Goal: Transaction & Acquisition: Book appointment/travel/reservation

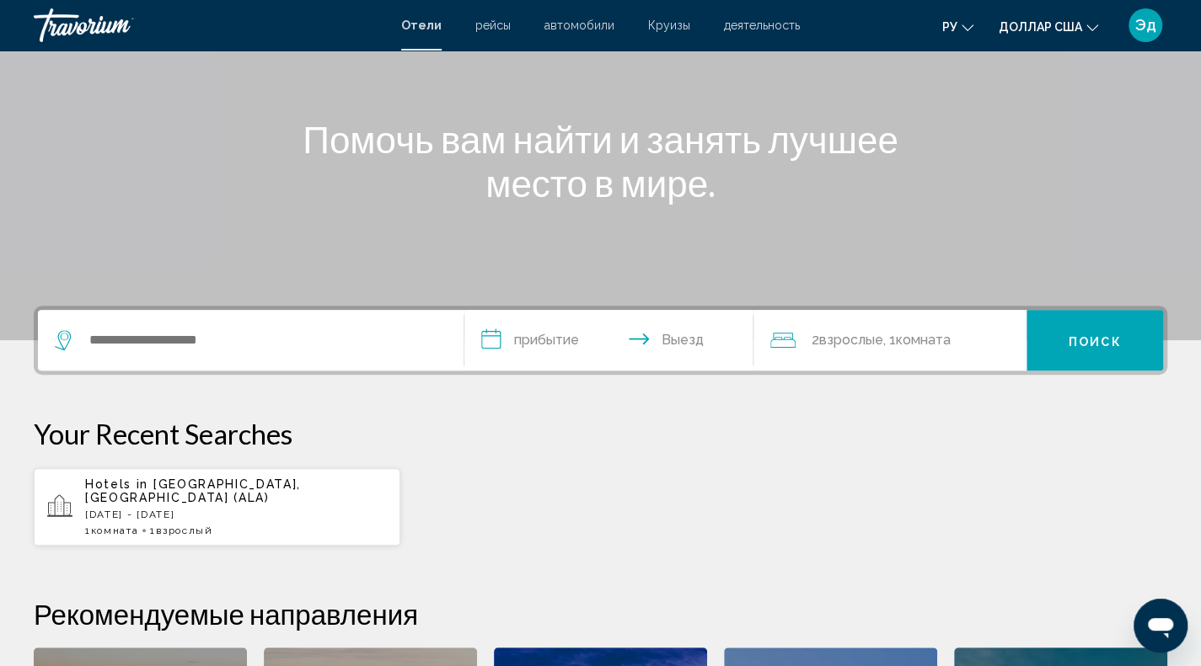
scroll to position [253, 0]
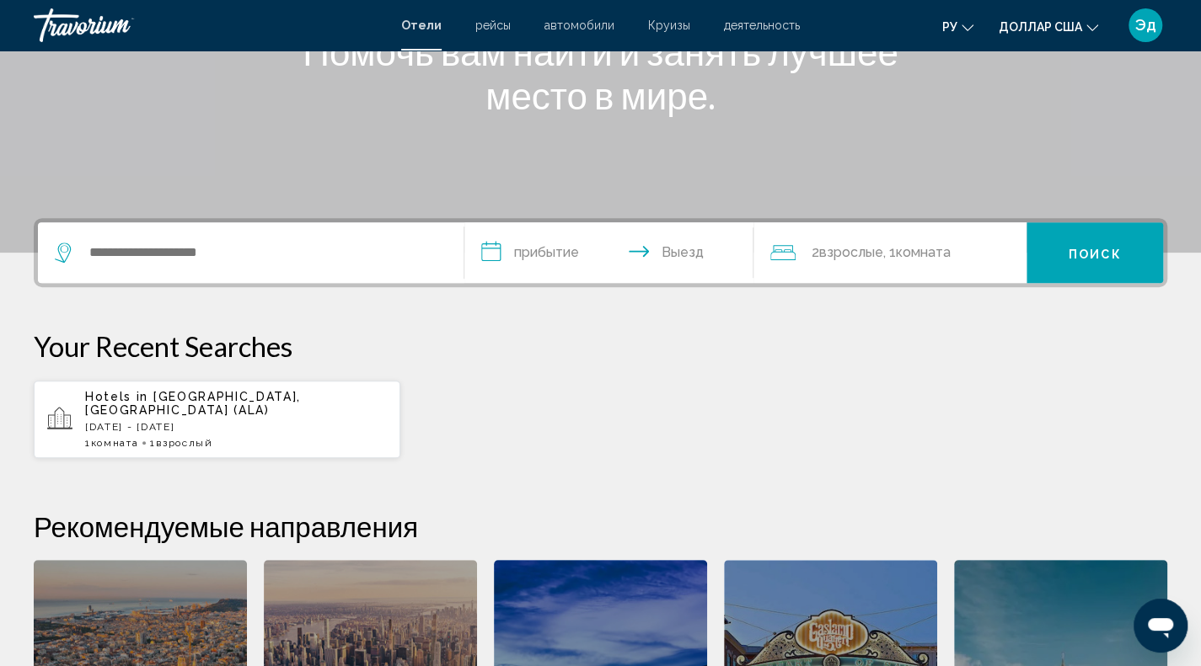
click at [135, 421] on p "Mon, 18 Aug - Wed, 20 Aug" at bounding box center [236, 427] width 302 height 12
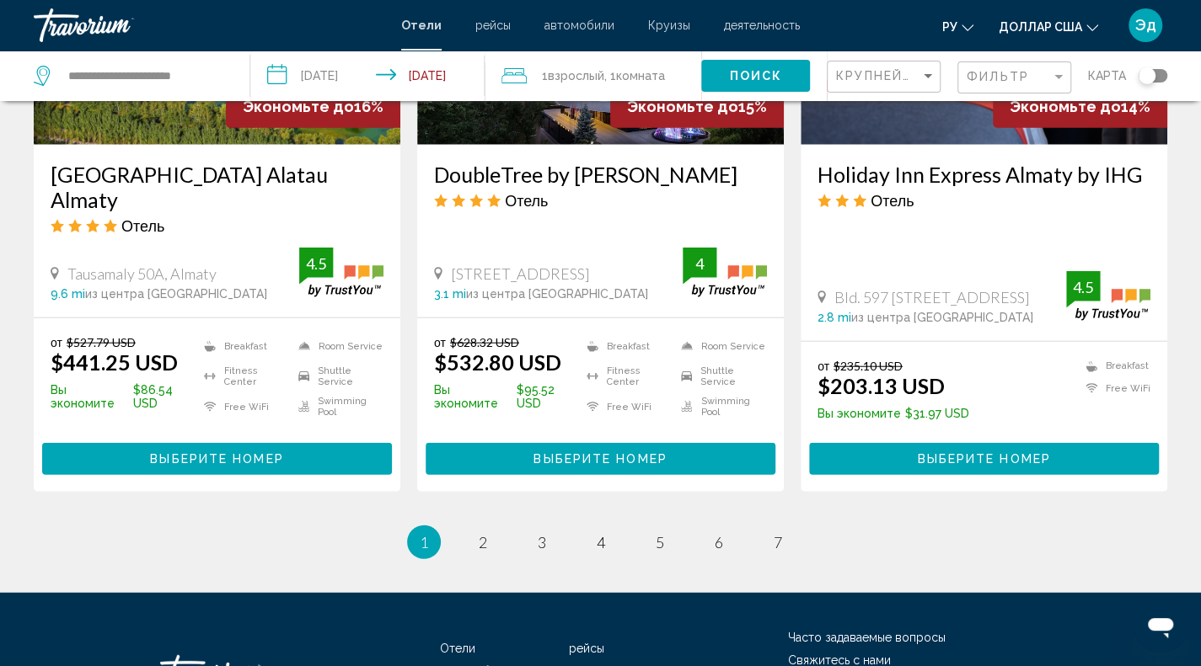
scroll to position [2290, 0]
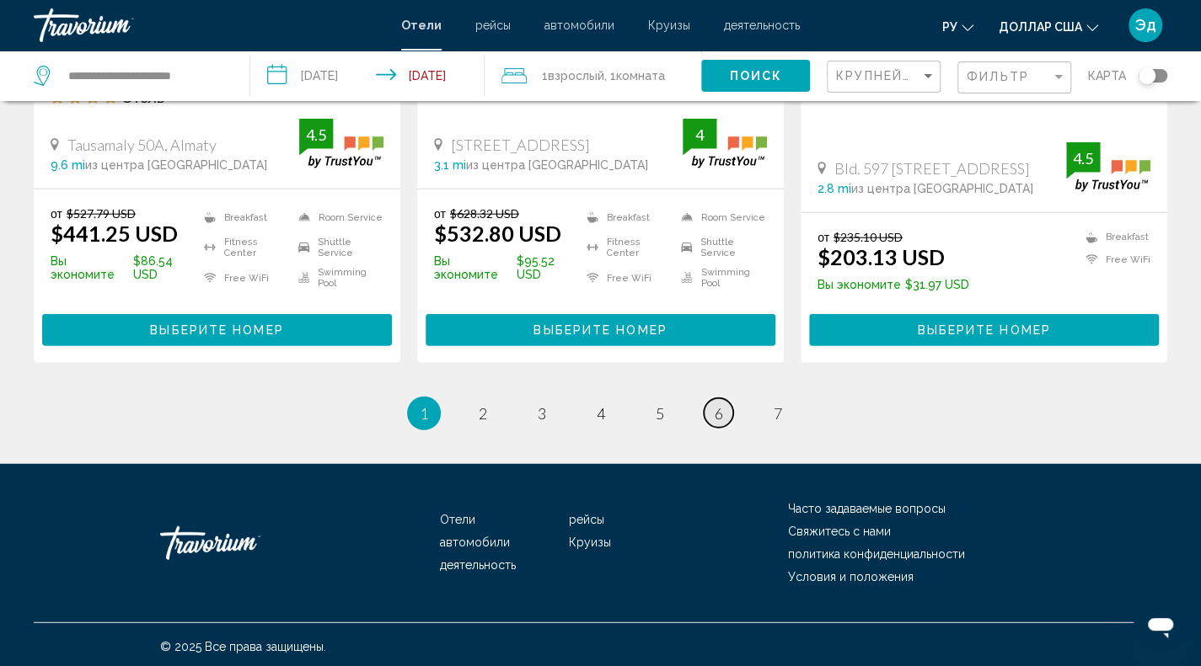
click at [725, 404] on link "page 6" at bounding box center [718, 413] width 29 height 29
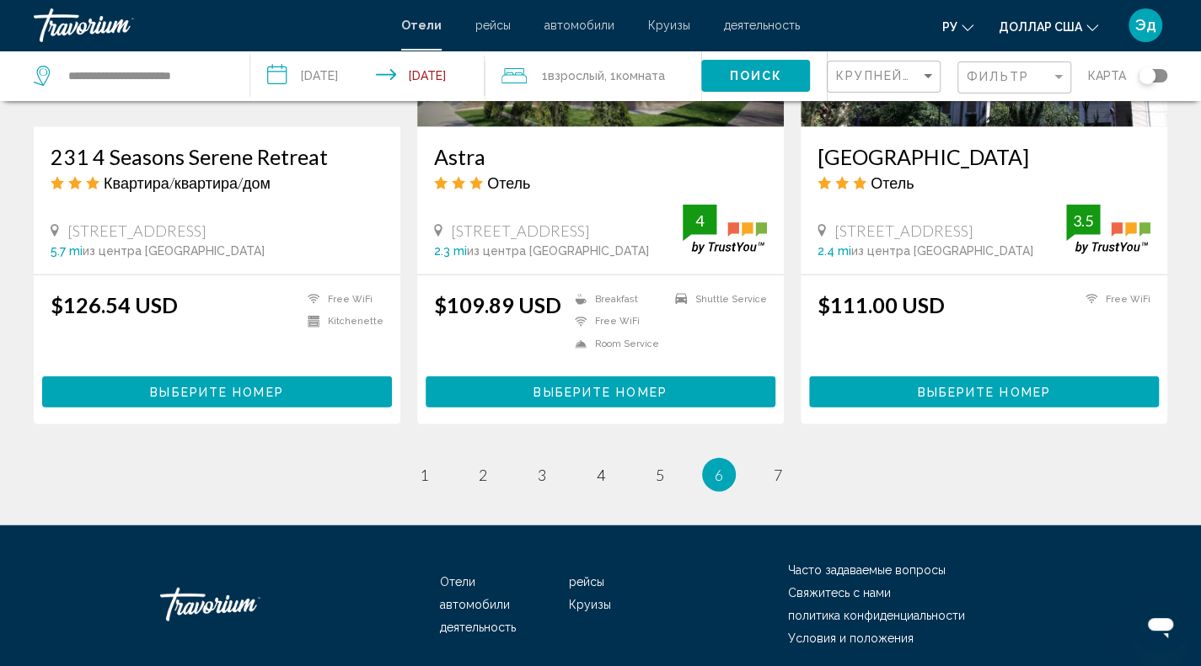
scroll to position [2174, 0]
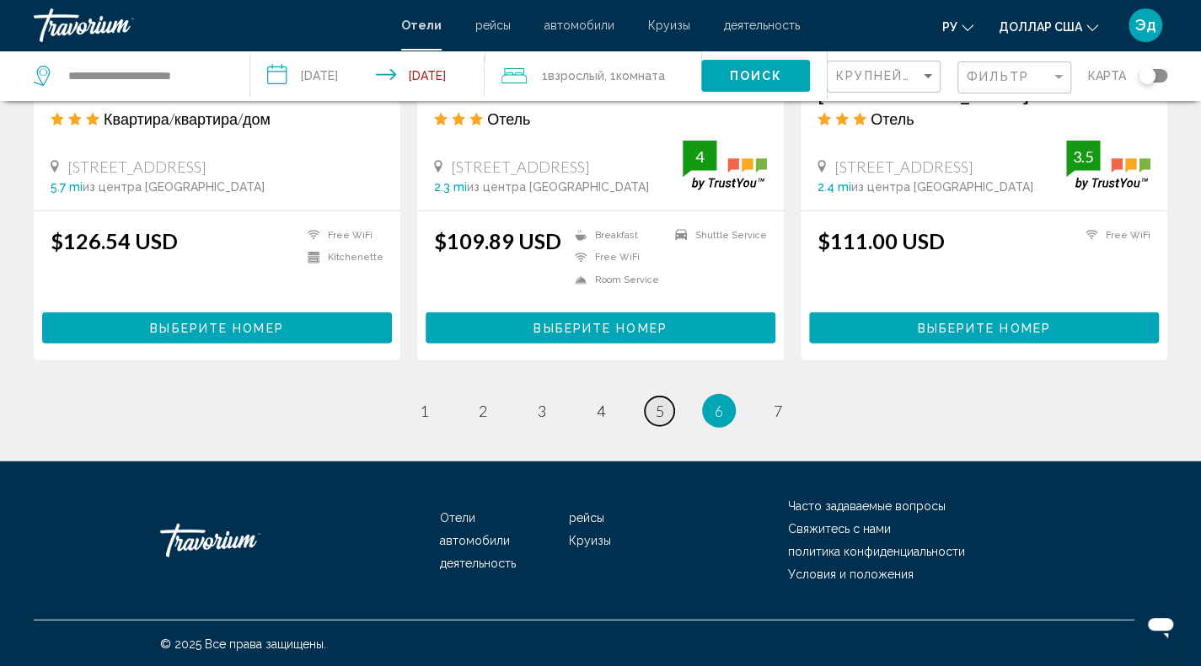
click at [656, 417] on span "5" at bounding box center [660, 411] width 8 height 19
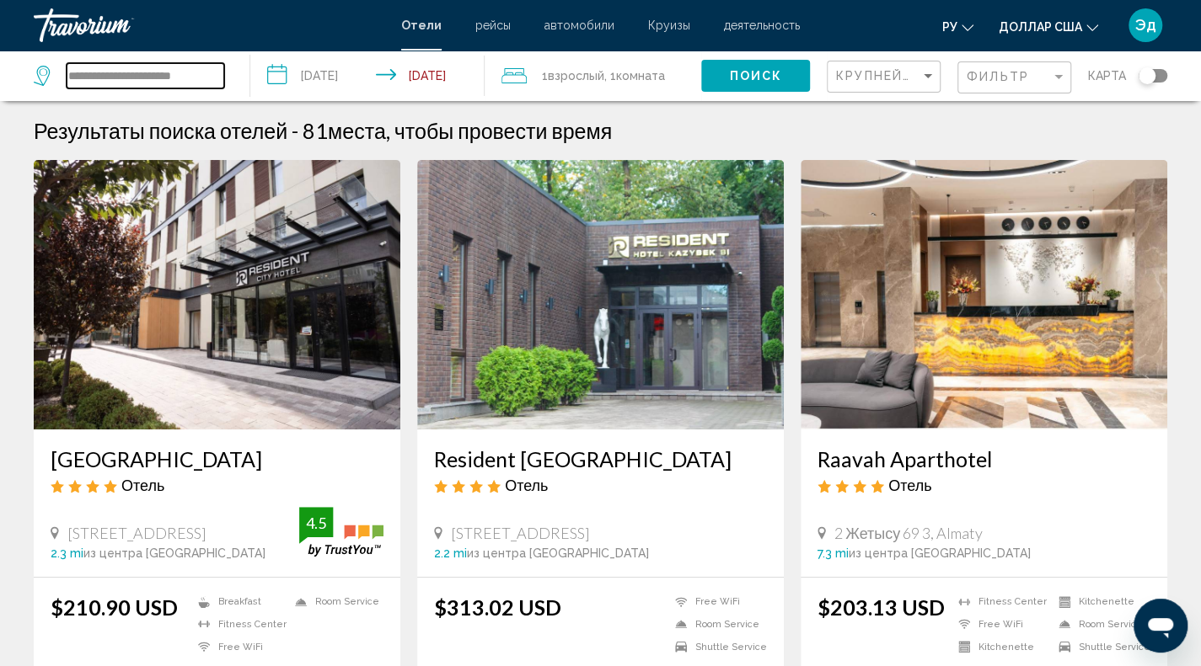
click at [132, 80] on input "**********" at bounding box center [146, 75] width 158 height 25
click at [44, 78] on icon "Search widget" at bounding box center [44, 76] width 20 height 20
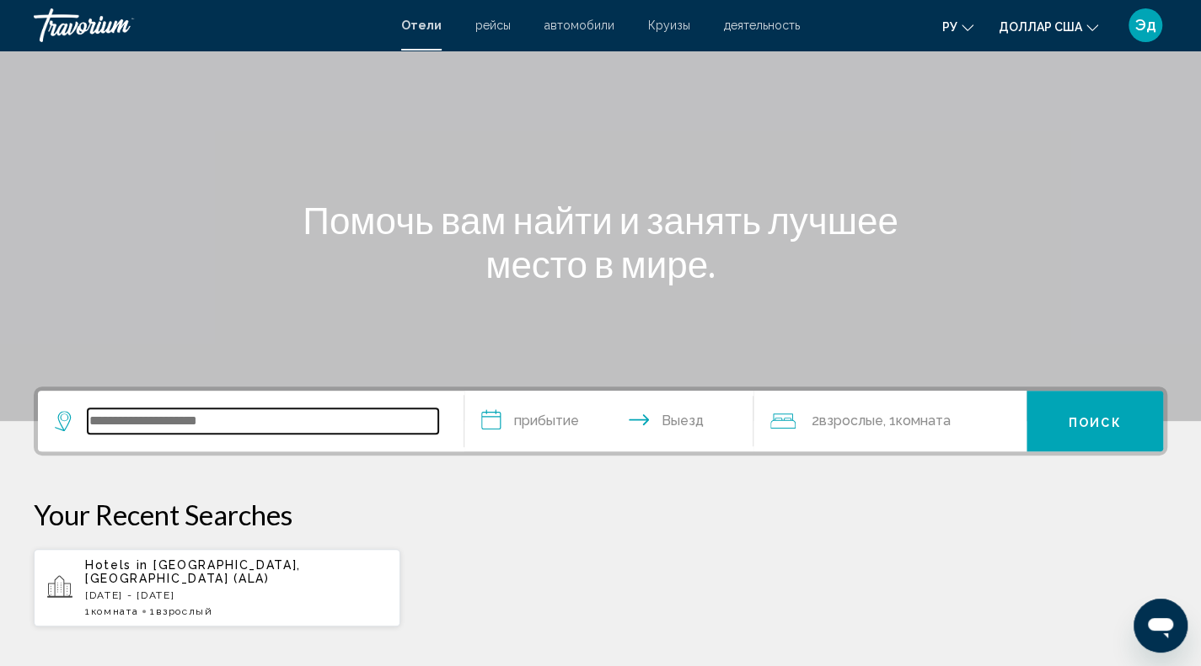
click at [293, 429] on input "Виджет поиска" at bounding box center [263, 421] width 350 height 25
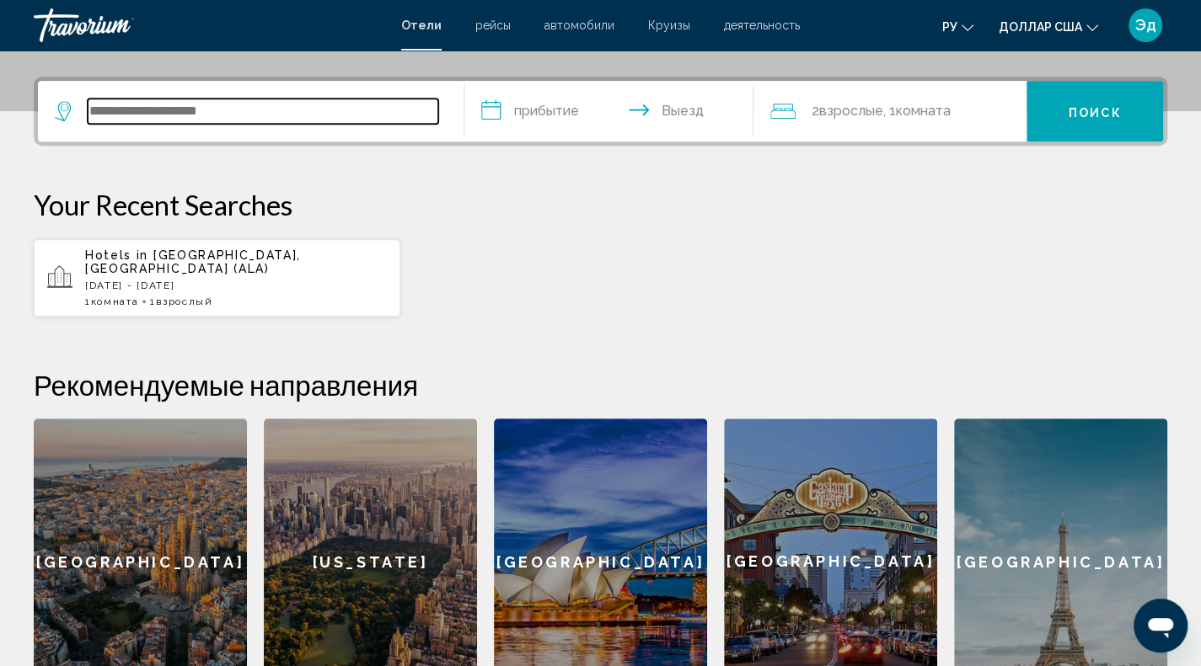
scroll to position [416, 0]
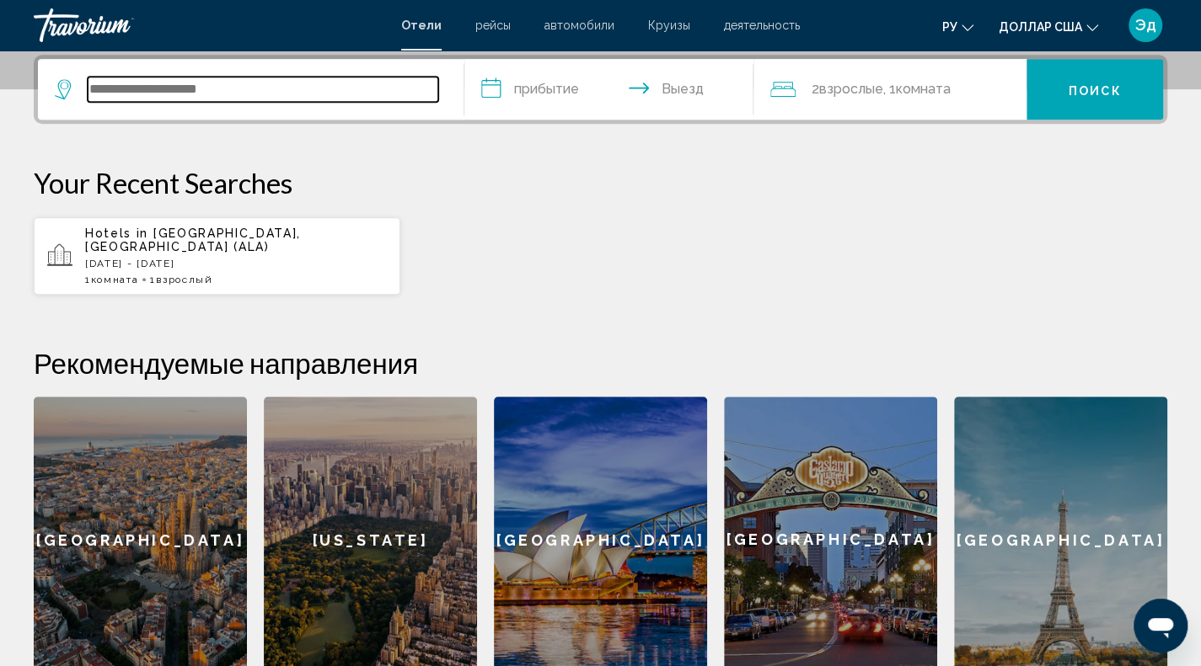
type input "*"
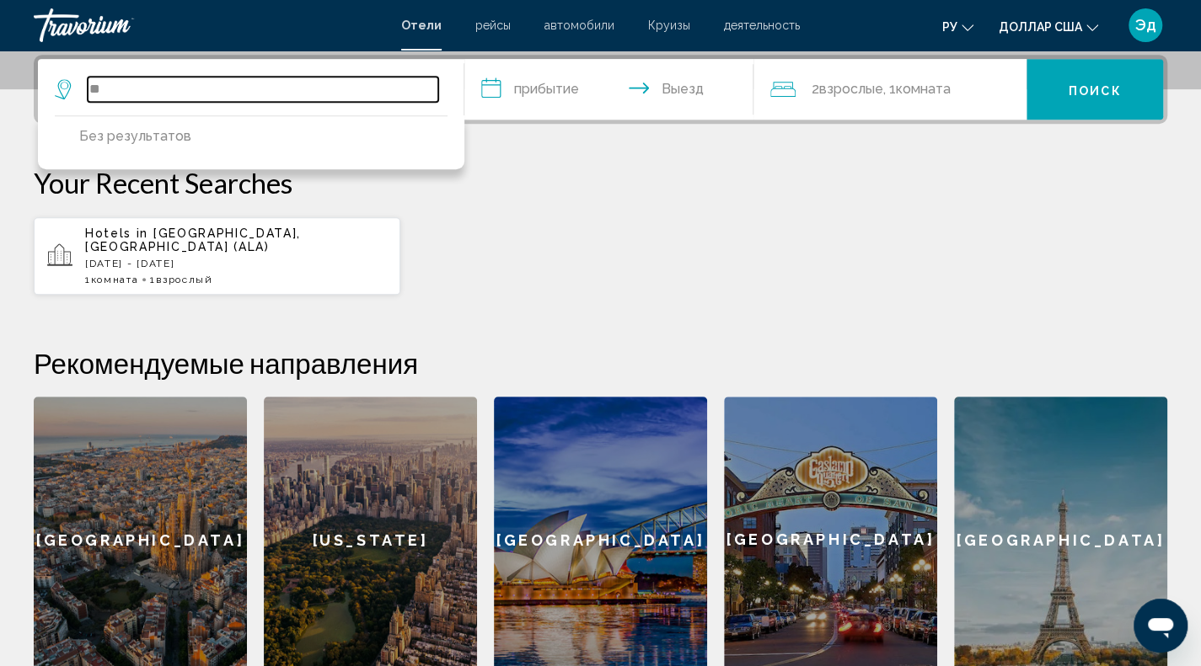
type input "*"
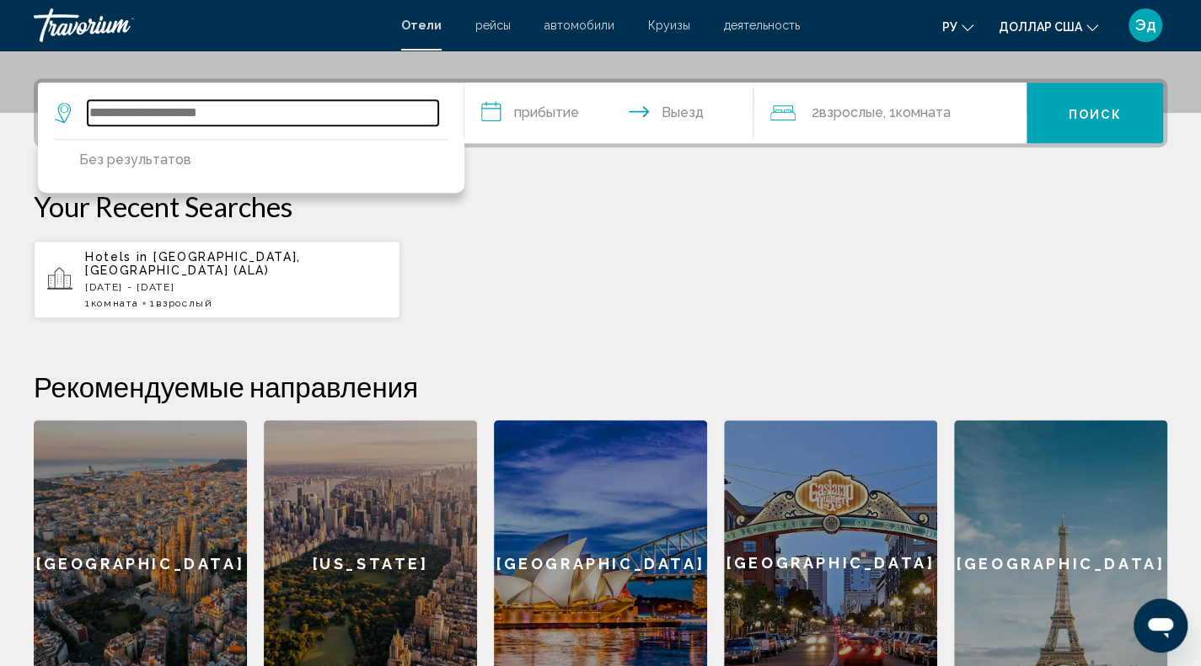
scroll to position [246, 0]
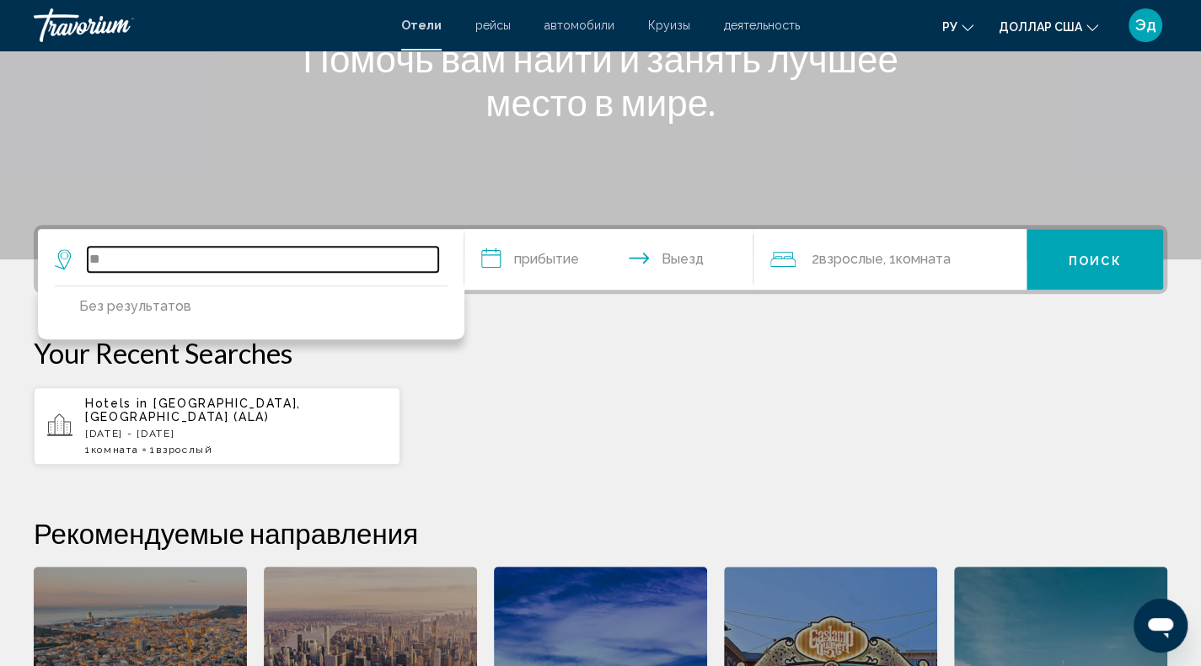
type input "*"
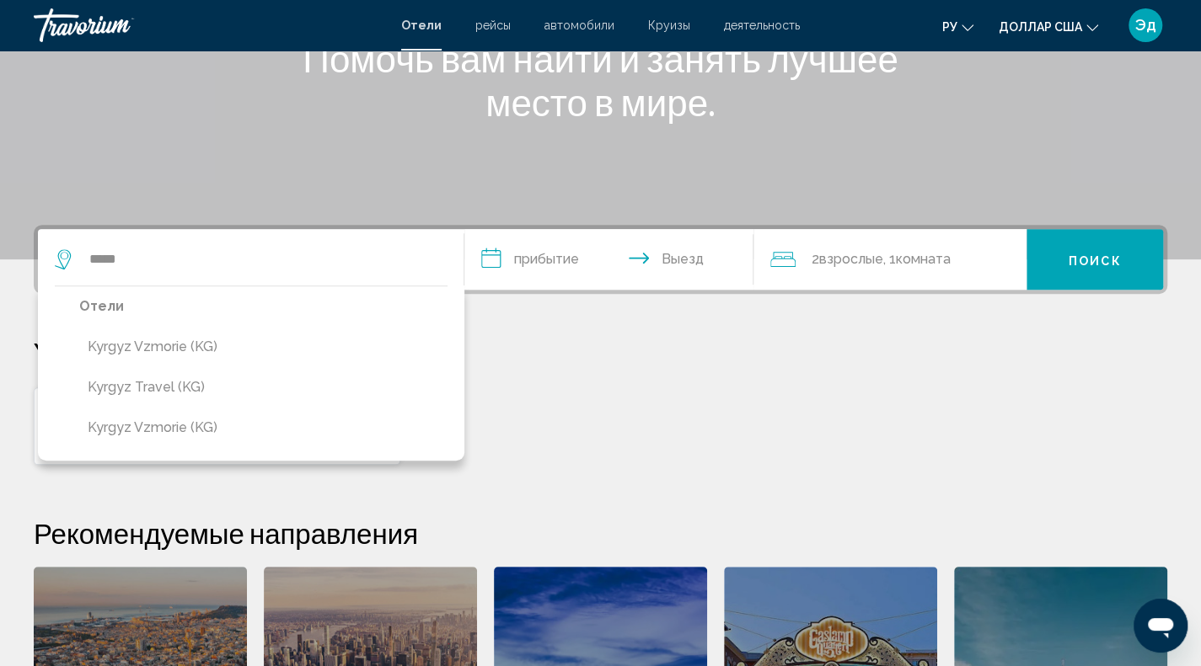
drag, startPoint x: 275, startPoint y: 400, endPoint x: 281, endPoint y: 388, distance: 13.2
click at [275, 400] on button "Kyrgyz travel (KG)" at bounding box center [263, 388] width 368 height 32
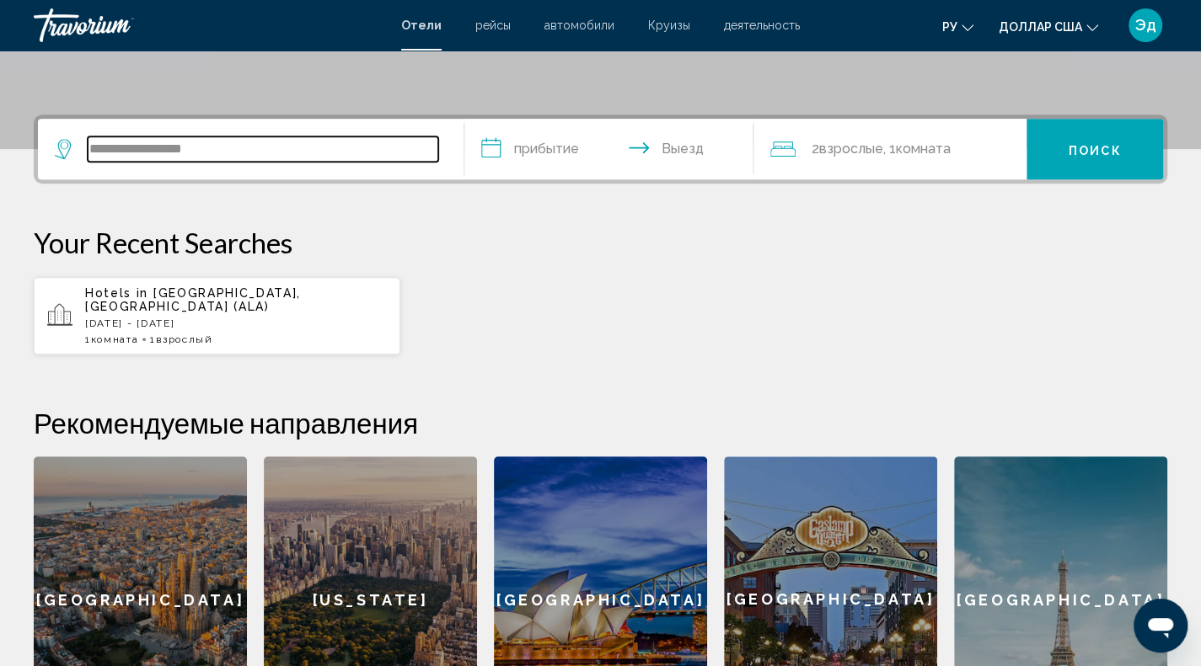
scroll to position [248, 0]
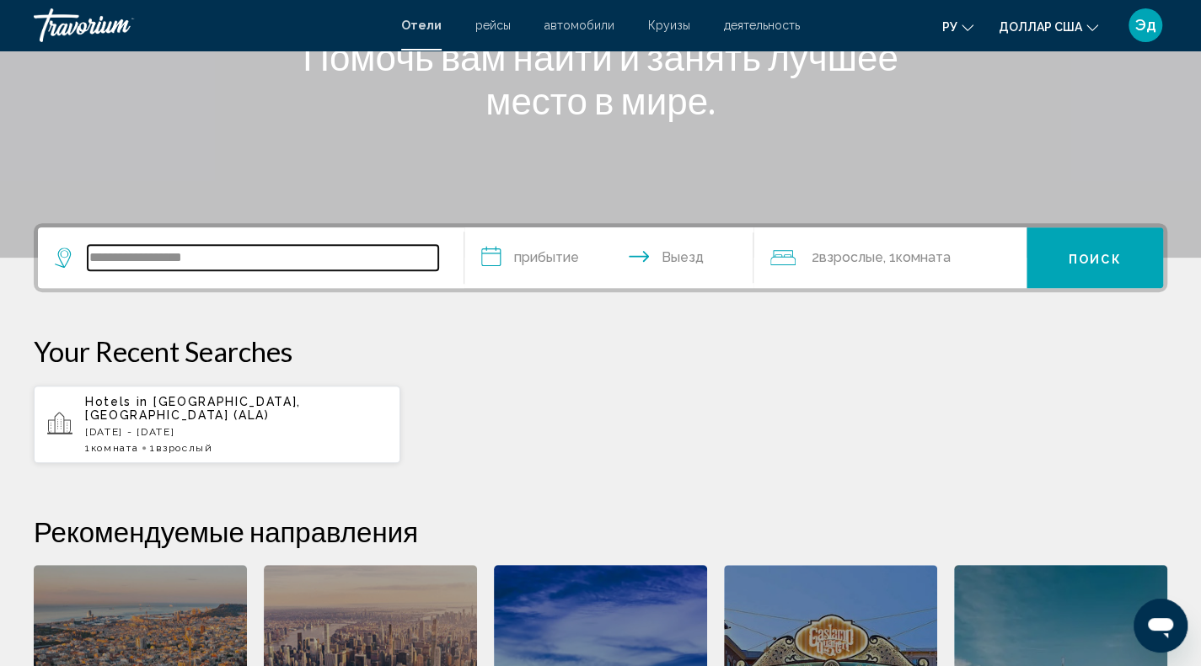
click at [277, 257] on input "**********" at bounding box center [263, 257] width 350 height 25
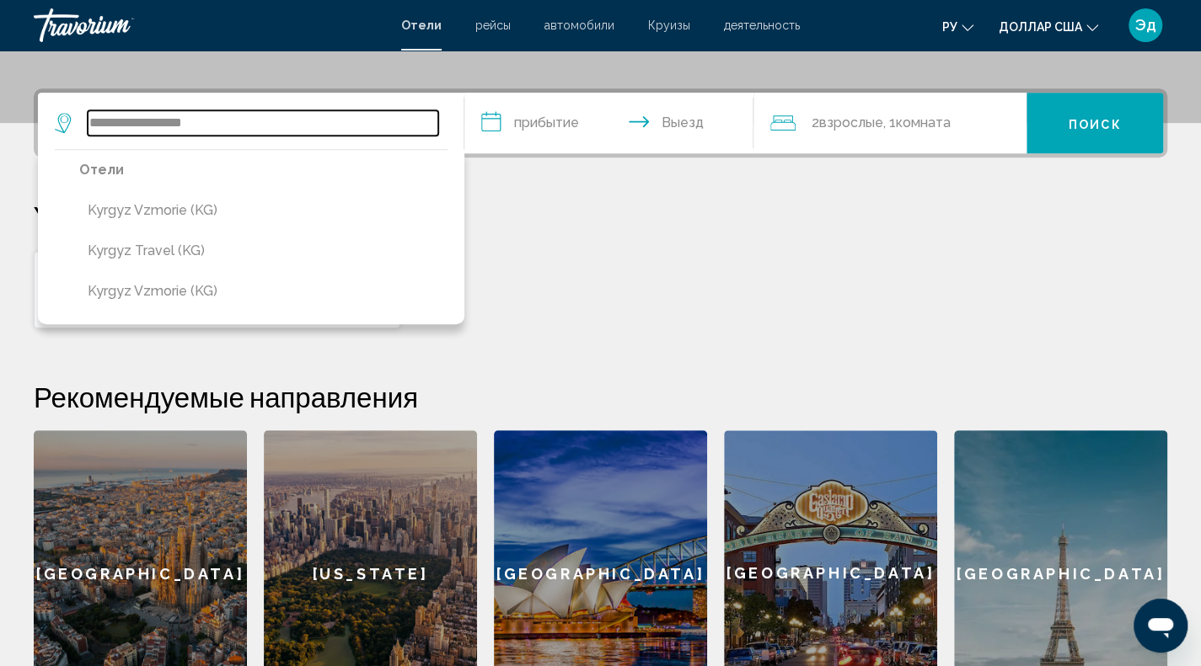
scroll to position [416, 0]
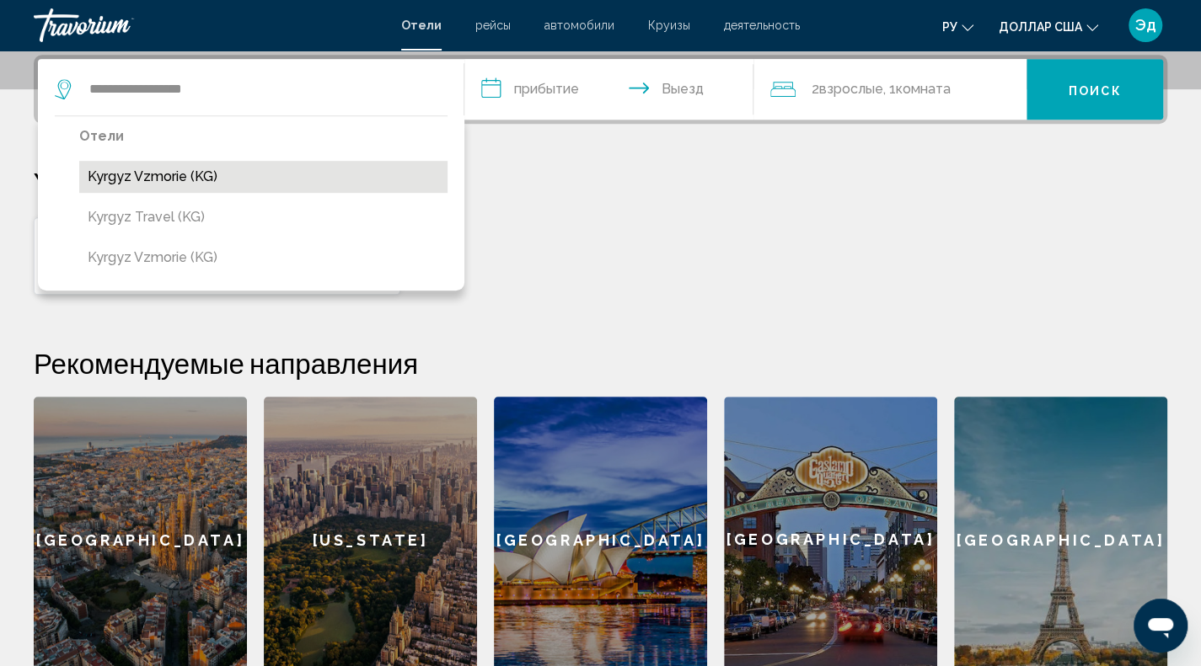
click at [318, 178] on button "Kyrgyz Vzmorie (KG)" at bounding box center [263, 177] width 368 height 32
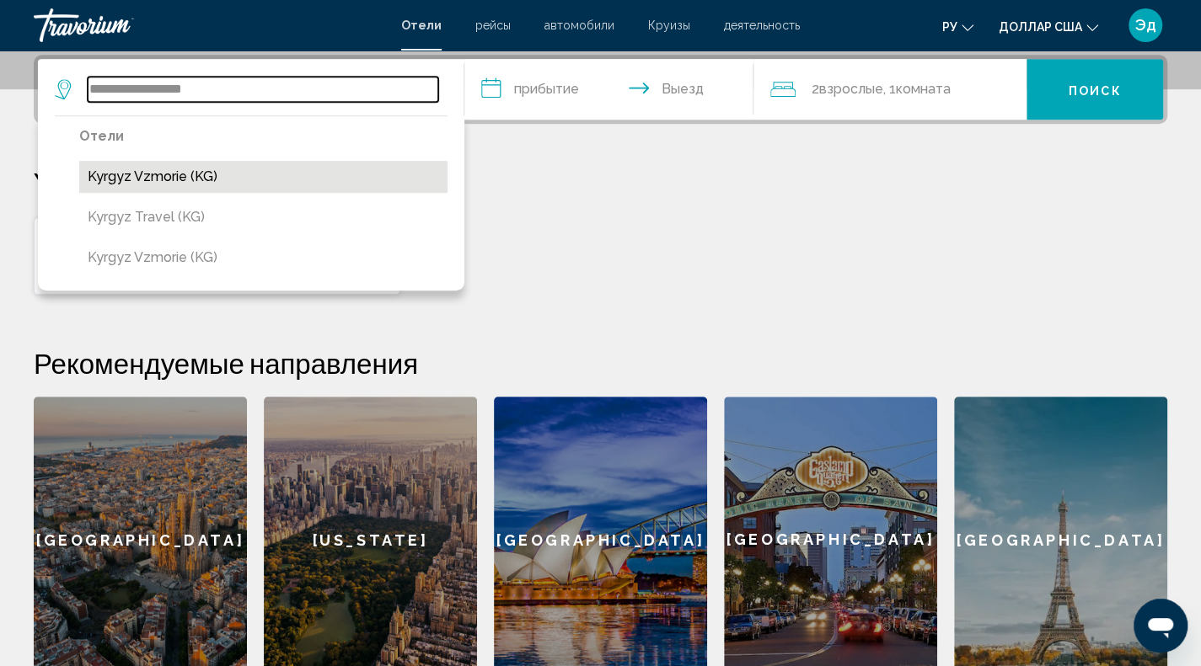
type input "**********"
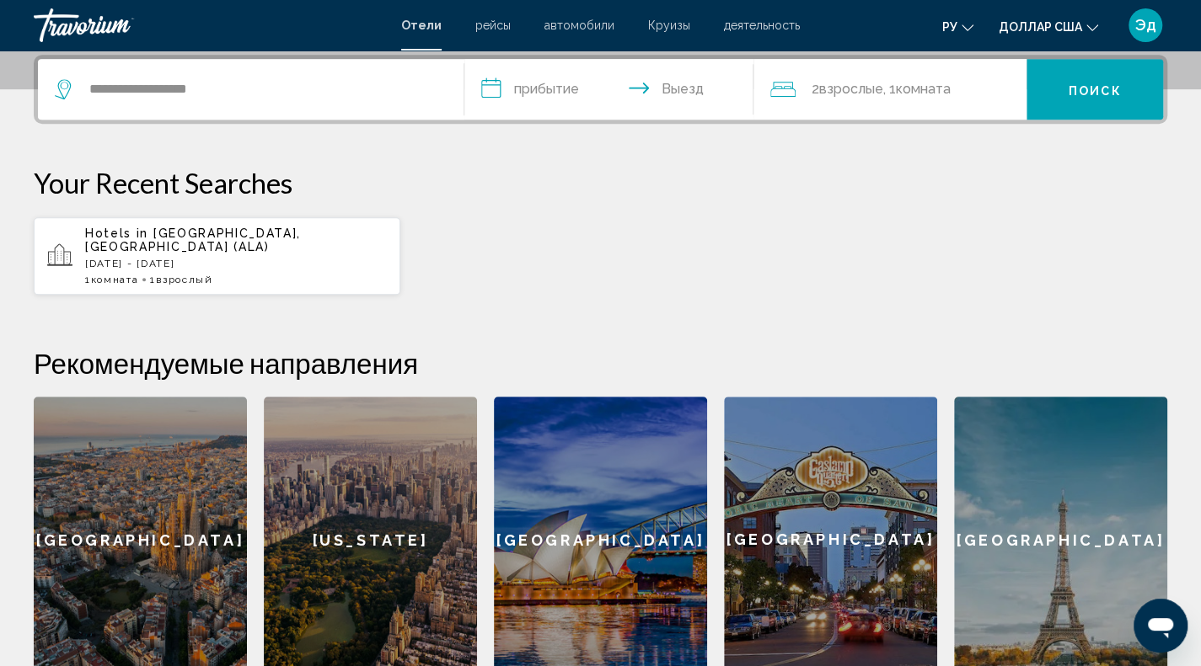
click at [1072, 87] on font "Поиск" at bounding box center [1094, 89] width 53 height 13
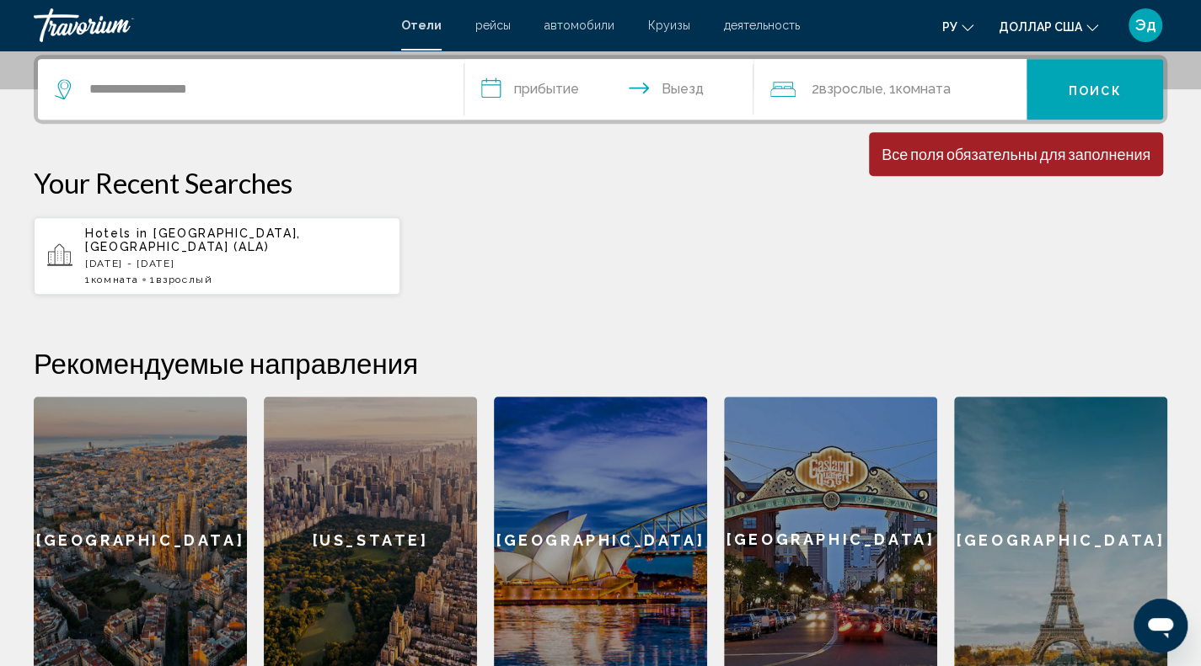
click at [522, 100] on input "**********" at bounding box center [612, 92] width 297 height 66
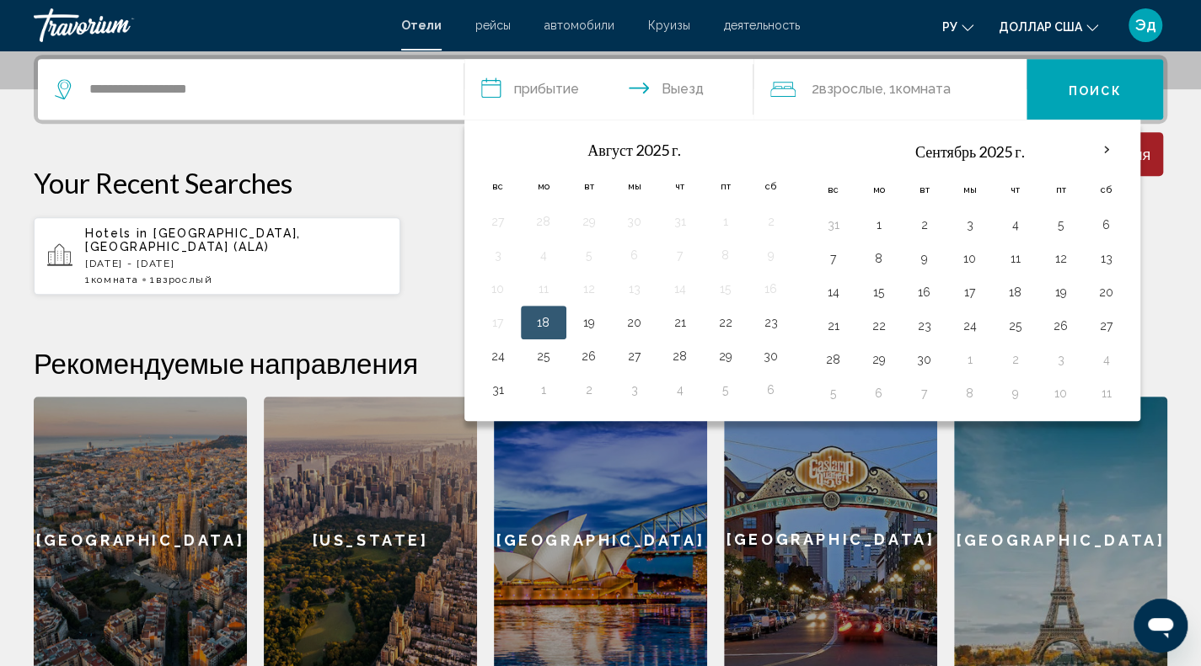
click at [553, 316] on button "18" at bounding box center [543, 323] width 27 height 24
click at [724, 326] on button "22" at bounding box center [725, 323] width 27 height 24
type input "**********"
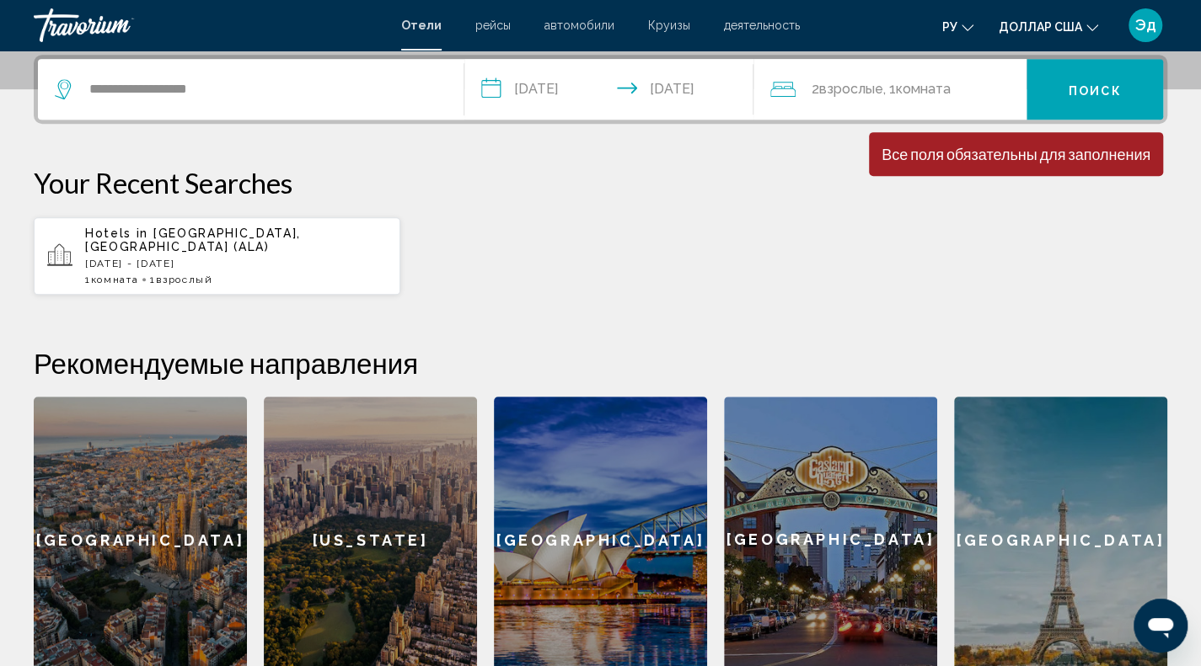
click at [1086, 99] on button "Поиск" at bounding box center [1094, 89] width 136 height 61
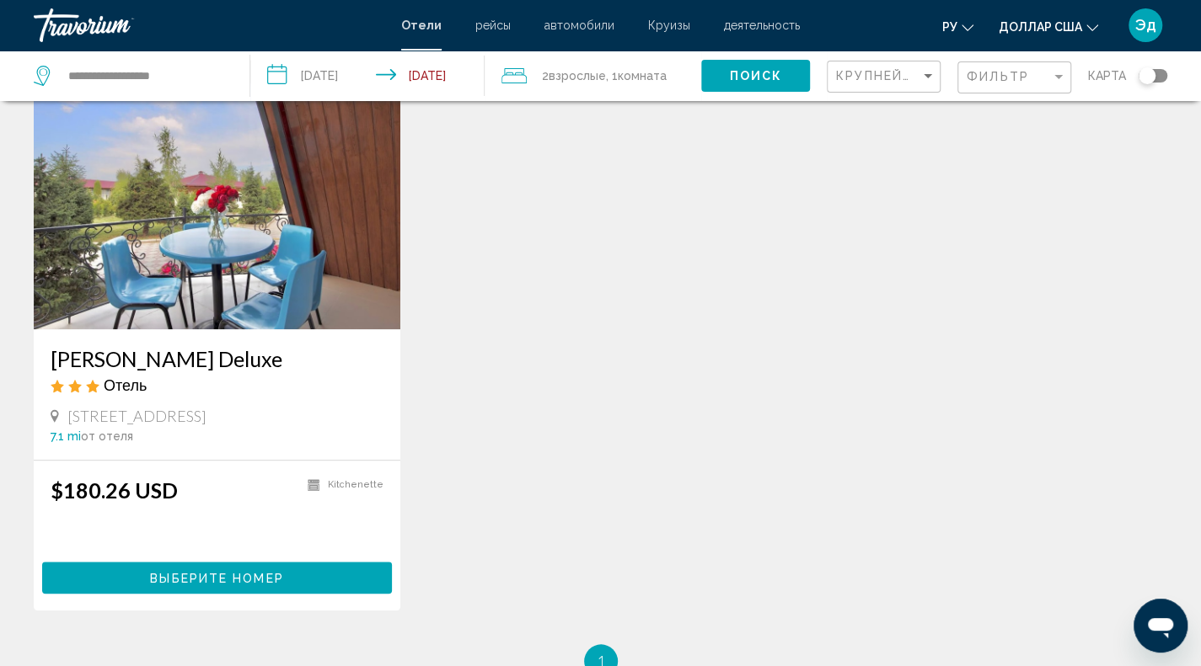
scroll to position [758, 0]
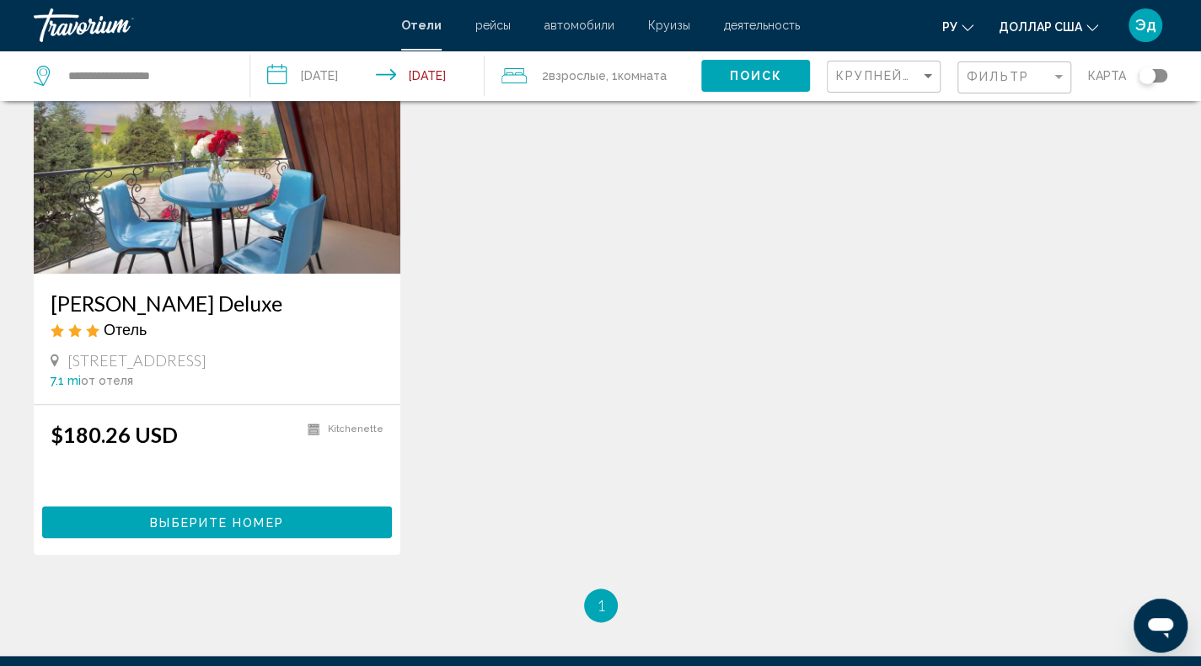
click at [164, 516] on span "Выберите номер" at bounding box center [216, 522] width 133 height 13
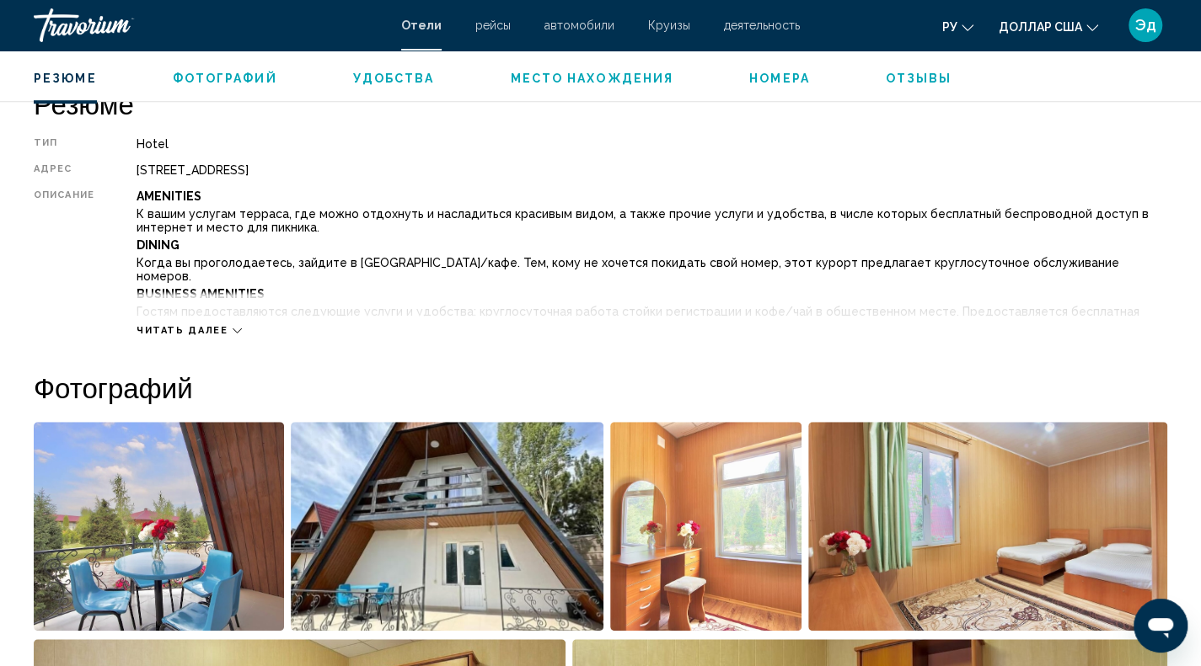
scroll to position [506, 0]
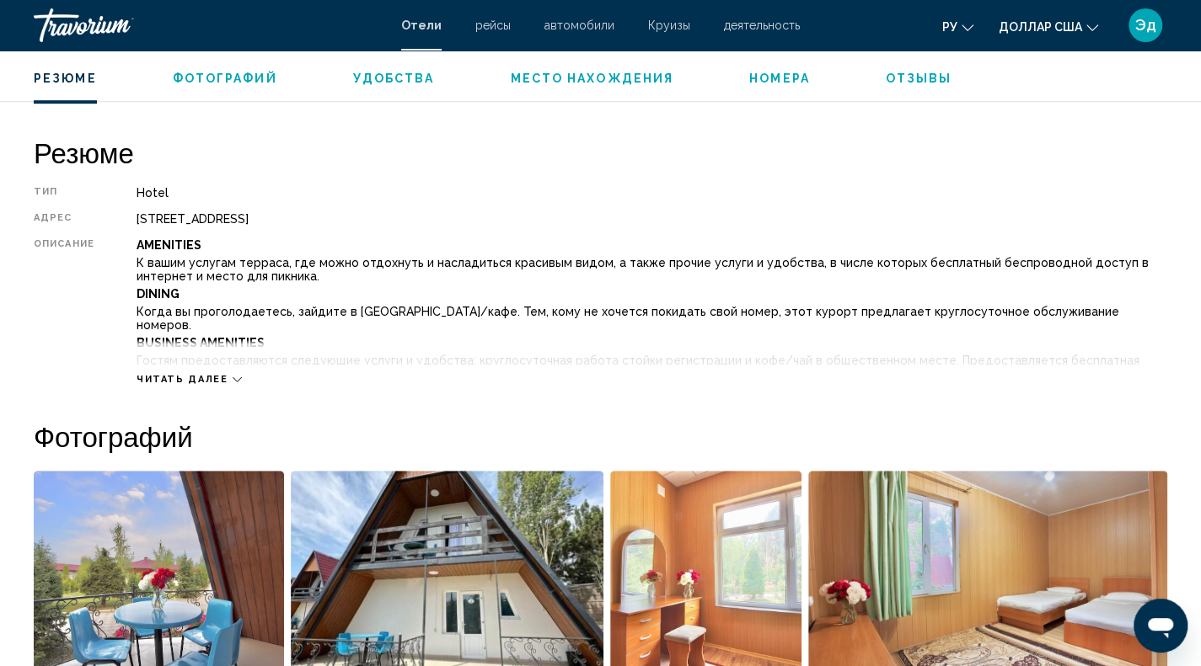
click at [216, 374] on span "Читать далее" at bounding box center [182, 379] width 92 height 11
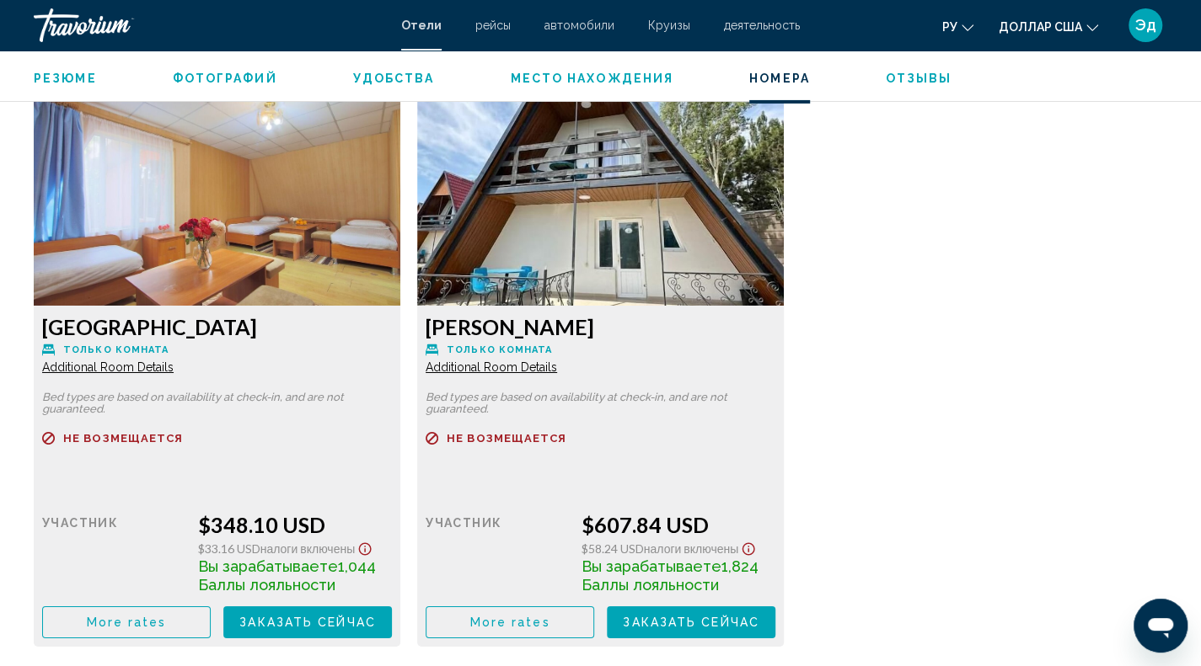
scroll to position [3202, 0]
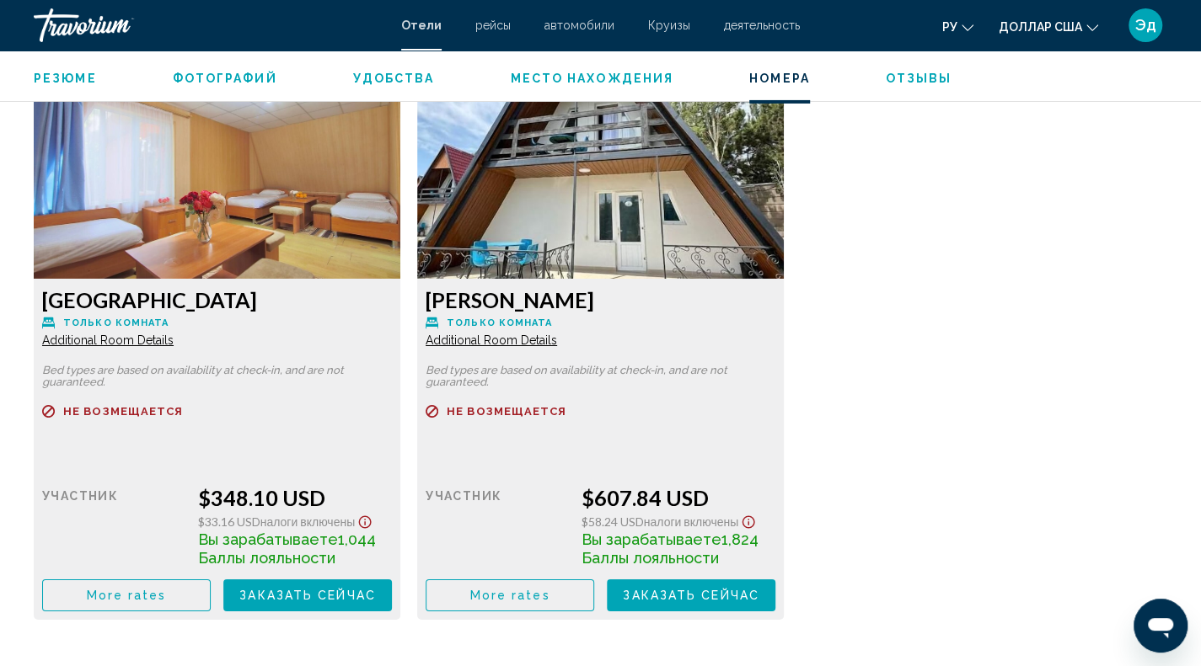
click at [167, 35] on span "More rates" at bounding box center [127, 27] width 80 height 13
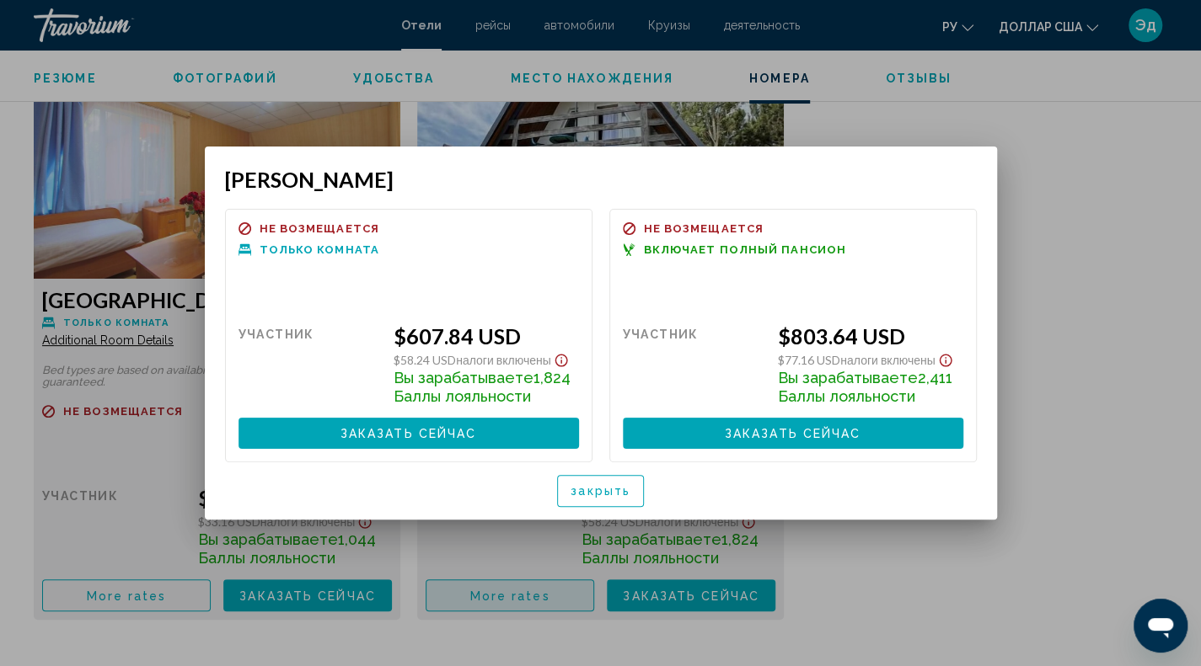
scroll to position [0, 0]
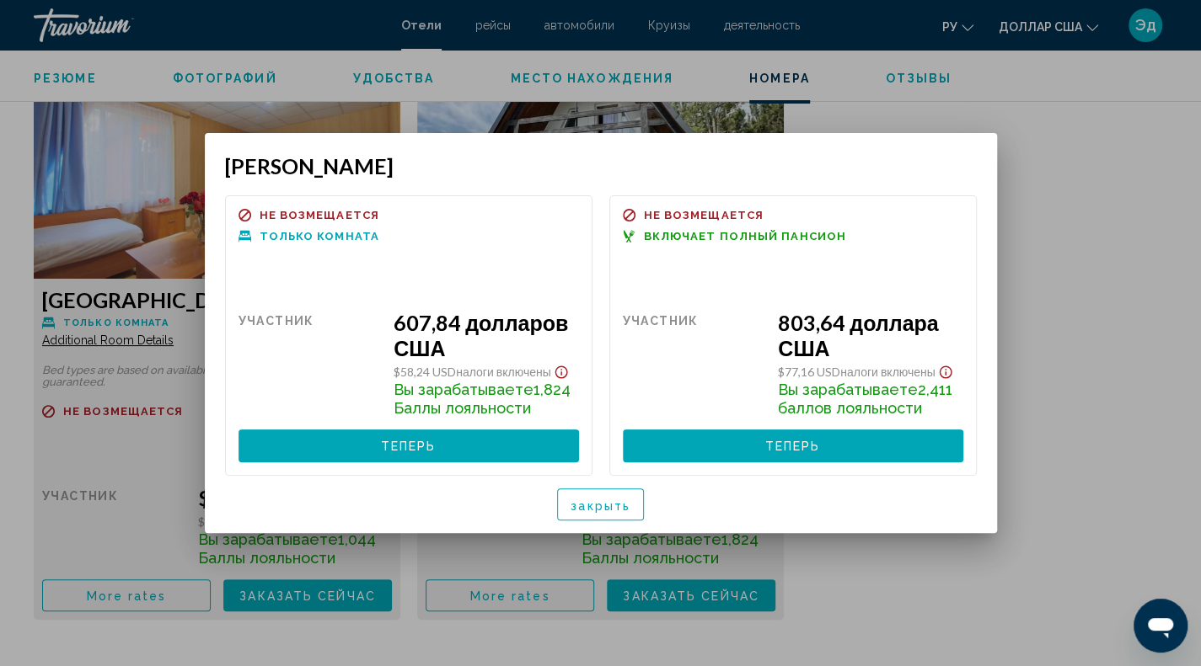
click at [1104, 482] on div at bounding box center [600, 333] width 1201 height 666
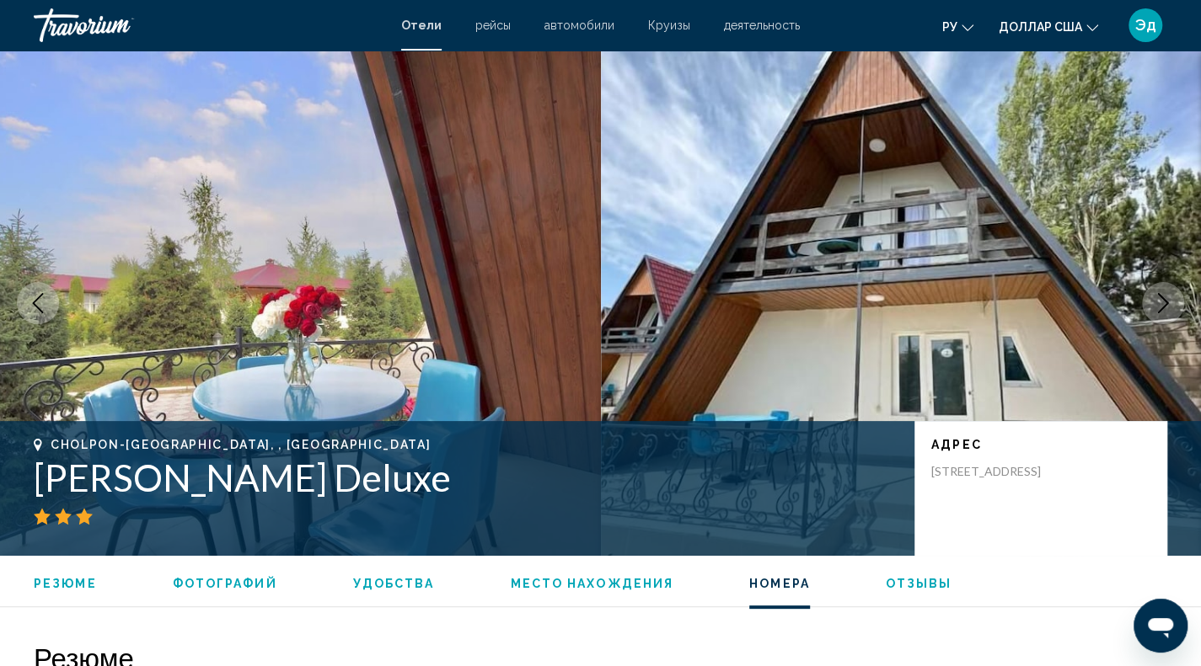
scroll to position [3202, 0]
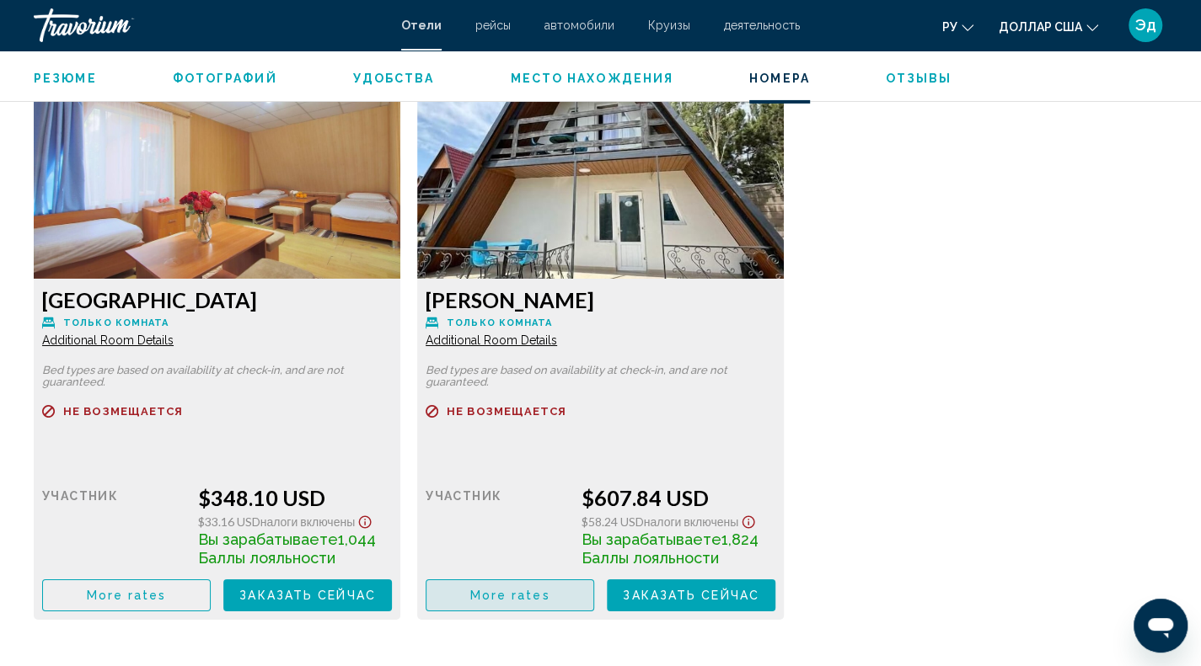
click at [484, 580] on button "More rates" at bounding box center [509, 595] width 169 height 31
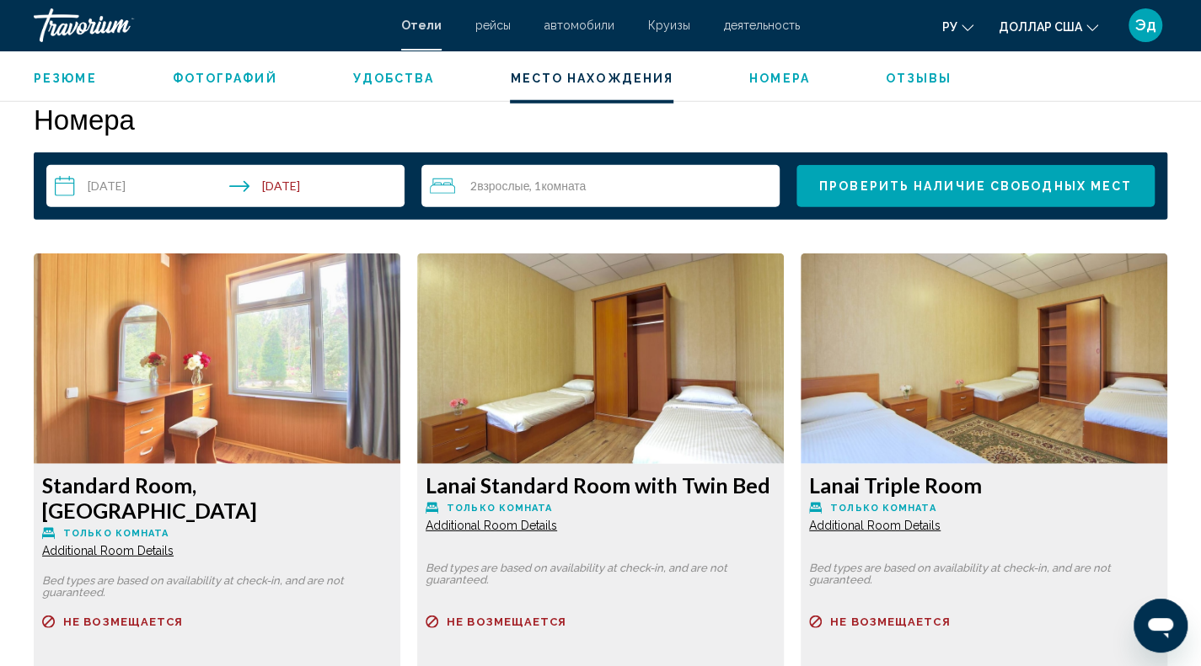
scroll to position [2275, 0]
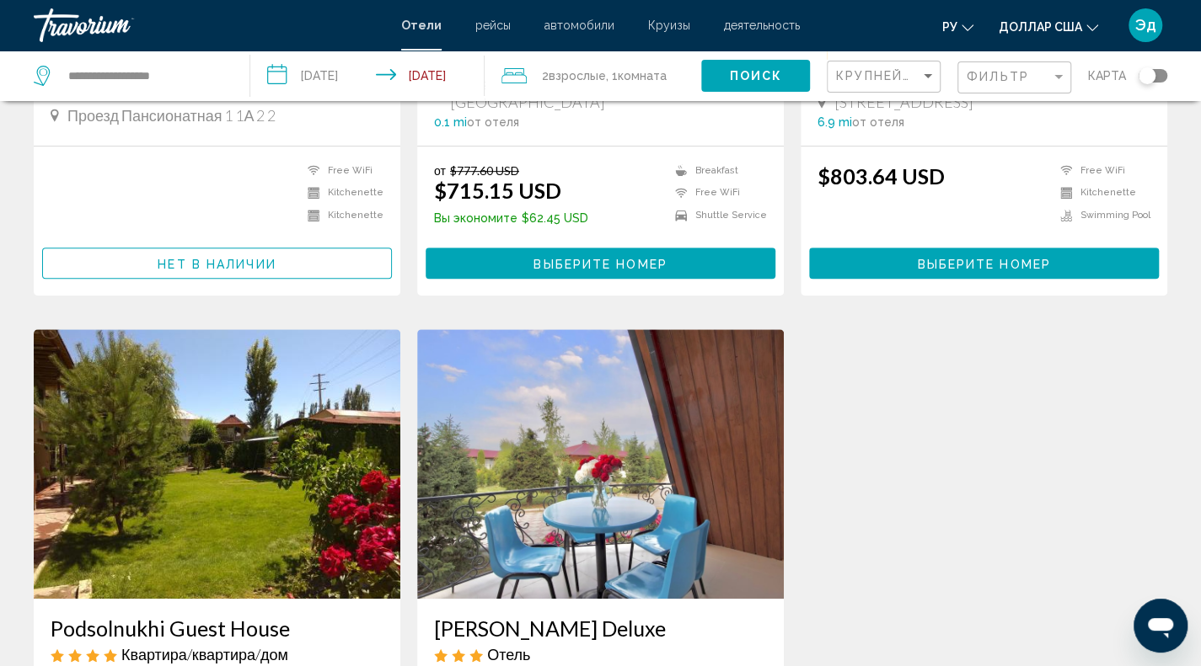
scroll to position [674, 0]
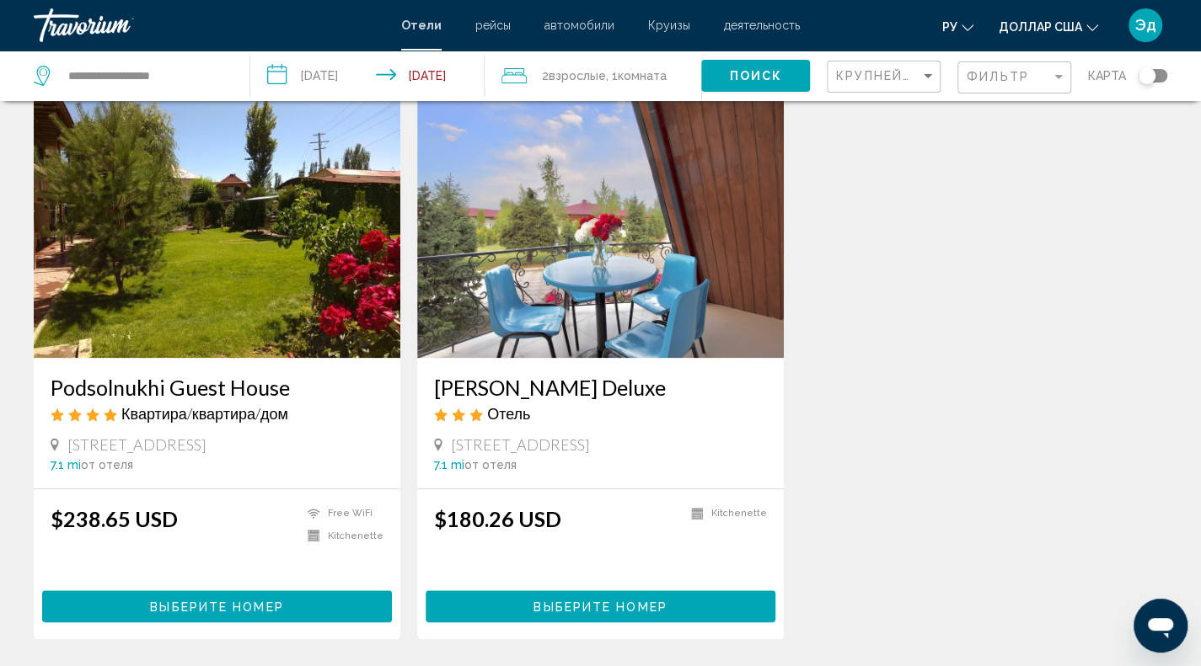
click at [710, 293] on img "Основное содержание" at bounding box center [600, 223] width 367 height 270
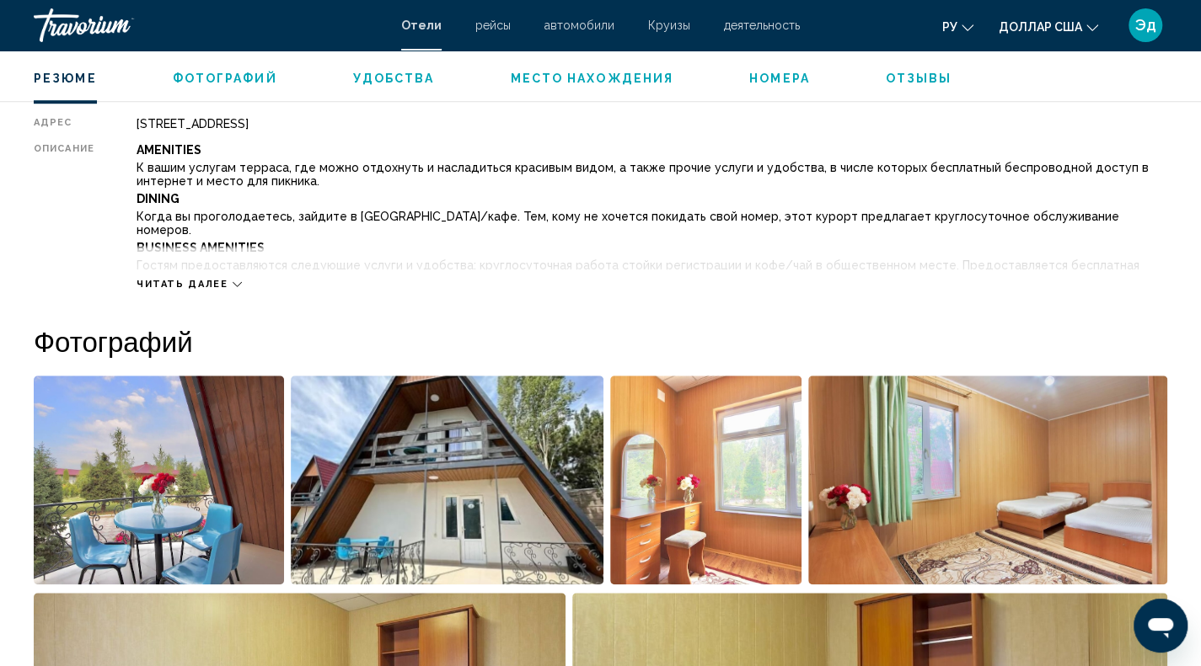
scroll to position [758, 0]
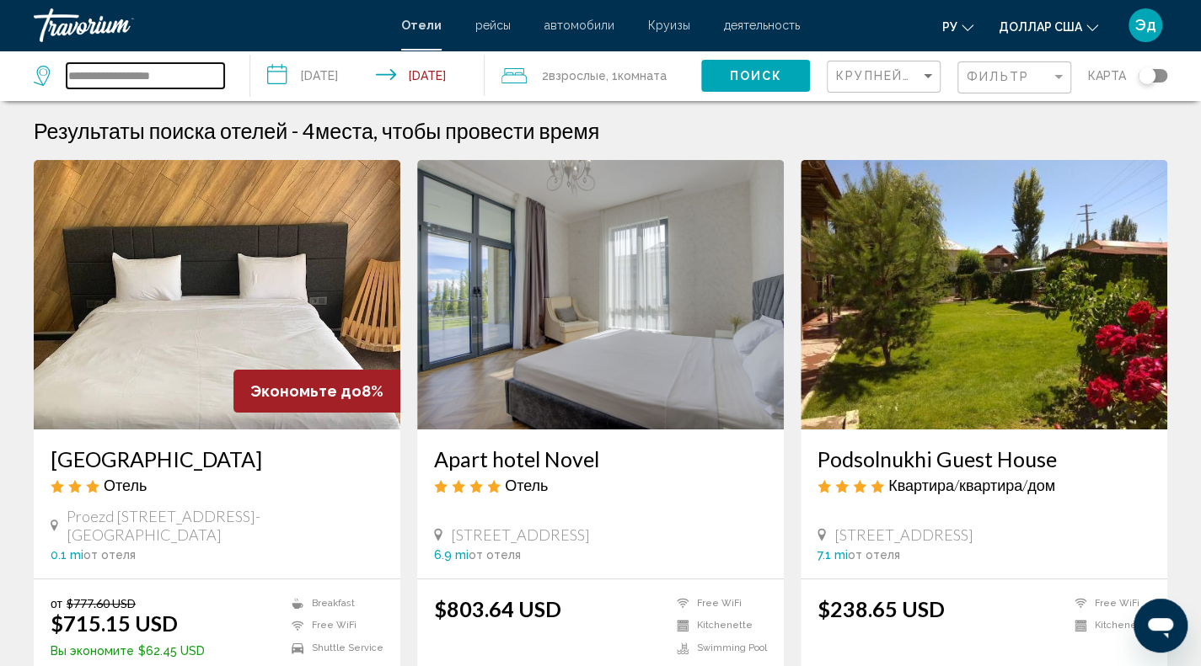
click at [137, 77] on input "**********" at bounding box center [146, 75] width 158 height 25
click at [195, 77] on input "**********" at bounding box center [146, 75] width 158 height 25
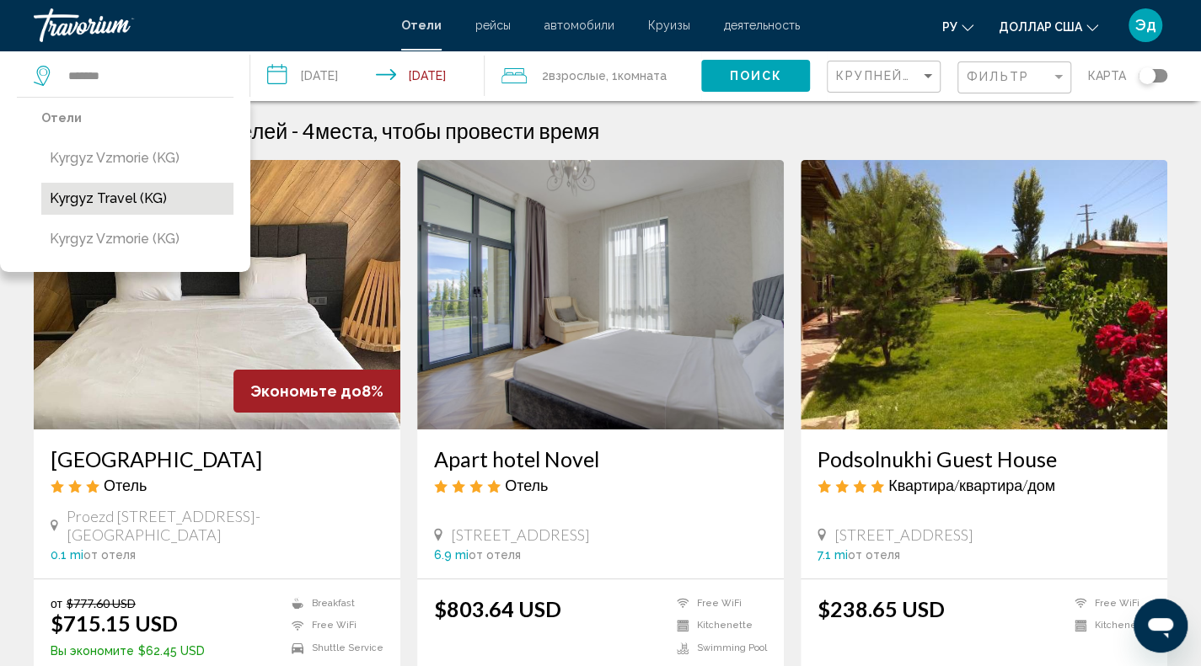
click at [172, 206] on button "Kyrgyz travel (KG)" at bounding box center [137, 199] width 192 height 32
type input "**********"
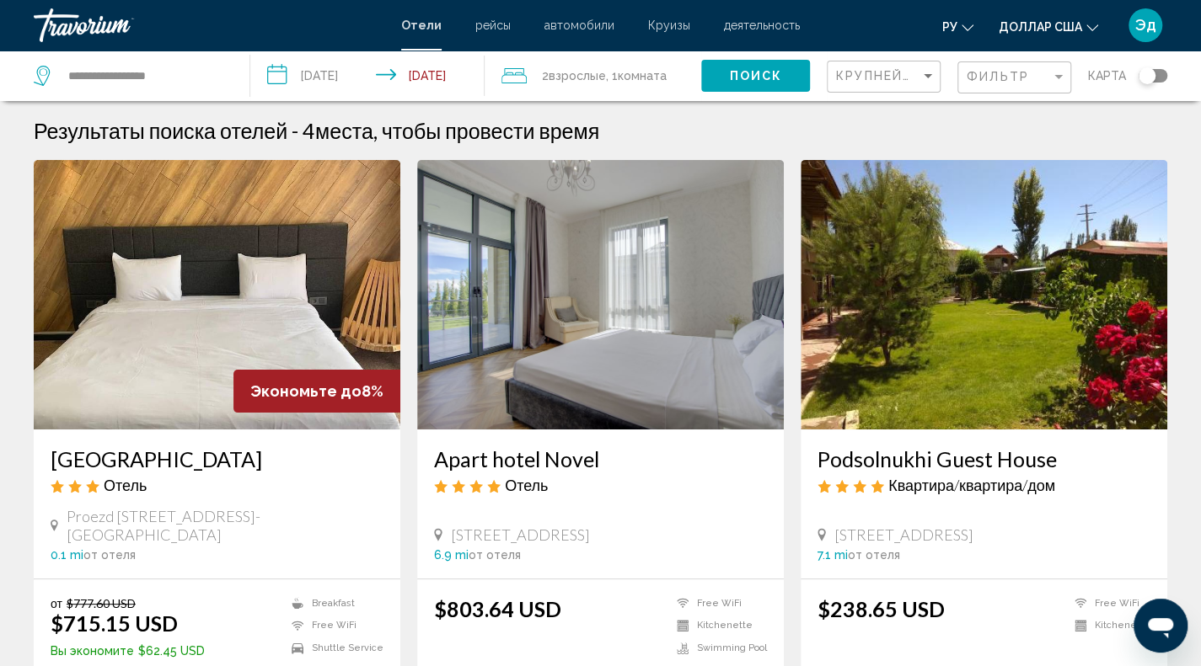
click at [755, 72] on span "Поиск" at bounding box center [755, 76] width 53 height 13
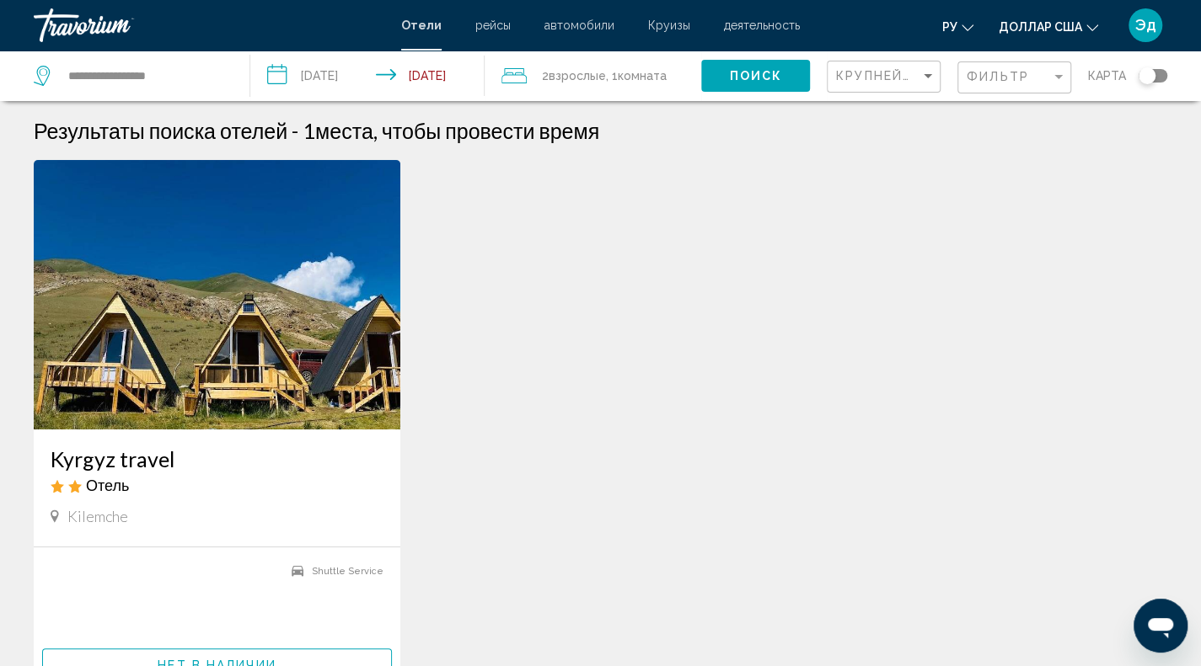
click at [183, 281] on img "Основное содержание" at bounding box center [217, 295] width 367 height 270
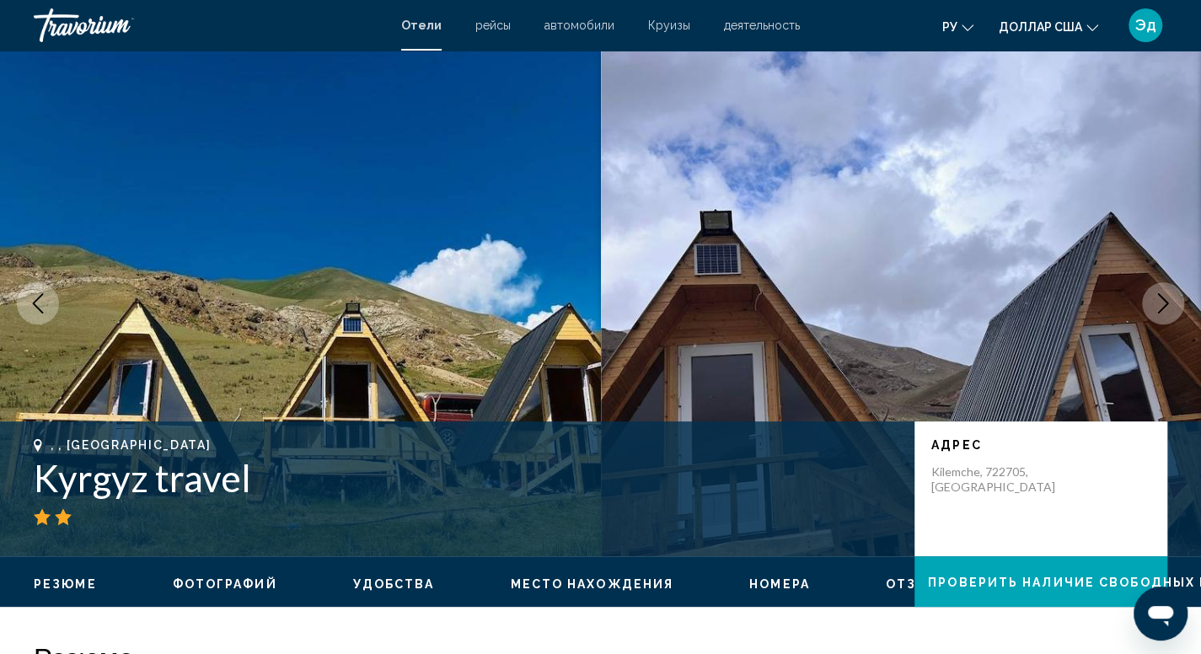
click at [91, 195] on img "Основное содержание" at bounding box center [300, 304] width 601 height 506
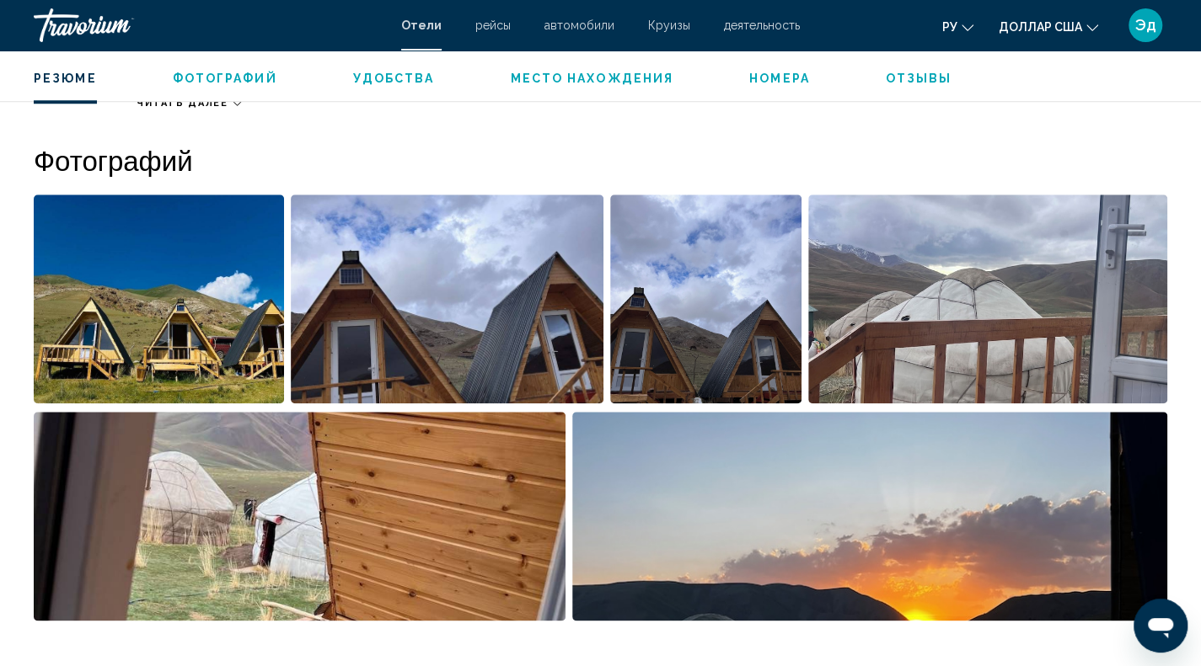
scroll to position [758, 0]
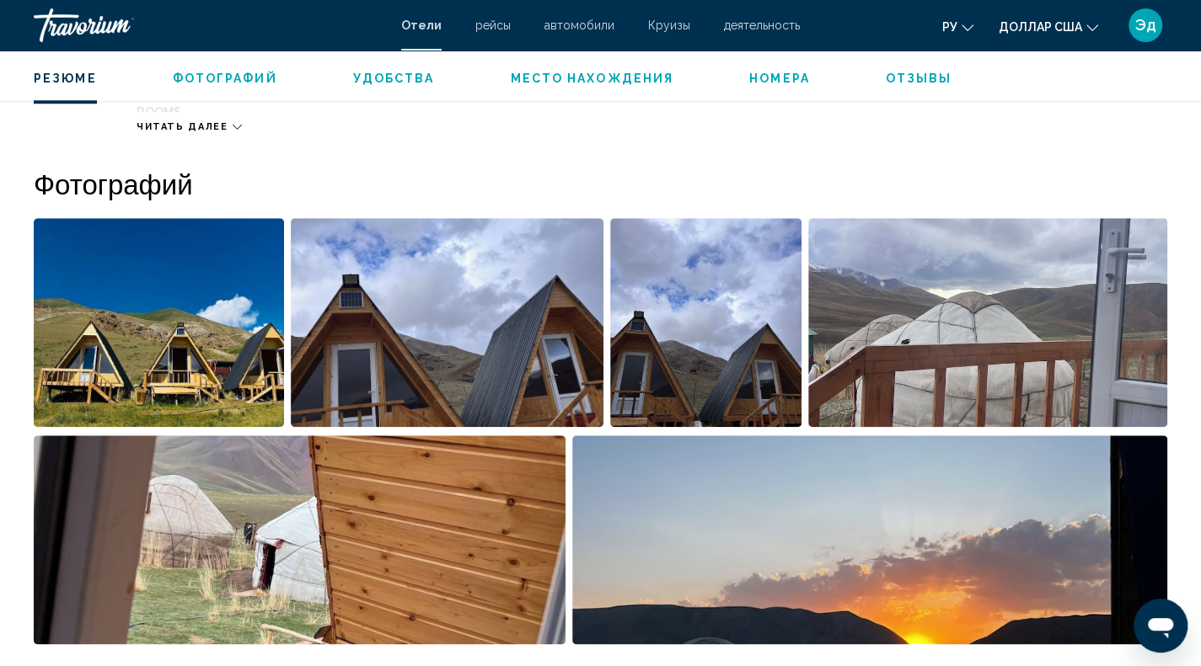
click at [175, 292] on img "Open full-screen image slider" at bounding box center [159, 322] width 250 height 209
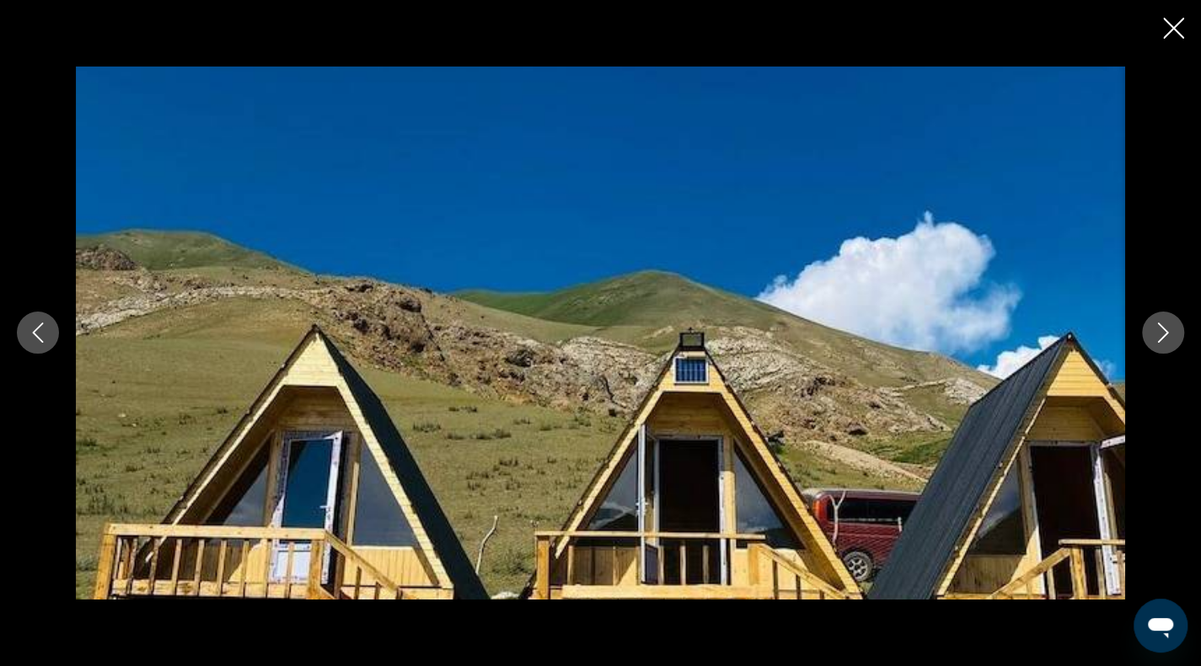
click at [1159, 340] on icon "Next image" at bounding box center [1163, 333] width 20 height 20
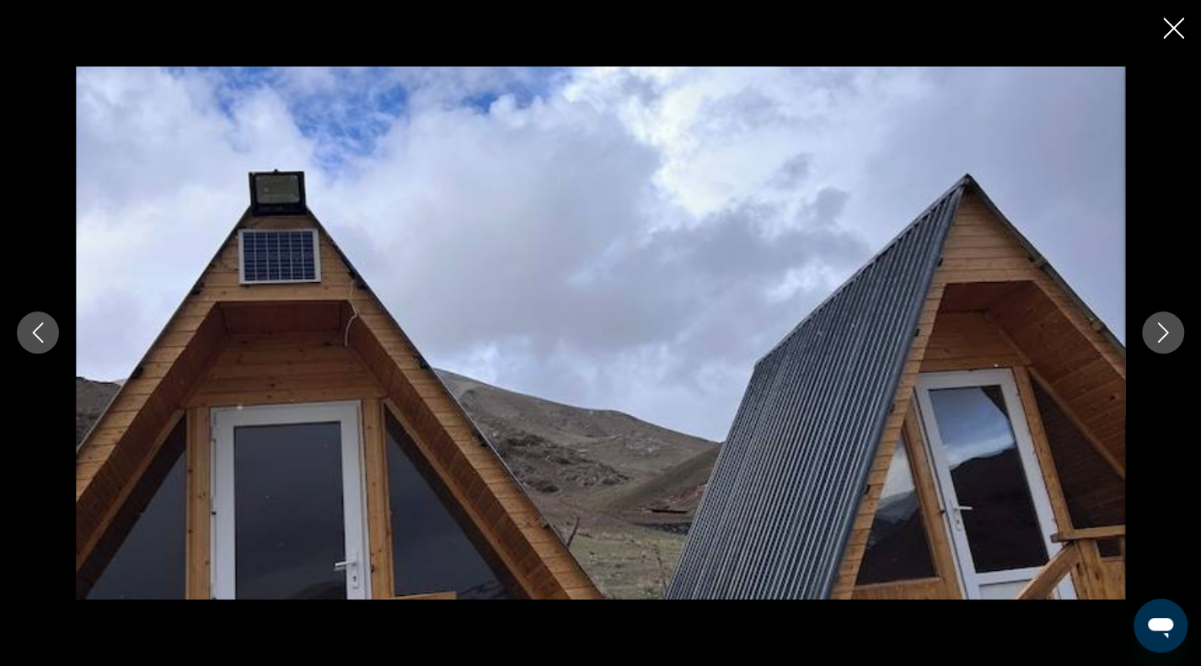
click at [1159, 340] on icon "Next image" at bounding box center [1163, 333] width 20 height 20
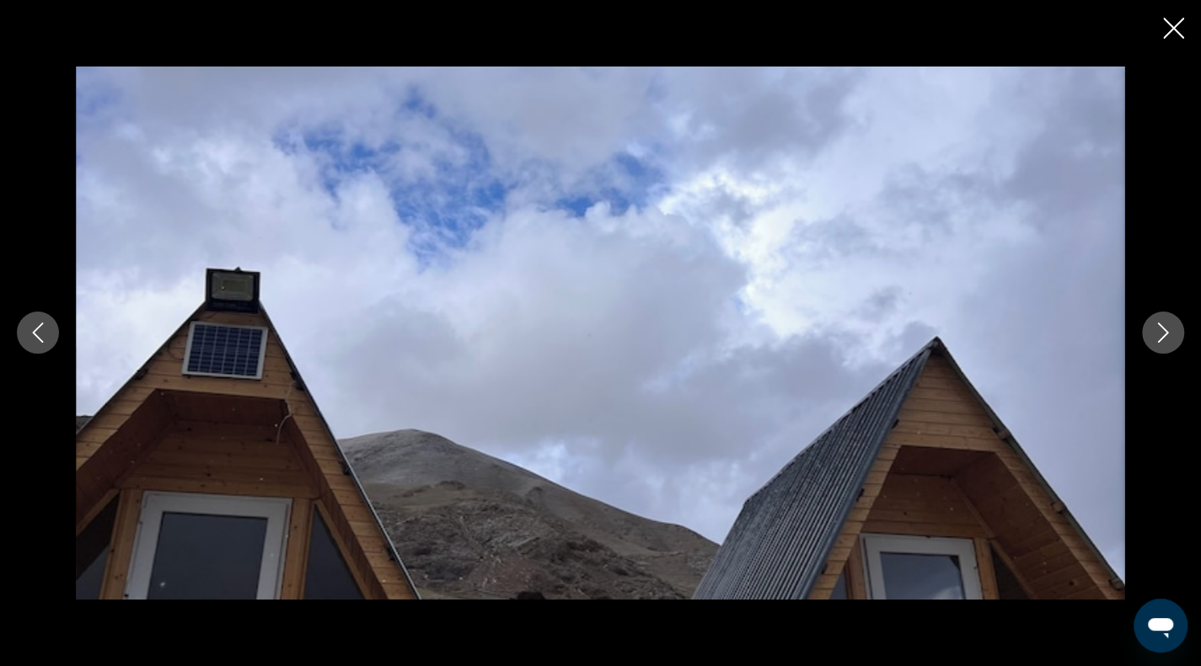
scroll to position [927, 0]
click at [1161, 325] on icon "Next image" at bounding box center [1163, 333] width 20 height 20
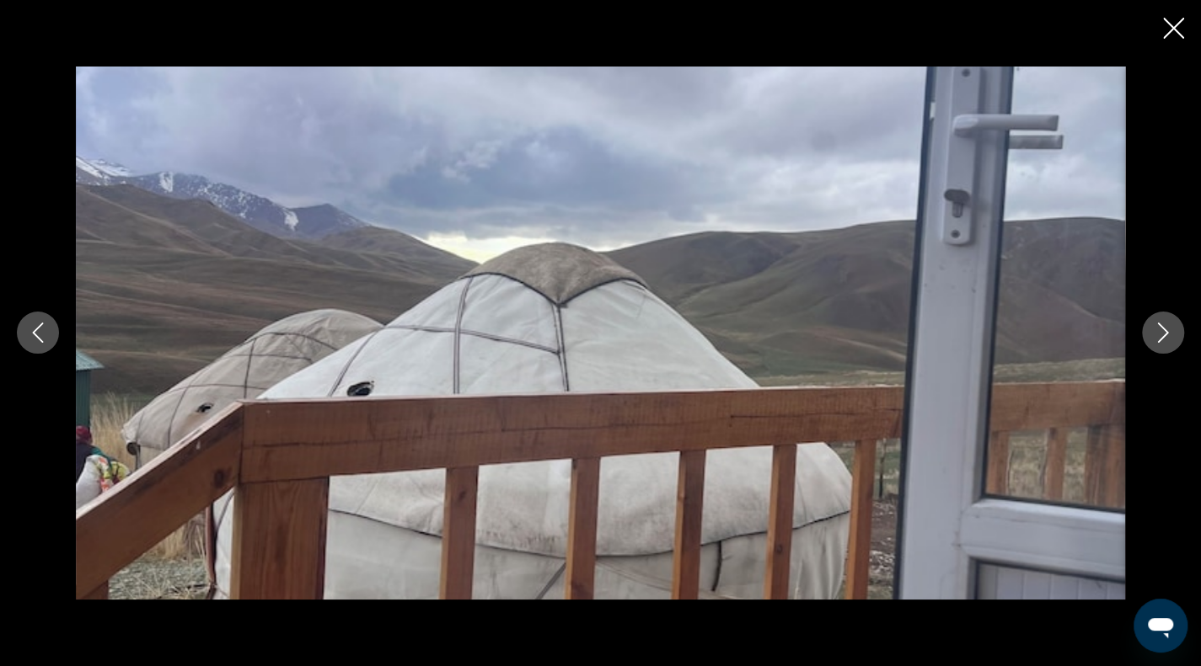
click at [1161, 325] on icon "Next image" at bounding box center [1163, 333] width 20 height 20
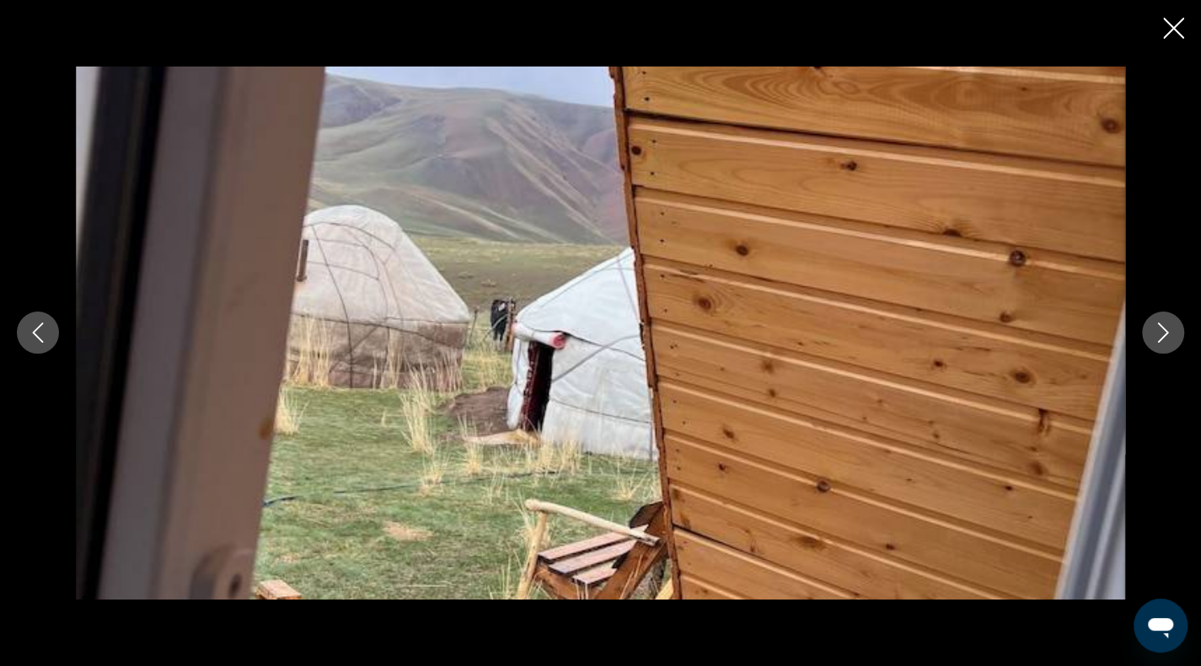
click at [1161, 325] on icon "Next image" at bounding box center [1163, 333] width 20 height 20
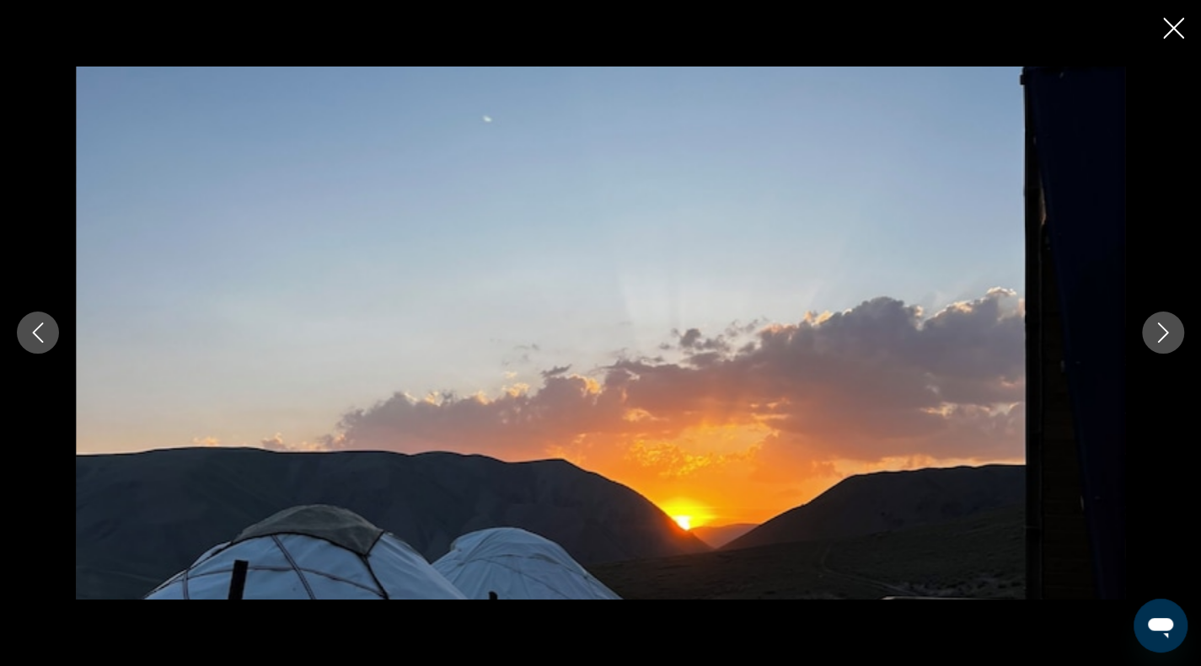
click at [1161, 323] on button "Next image" at bounding box center [1163, 333] width 42 height 42
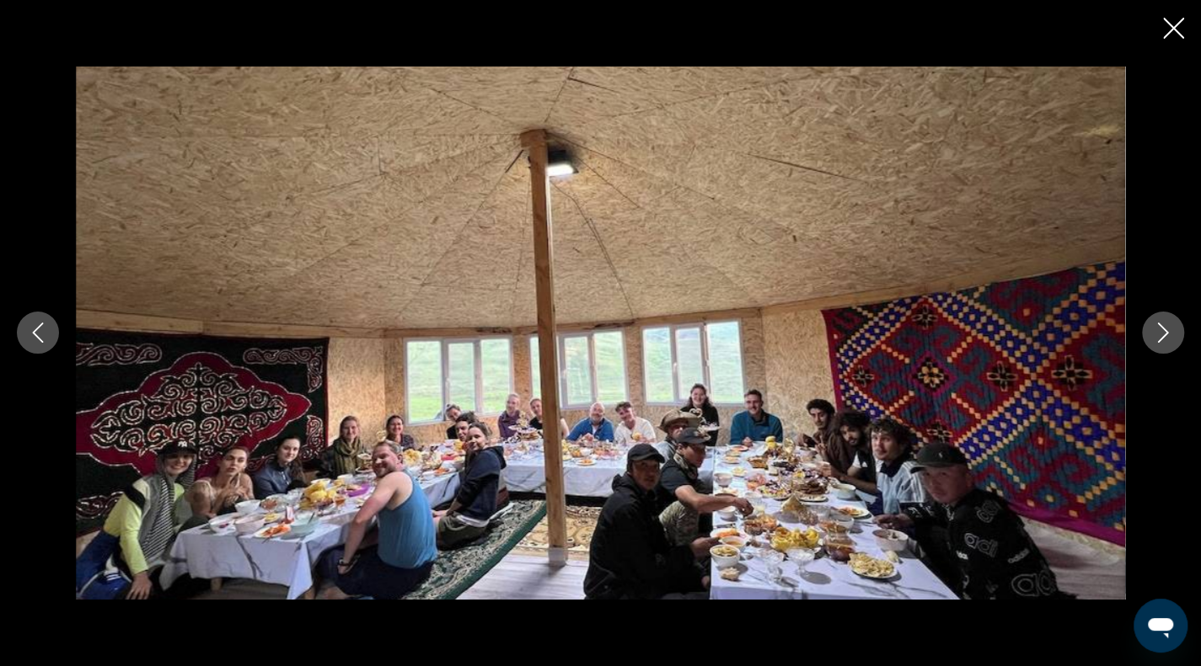
click at [1161, 323] on button "Next image" at bounding box center [1163, 333] width 42 height 42
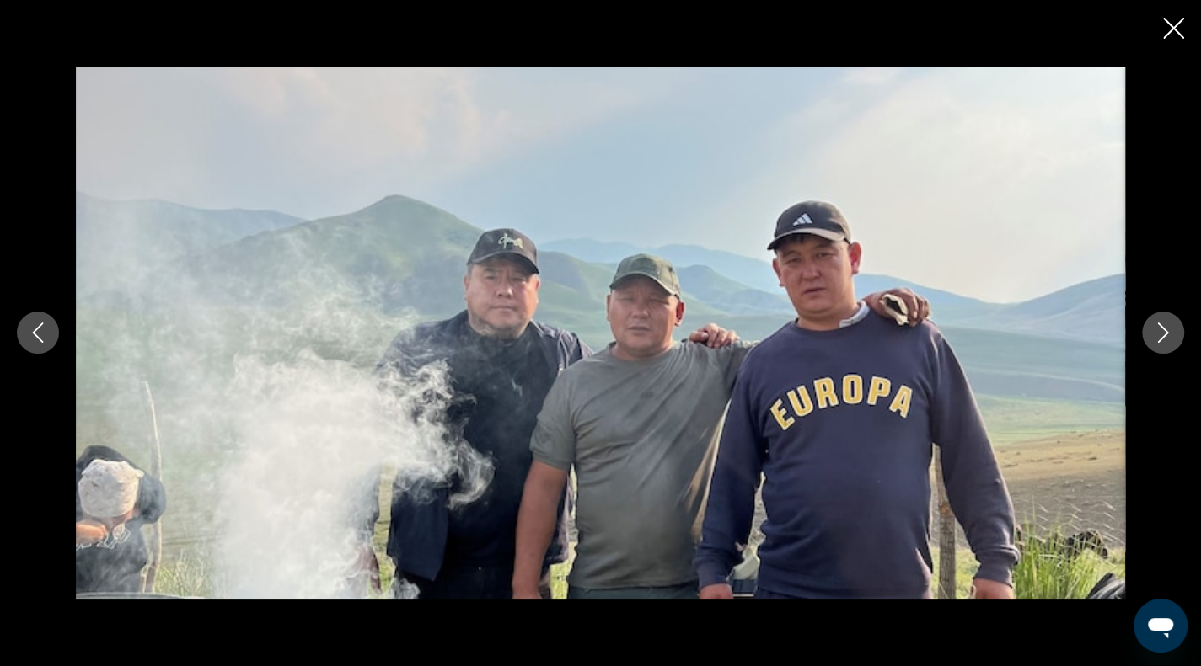
click at [1161, 321] on button "Next image" at bounding box center [1163, 333] width 42 height 42
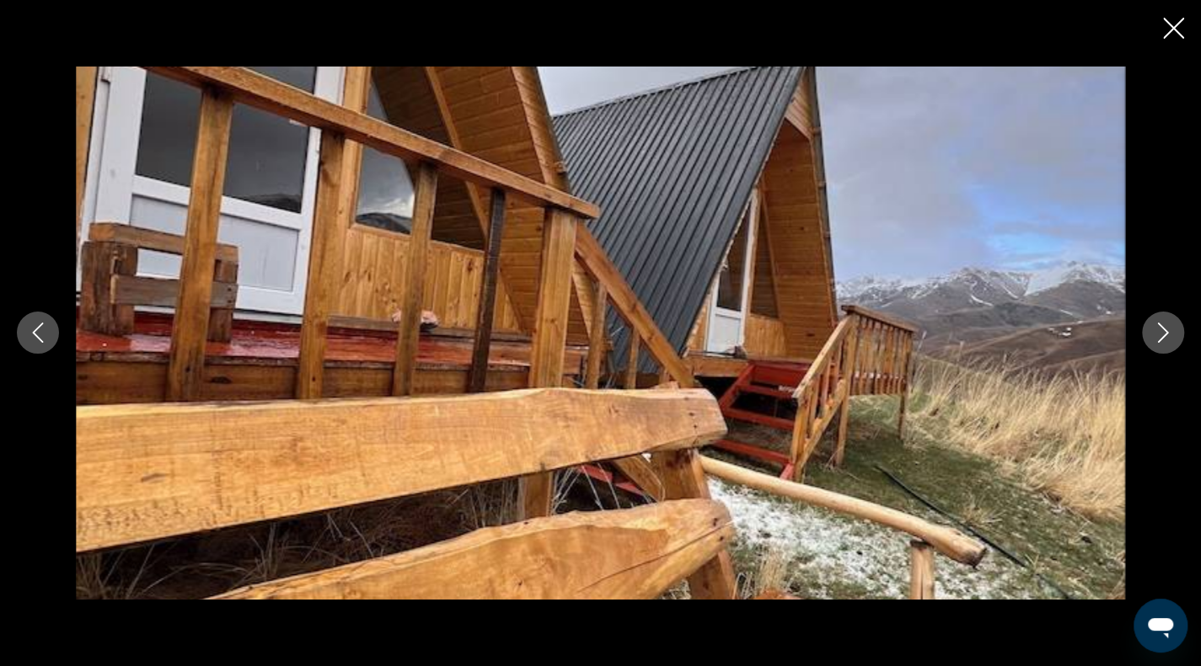
click at [1161, 321] on button "Next image" at bounding box center [1163, 333] width 42 height 42
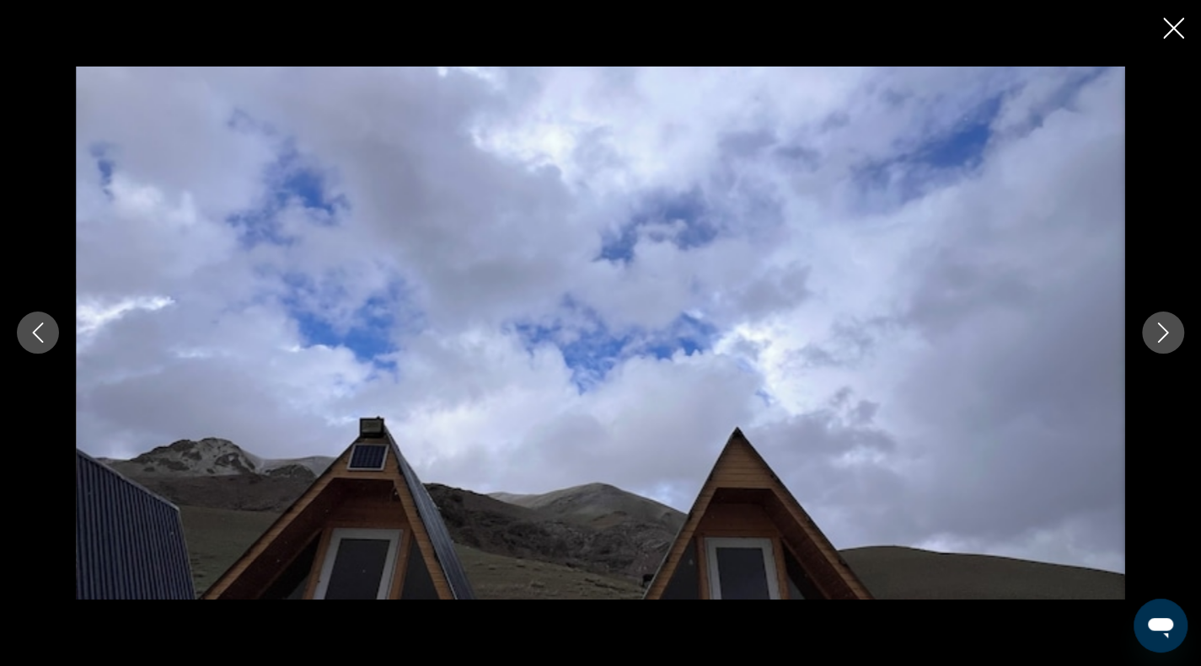
click at [1161, 321] on button "Next image" at bounding box center [1163, 333] width 42 height 42
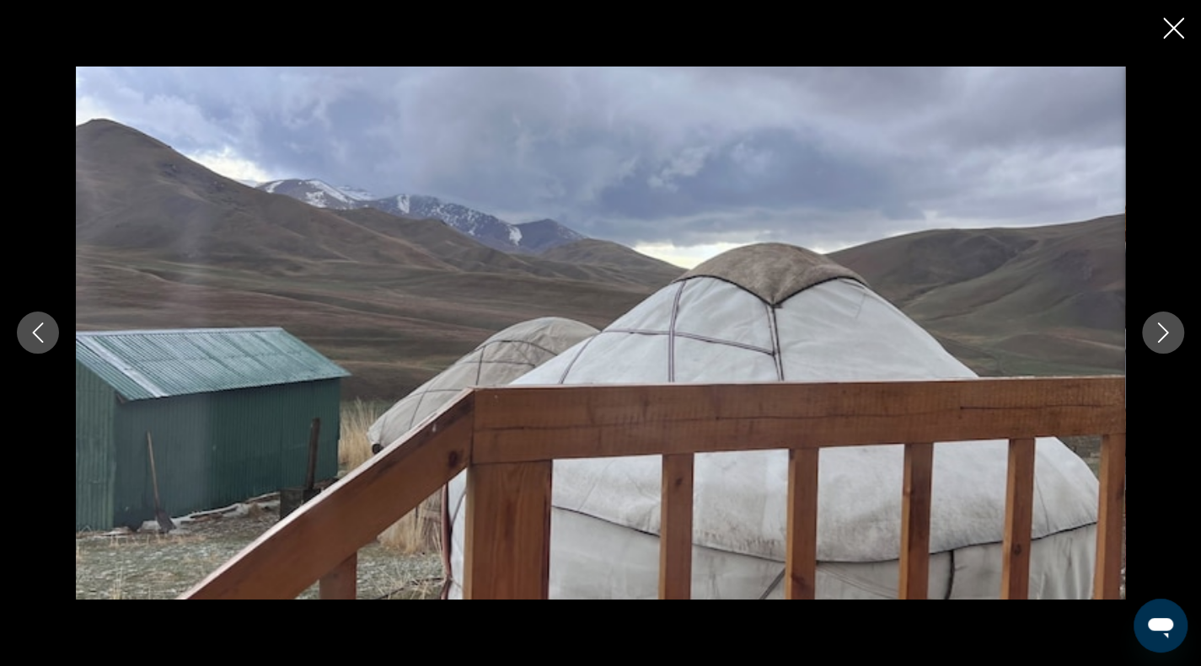
click at [1161, 321] on button "Next image" at bounding box center [1163, 333] width 42 height 42
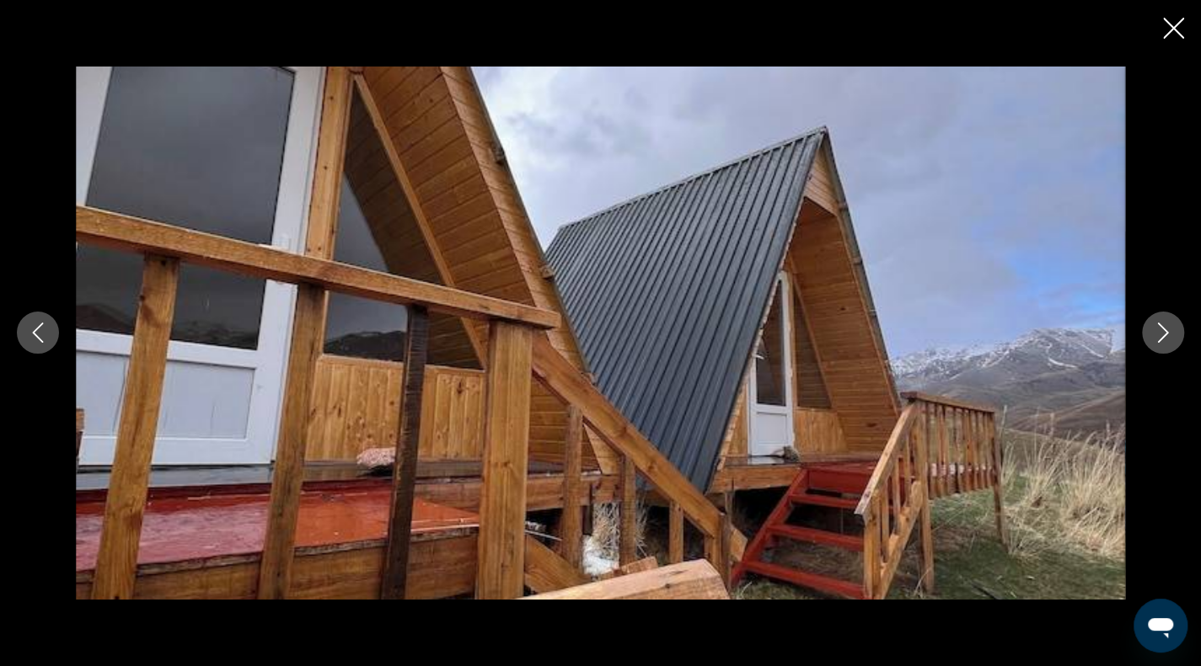
click at [1161, 321] on button "Next image" at bounding box center [1163, 333] width 42 height 42
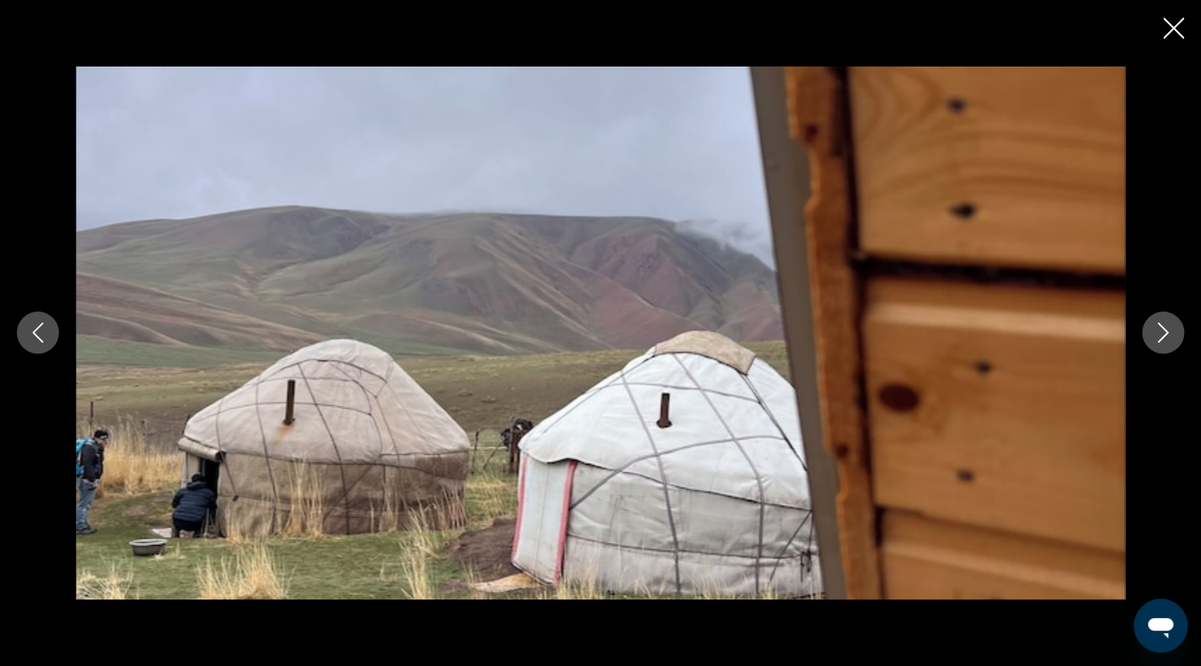
click at [1161, 321] on button "Next image" at bounding box center [1163, 333] width 42 height 42
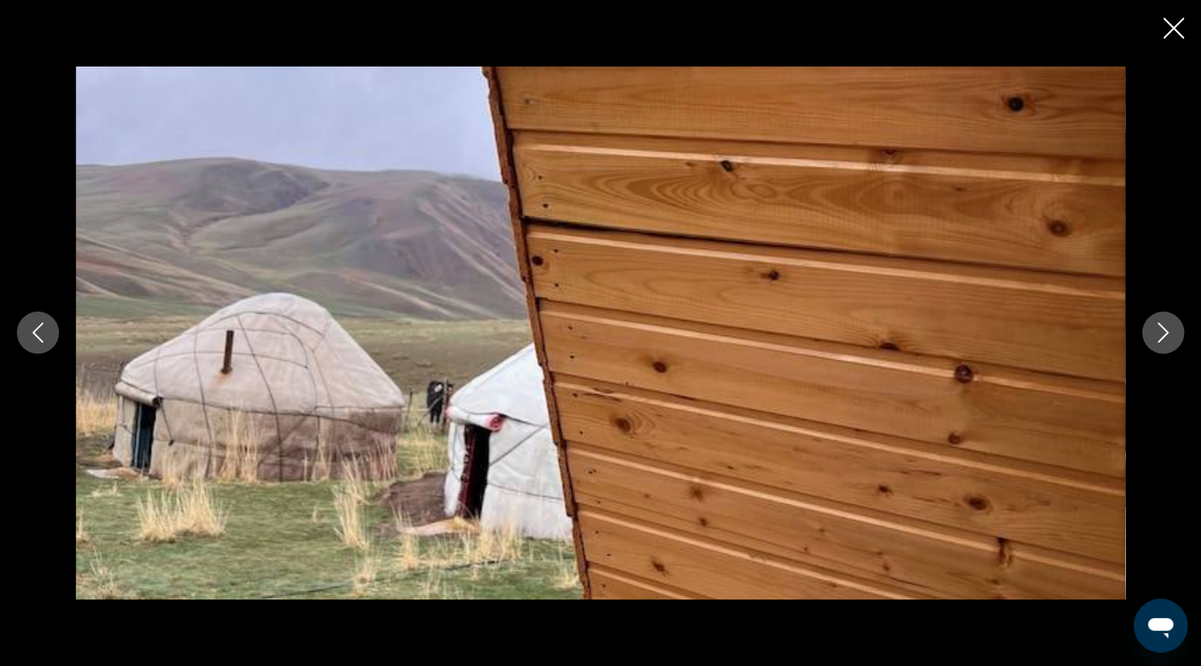
click at [1161, 321] on button "Next image" at bounding box center [1163, 333] width 42 height 42
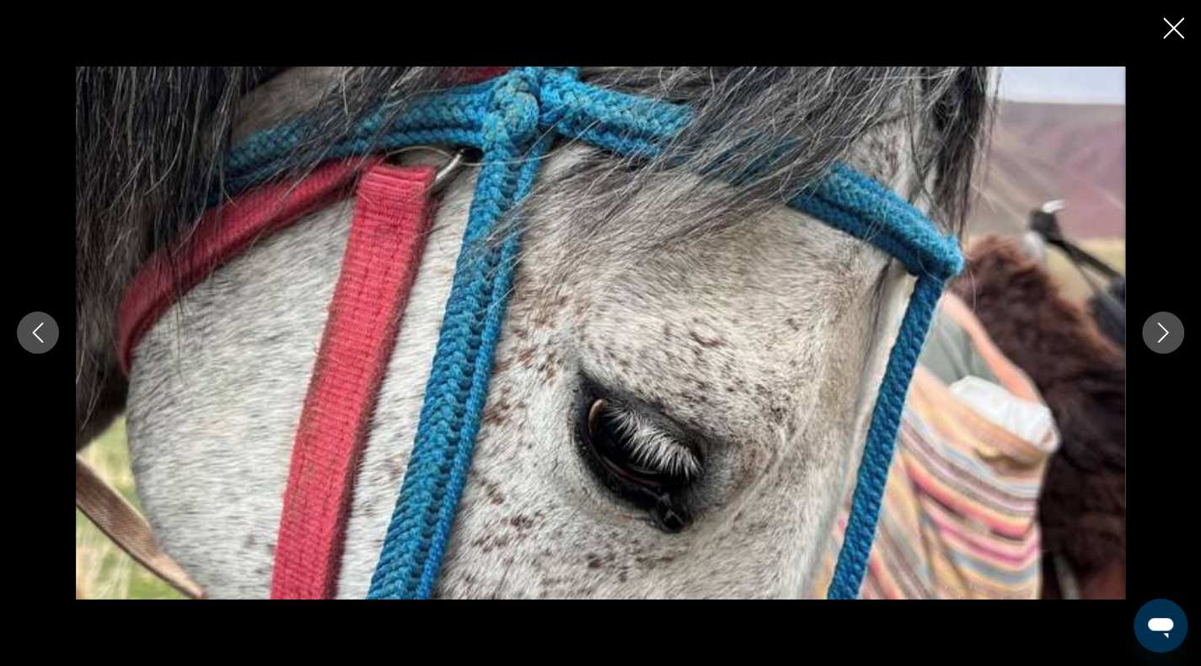
click at [959, 341] on img "Основное содержание" at bounding box center [600, 333] width 1049 height 533
click at [1154, 336] on icon "Next image" at bounding box center [1163, 333] width 20 height 20
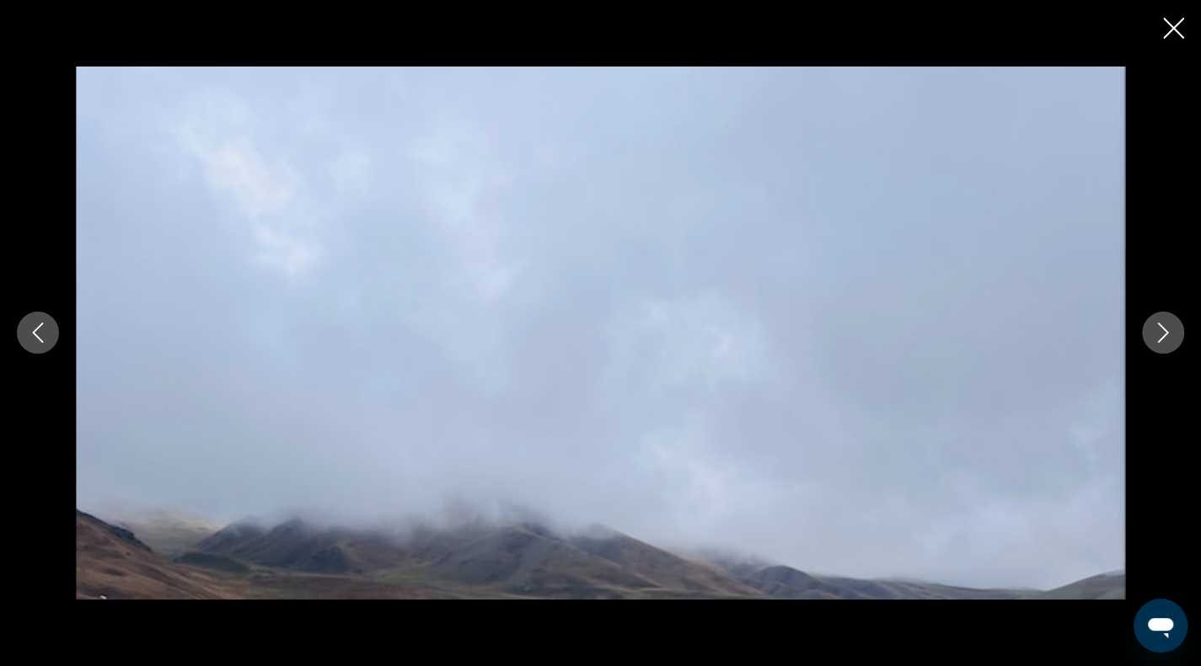
click at [1154, 336] on icon "Next image" at bounding box center [1163, 333] width 20 height 20
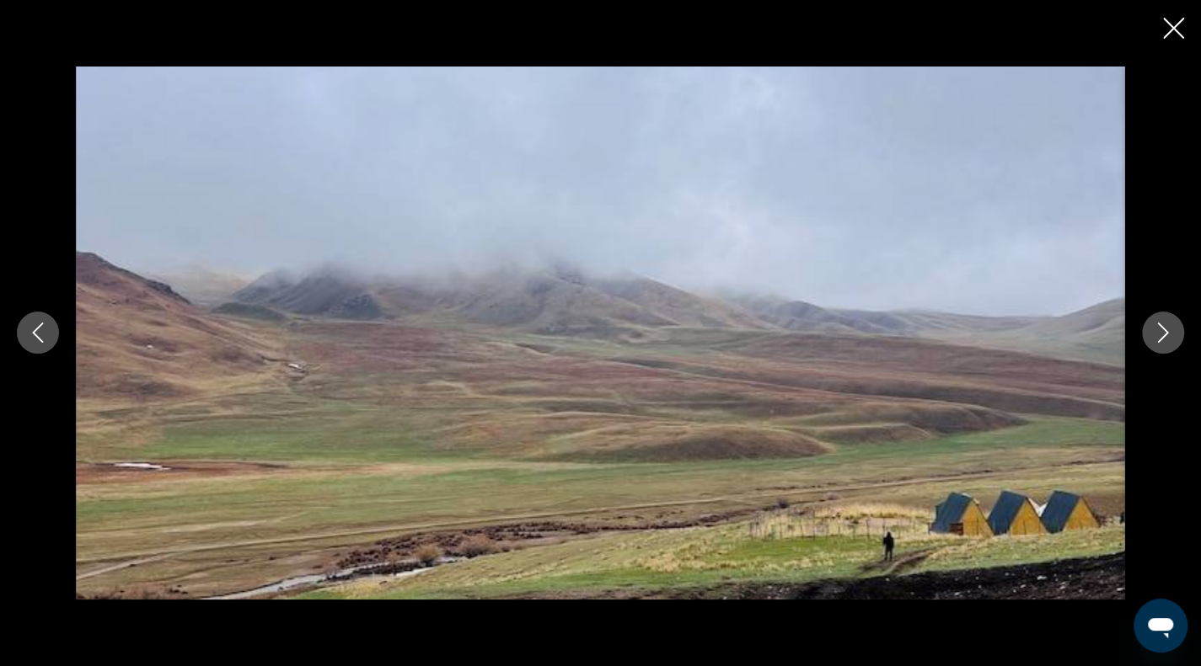
click at [1154, 336] on icon "Next image" at bounding box center [1163, 333] width 20 height 20
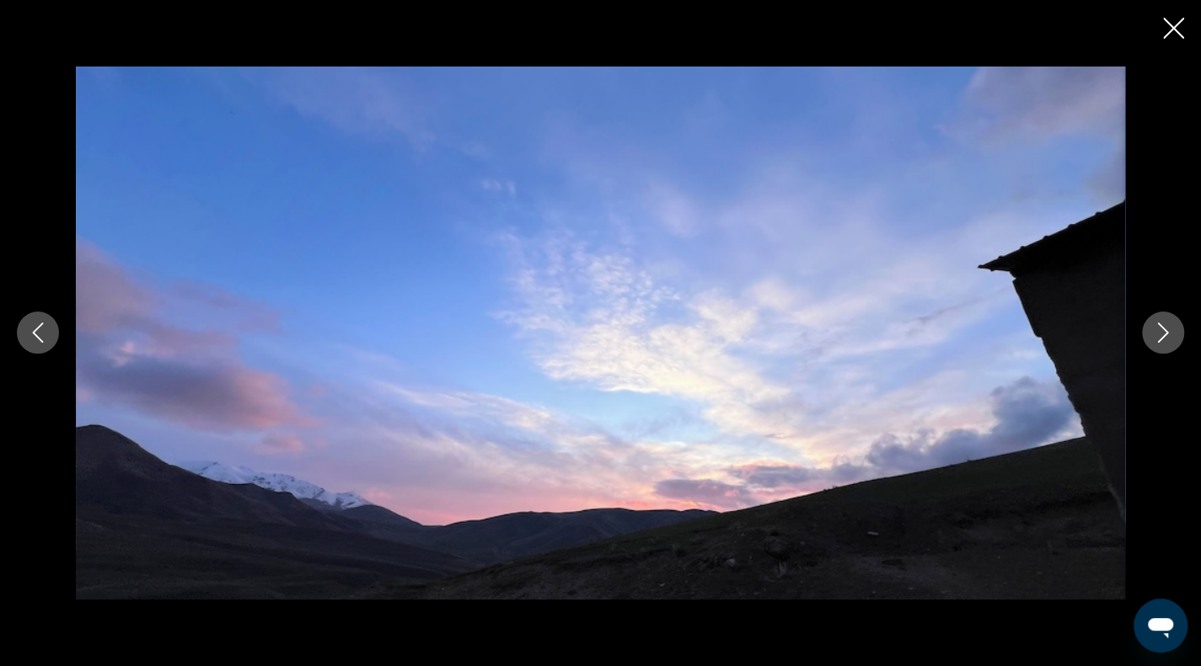
click at [1154, 336] on icon "Next image" at bounding box center [1163, 333] width 20 height 20
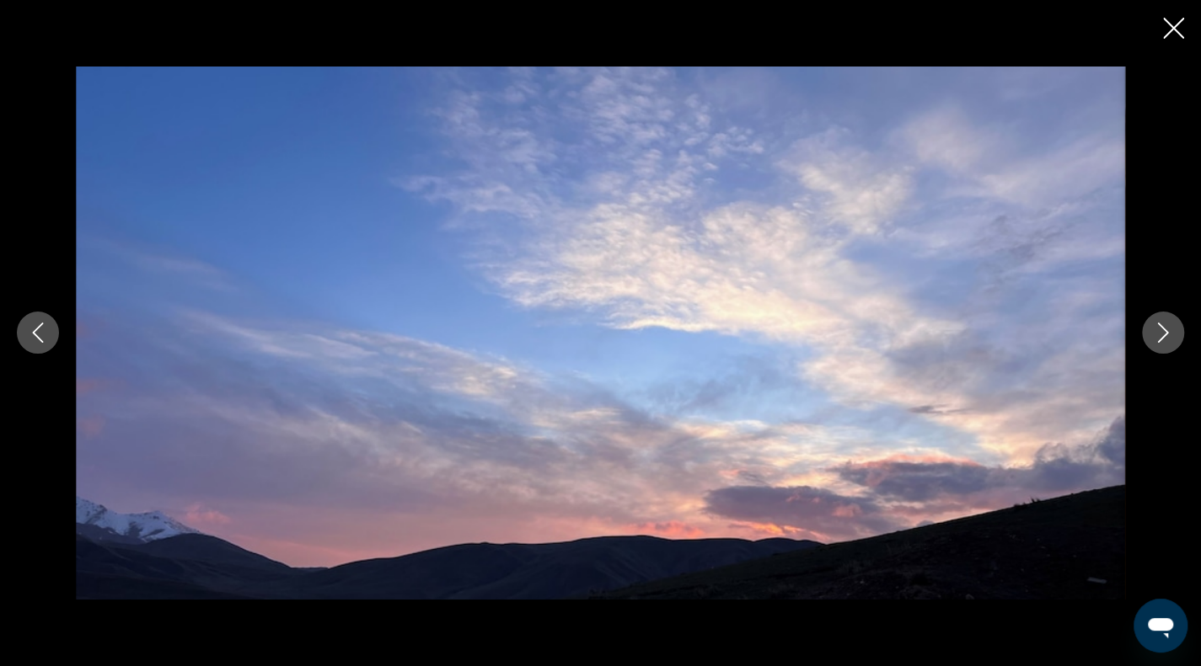
click at [1154, 336] on icon "Next image" at bounding box center [1163, 333] width 20 height 20
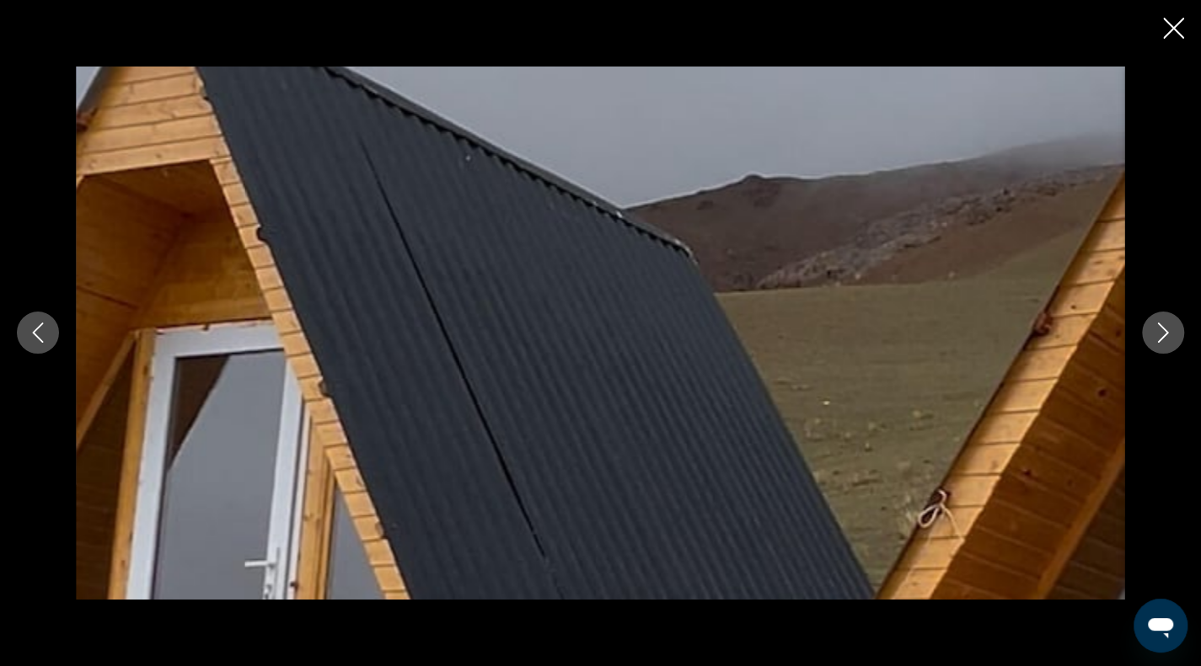
click at [1154, 336] on icon "Next image" at bounding box center [1163, 333] width 20 height 20
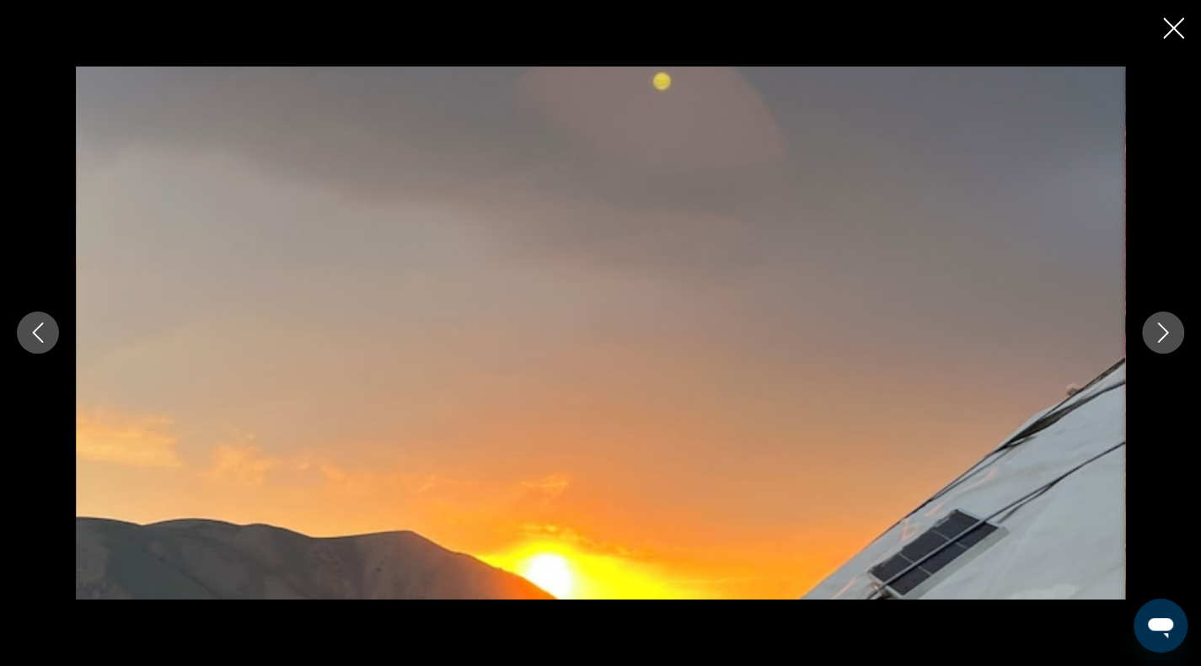
click at [1154, 336] on icon "Next image" at bounding box center [1163, 333] width 20 height 20
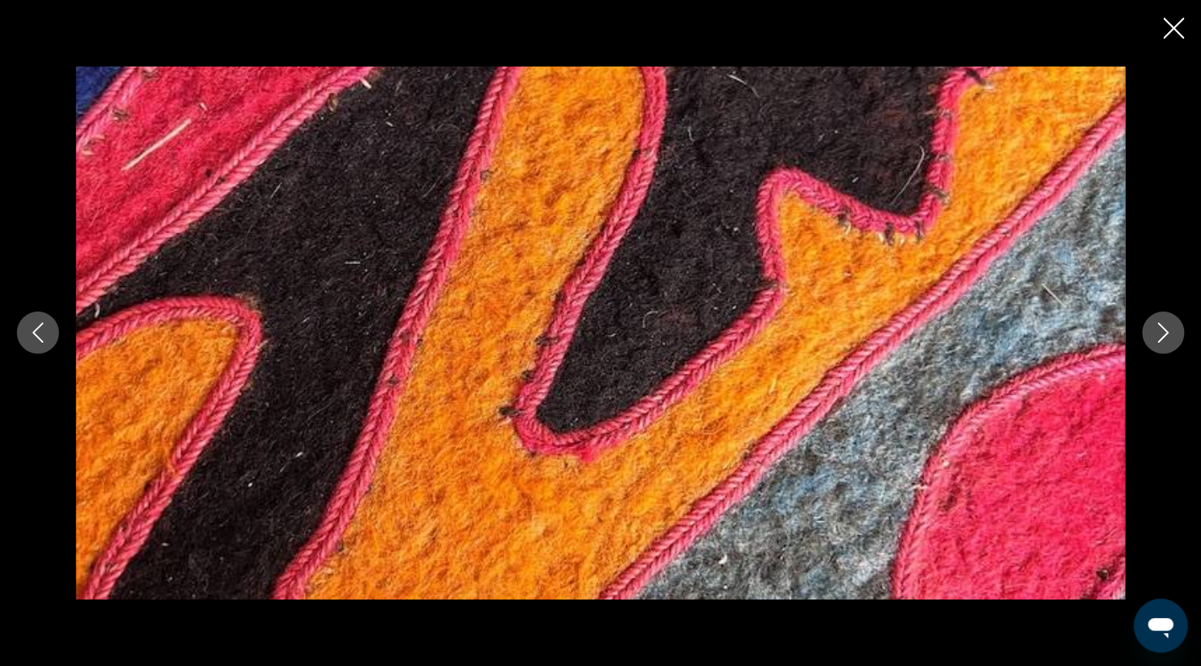
click at [1154, 336] on icon "Next image" at bounding box center [1163, 333] width 20 height 20
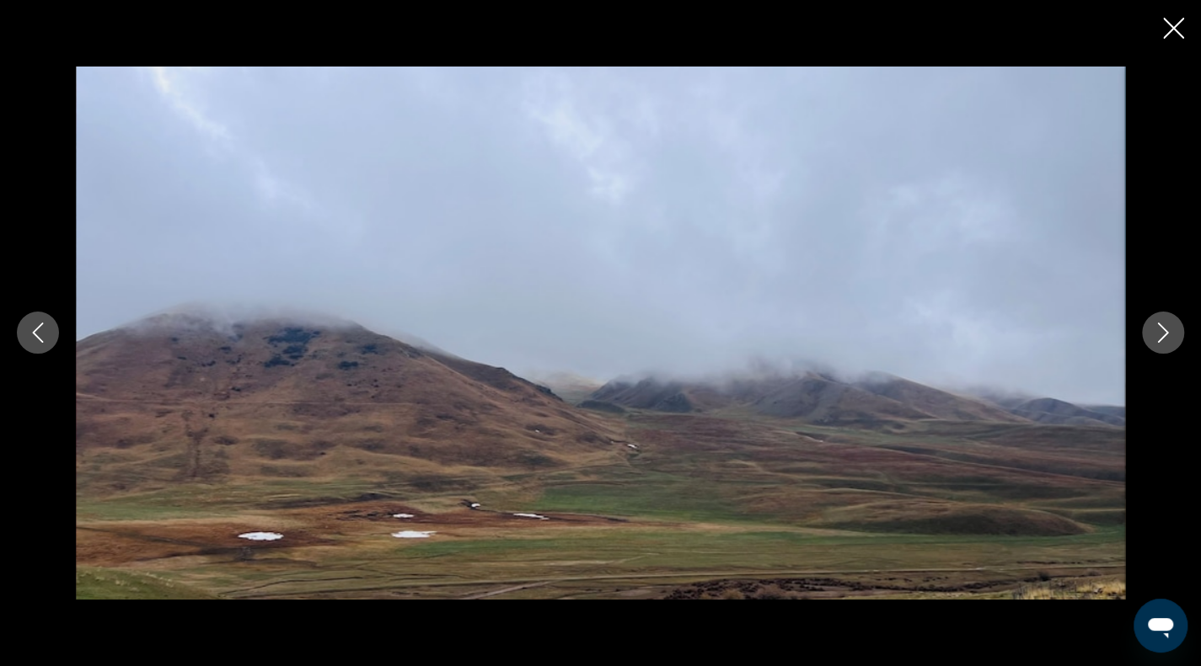
click at [1154, 336] on icon "Next image" at bounding box center [1163, 333] width 20 height 20
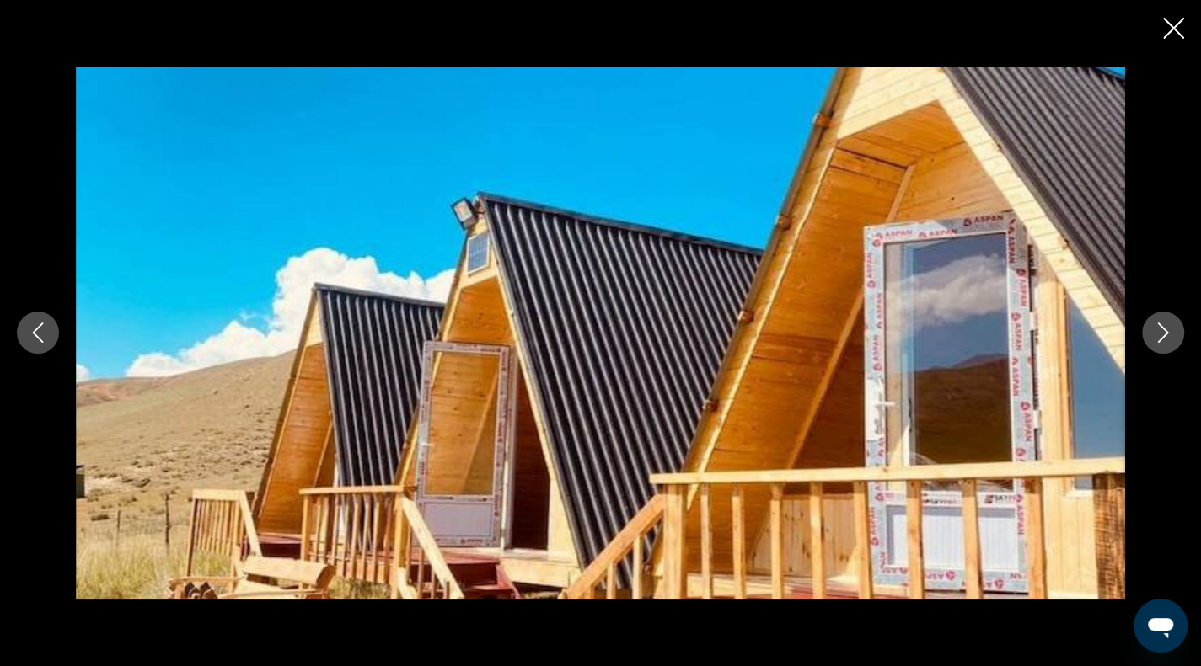
click at [1154, 336] on icon "Next image" at bounding box center [1163, 333] width 20 height 20
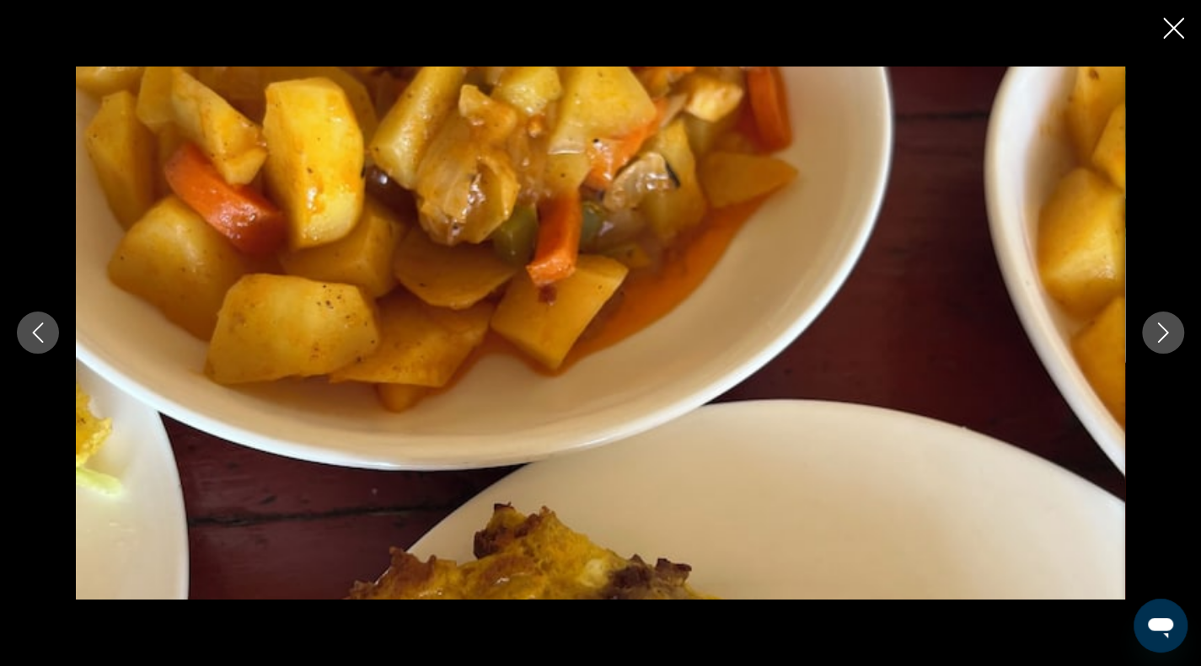
click at [1154, 336] on icon "Next image" at bounding box center [1163, 333] width 20 height 20
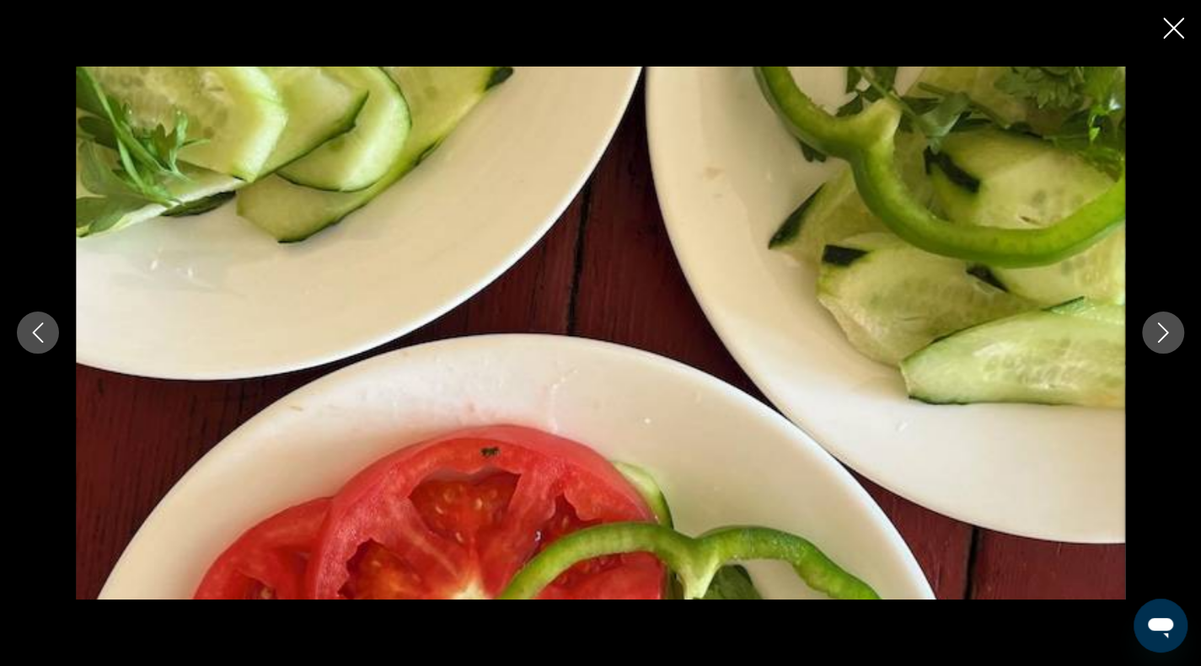
click at [1154, 336] on icon "Next image" at bounding box center [1163, 333] width 20 height 20
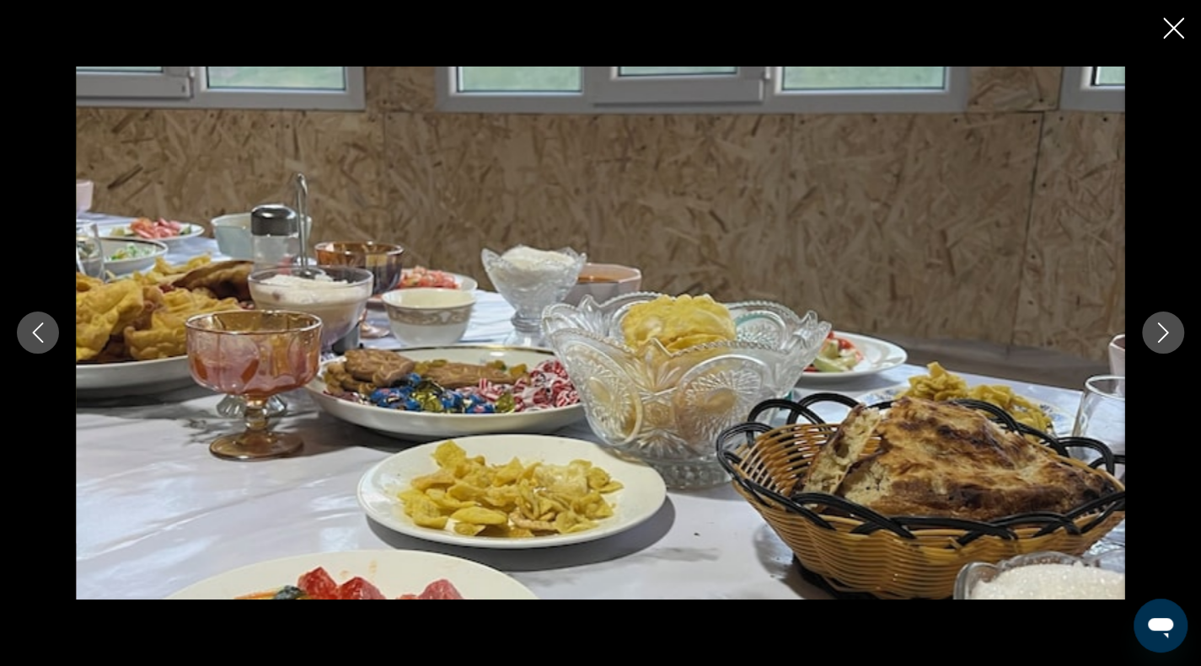
click at [1154, 336] on icon "Next image" at bounding box center [1163, 333] width 20 height 20
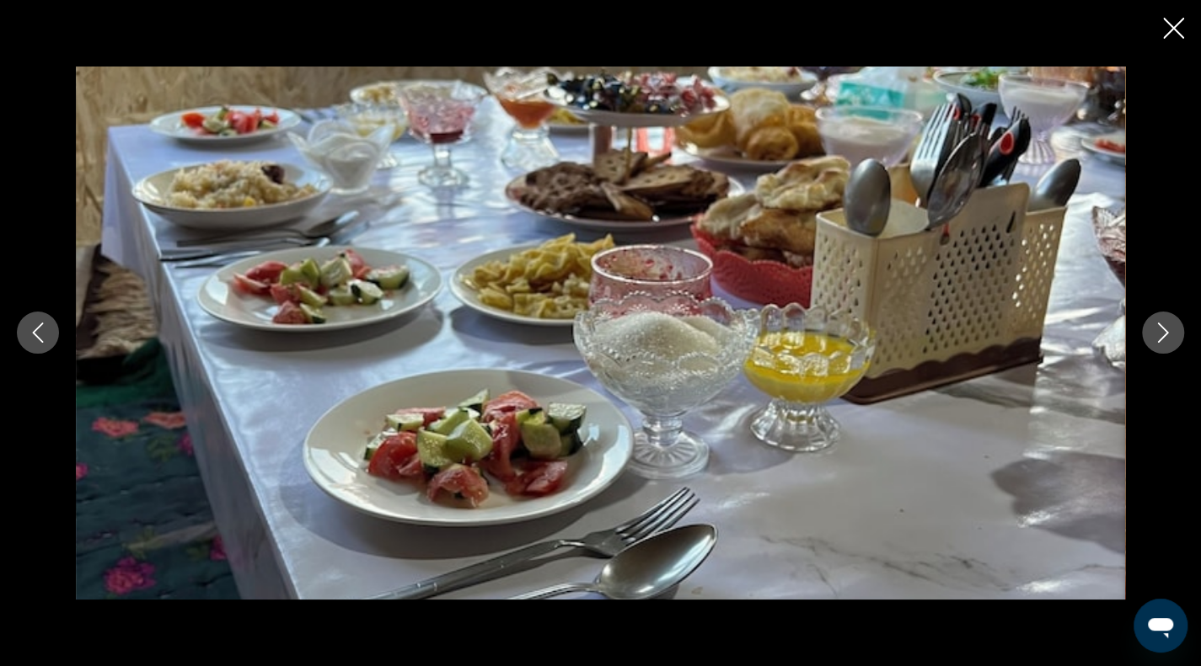
click at [1154, 336] on icon "Next image" at bounding box center [1163, 333] width 20 height 20
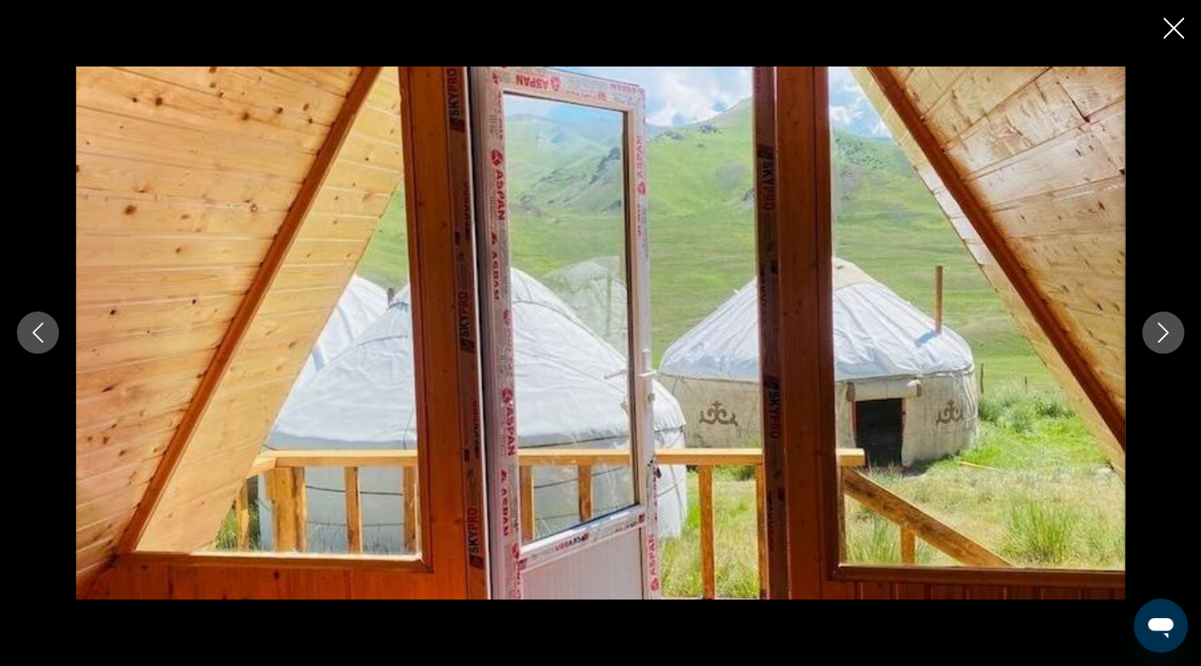
click at [1154, 336] on icon "Next image" at bounding box center [1163, 333] width 20 height 20
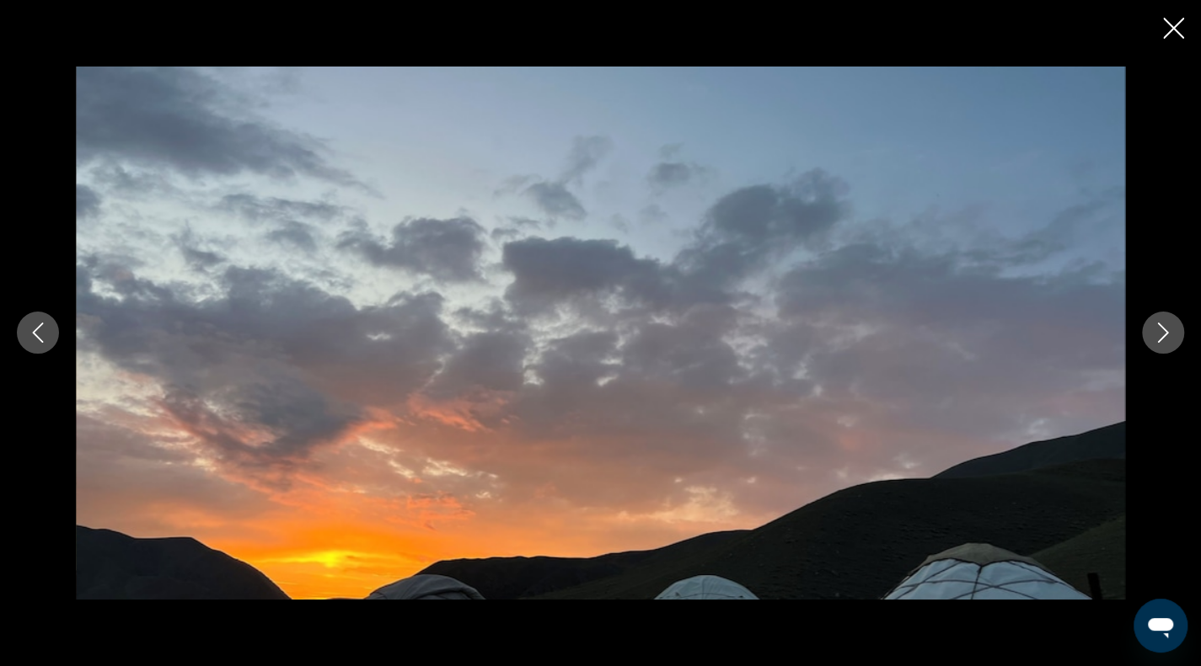
click at [1154, 336] on icon "Next image" at bounding box center [1163, 333] width 20 height 20
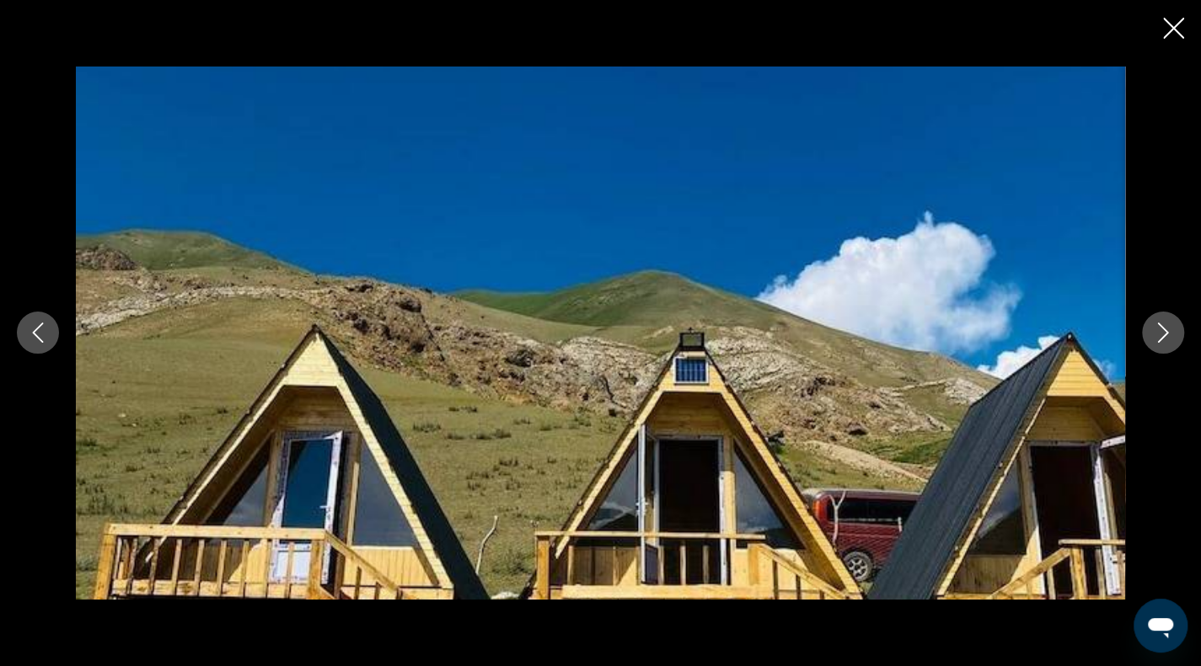
click at [1176, 35] on icon "Close slideshow" at bounding box center [1173, 28] width 21 height 21
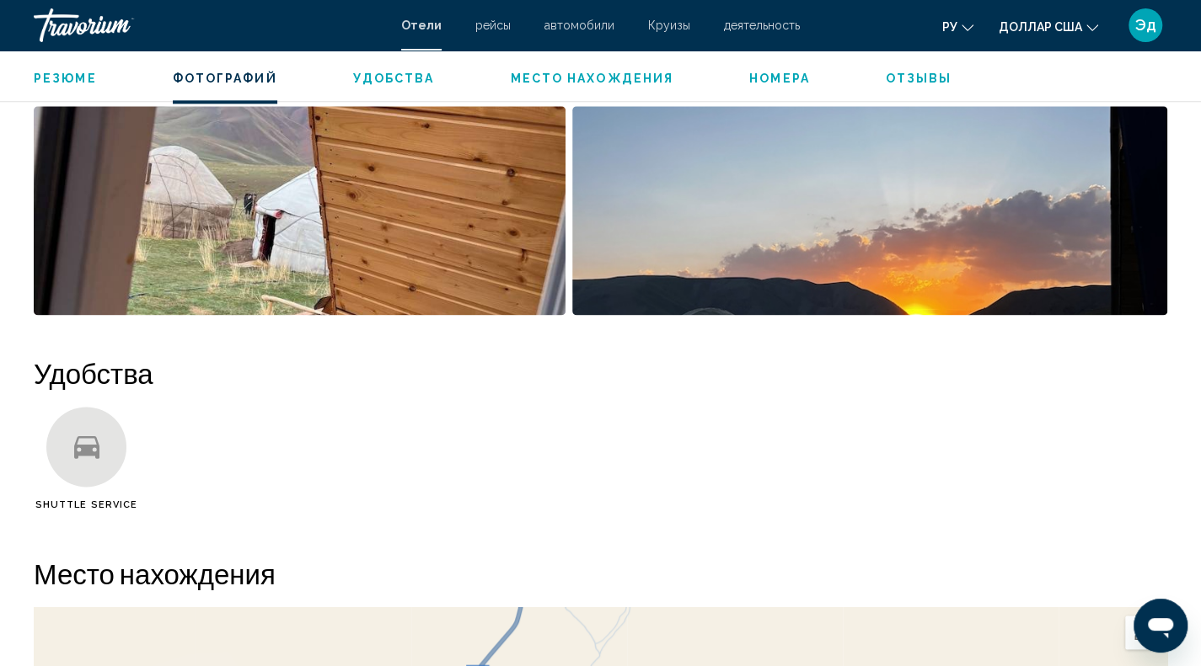
scroll to position [666, 0]
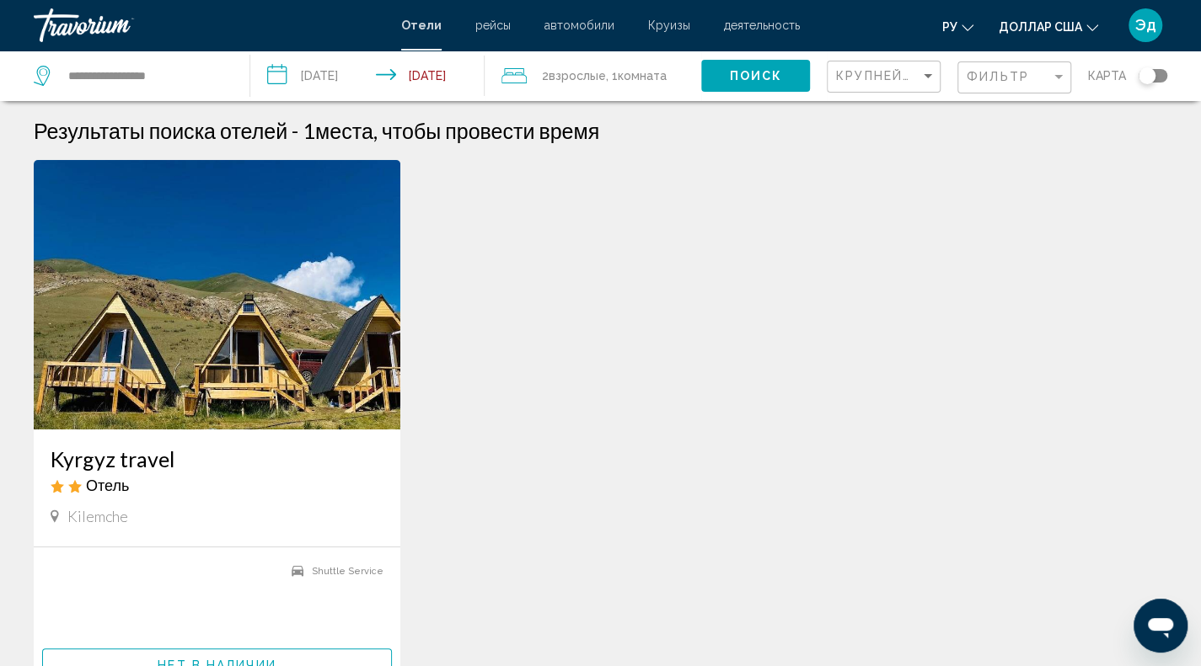
drag, startPoint x: 255, startPoint y: 0, endPoint x: 554, endPoint y: 257, distance: 393.7
click at [554, 257] on div "Kyrgyz travel Отель Kilemche 0 mi от отеля Shuttle Service Нет в наличии Нет ре…" at bounding box center [600, 445] width 1150 height 570
click at [115, 78] on input "**********" at bounding box center [146, 75] width 158 height 25
click at [193, 65] on input "**********" at bounding box center [146, 75] width 158 height 25
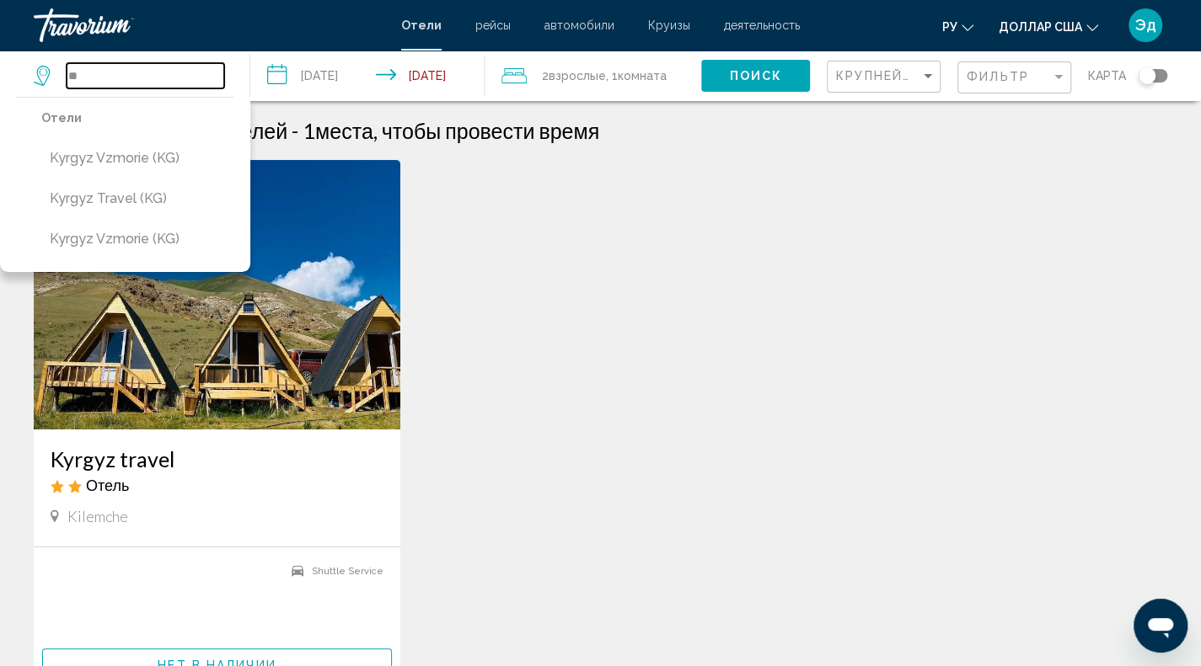
type input "*"
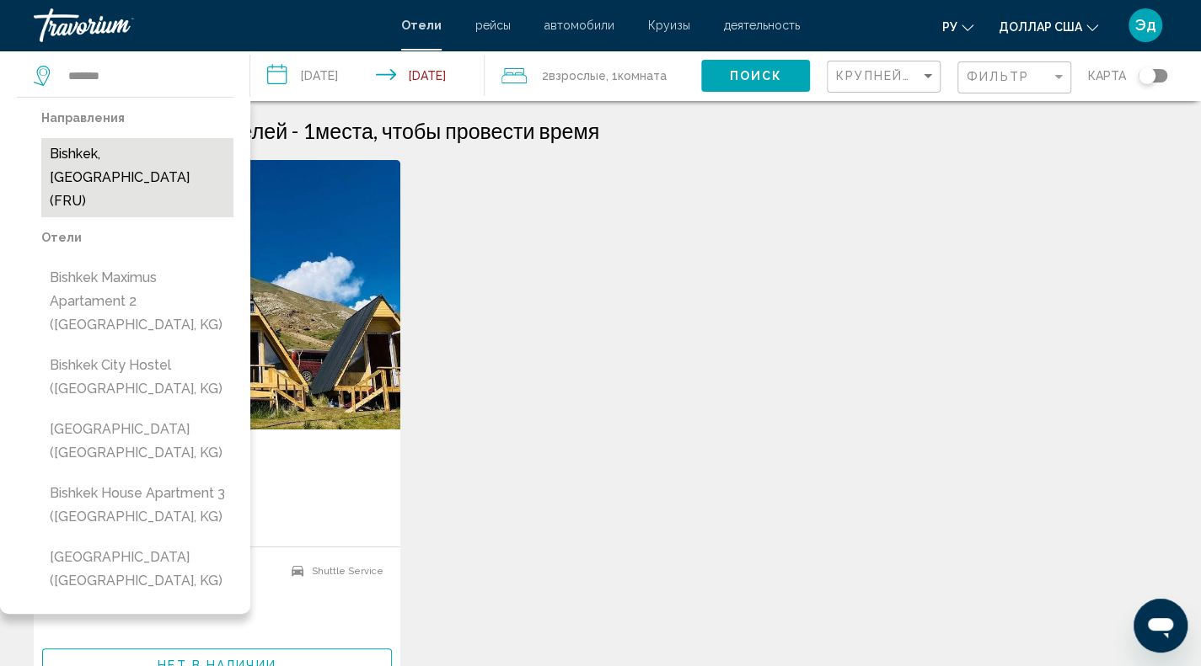
click at [188, 166] on button "Bishkek, Kyrgyzstan (FRU)" at bounding box center [137, 177] width 192 height 79
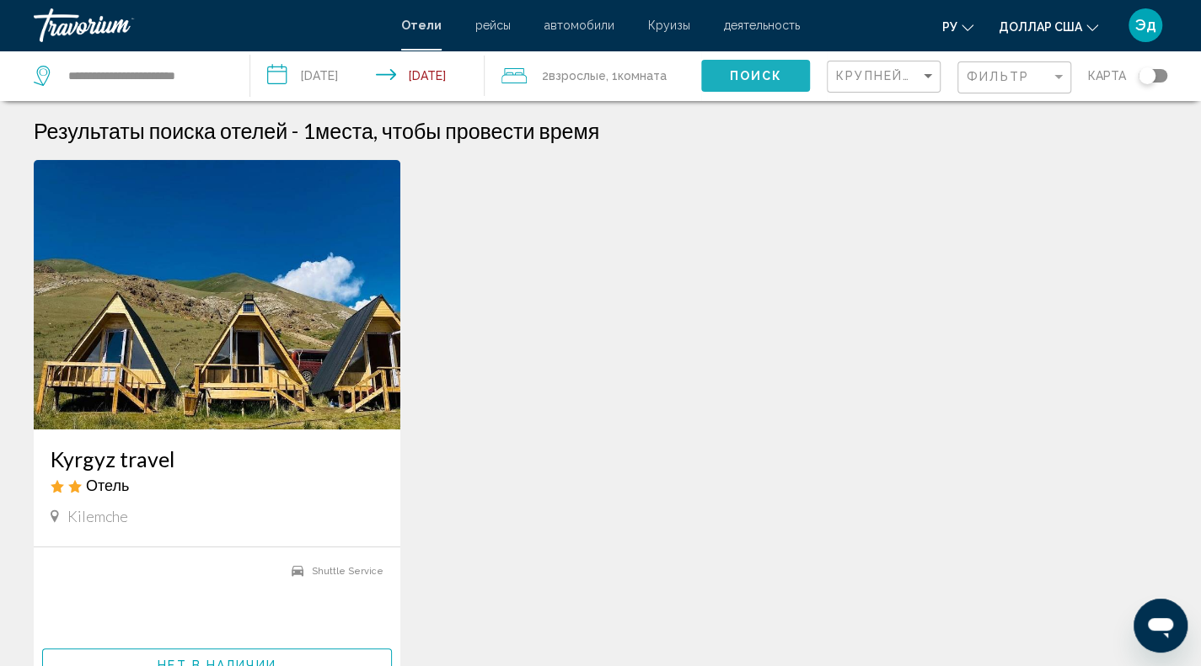
click at [784, 76] on button "Поиск" at bounding box center [755, 75] width 109 height 31
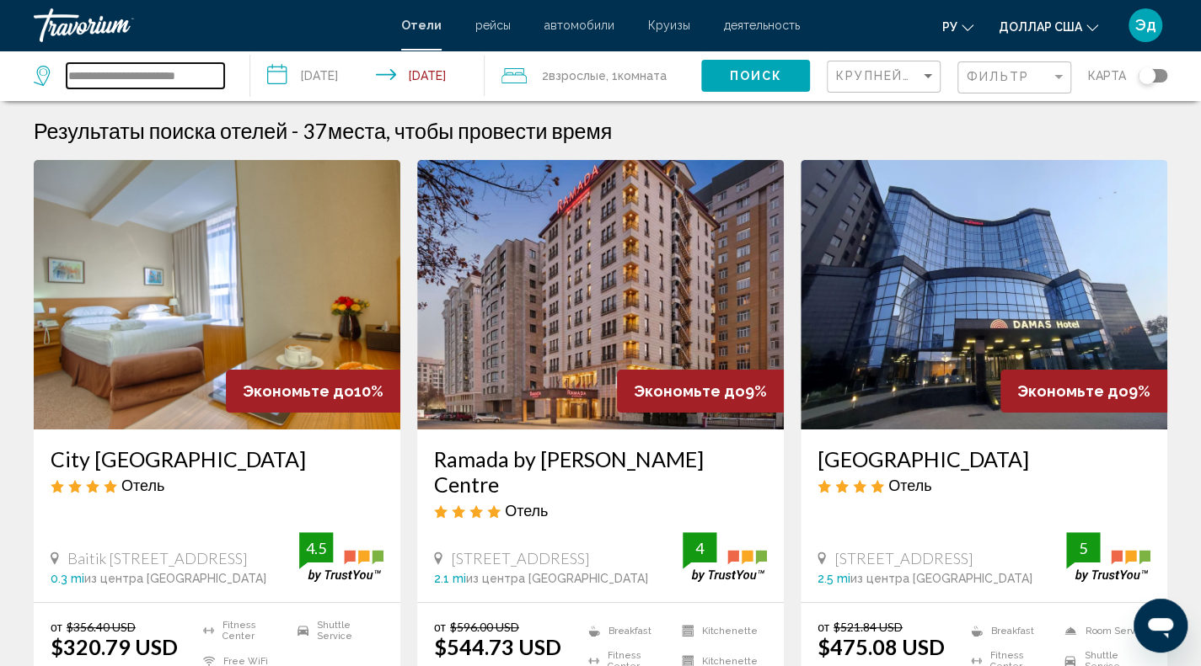
click at [181, 70] on input "**********" at bounding box center [146, 75] width 158 height 25
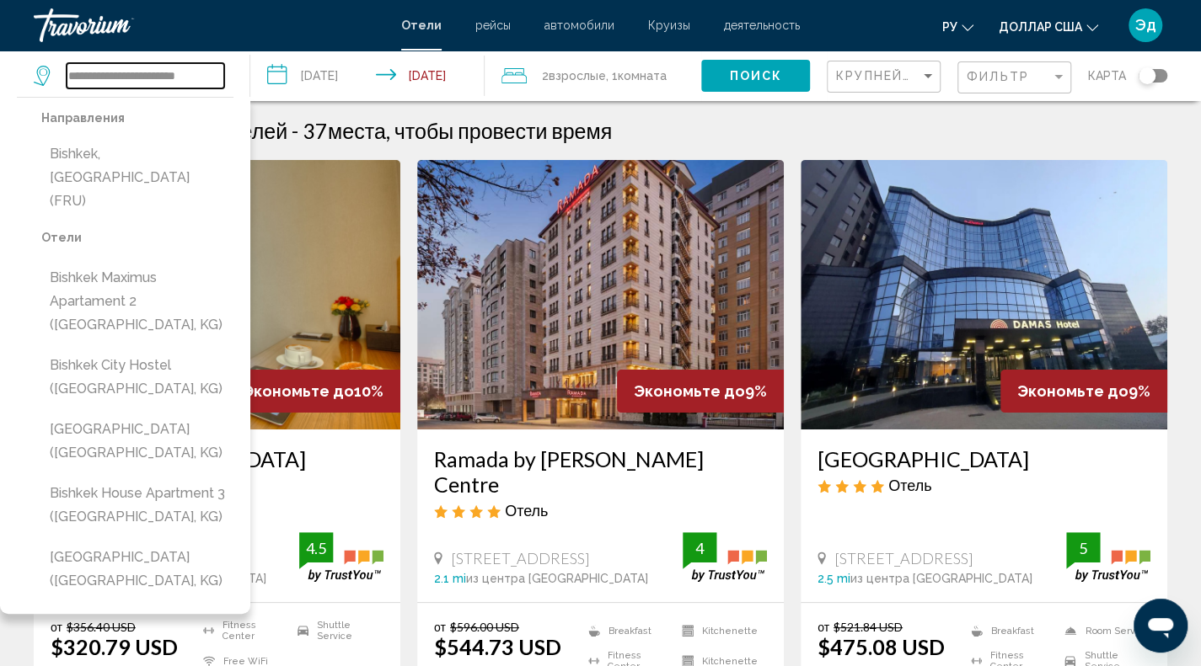
click at [104, 73] on input "**********" at bounding box center [146, 75] width 158 height 25
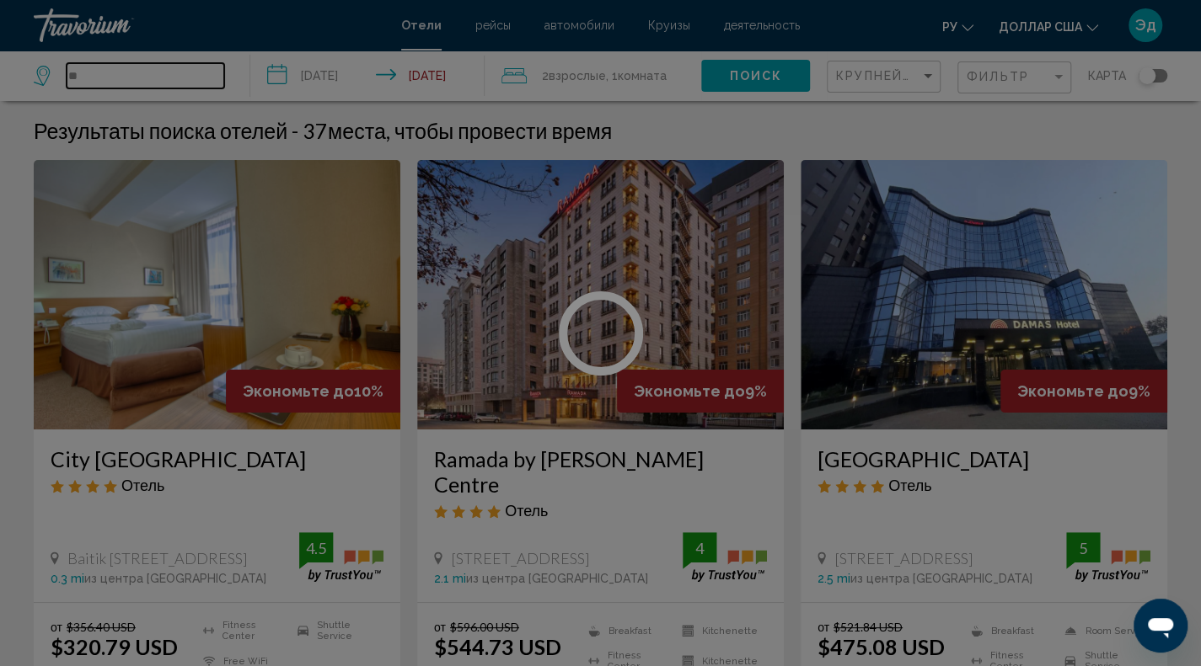
type input "*"
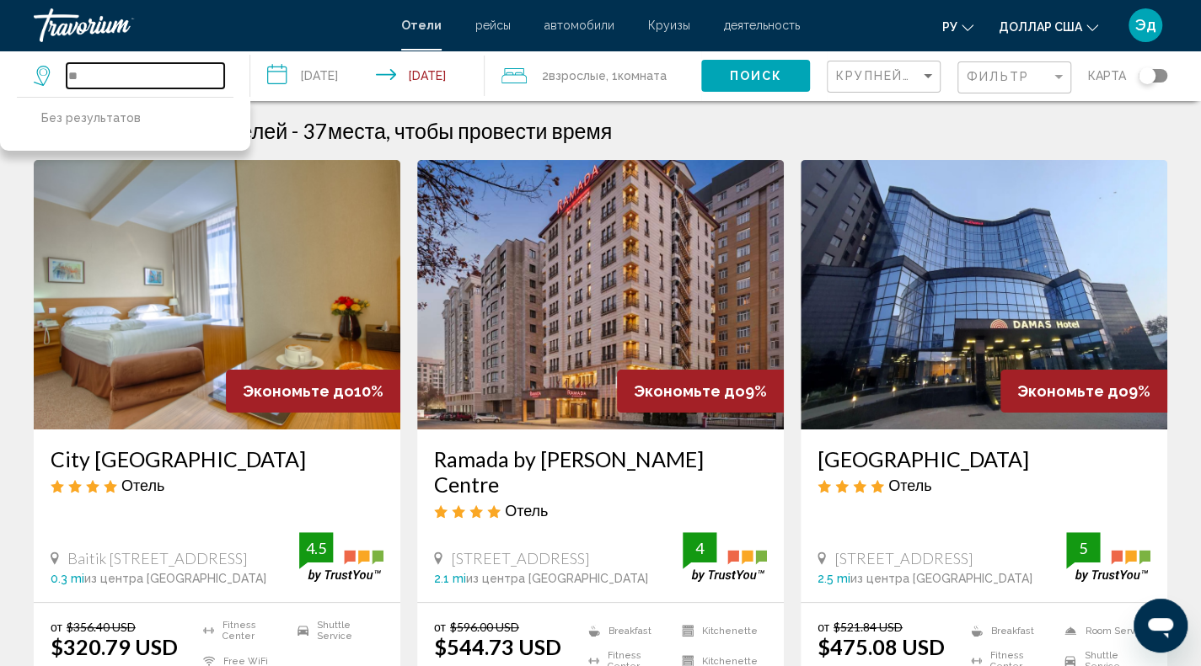
type input "*"
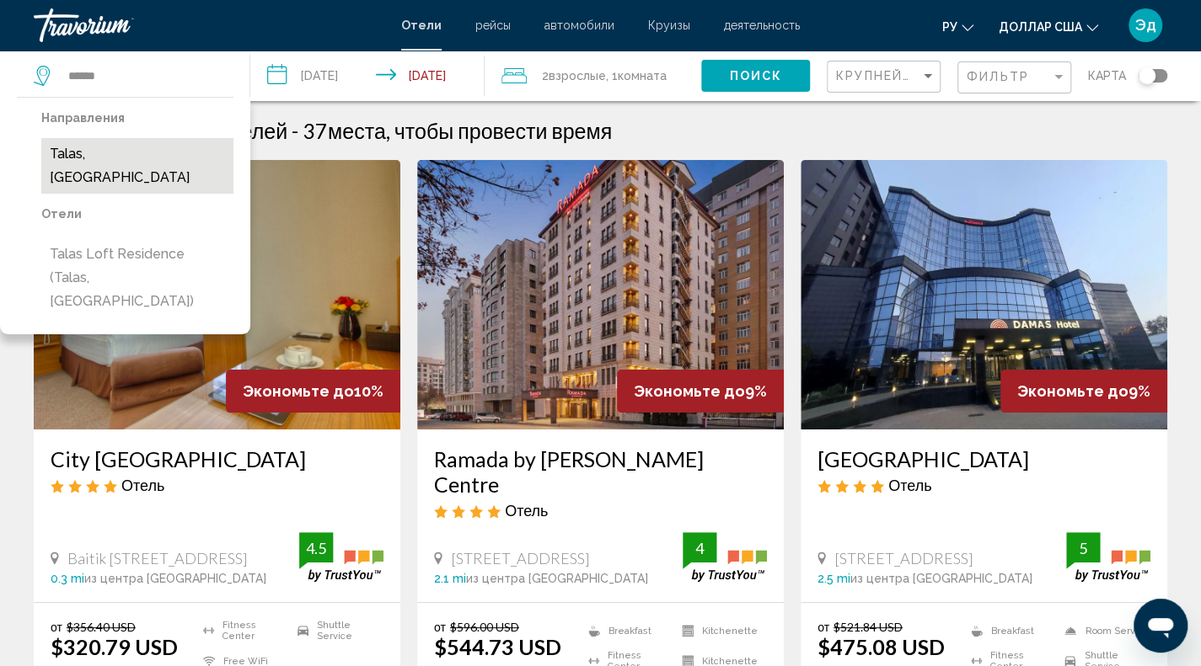
click at [135, 153] on button "Talas, Kyrgyzstan" at bounding box center [137, 166] width 192 height 56
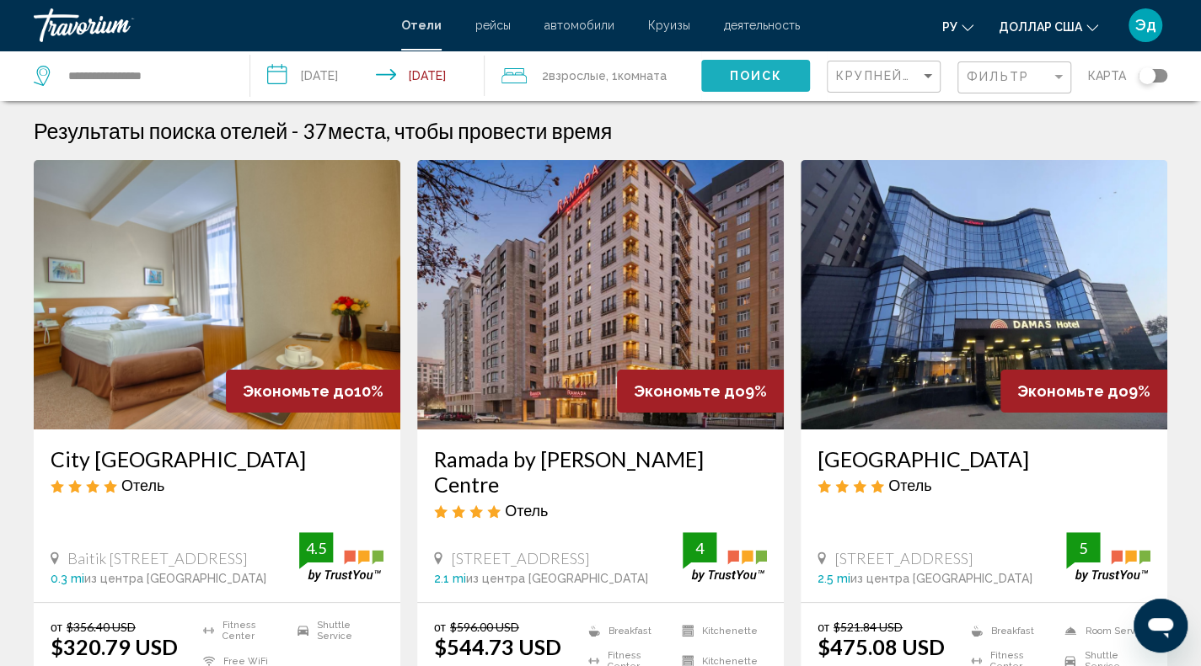
click at [805, 82] on button "Поиск" at bounding box center [755, 75] width 109 height 31
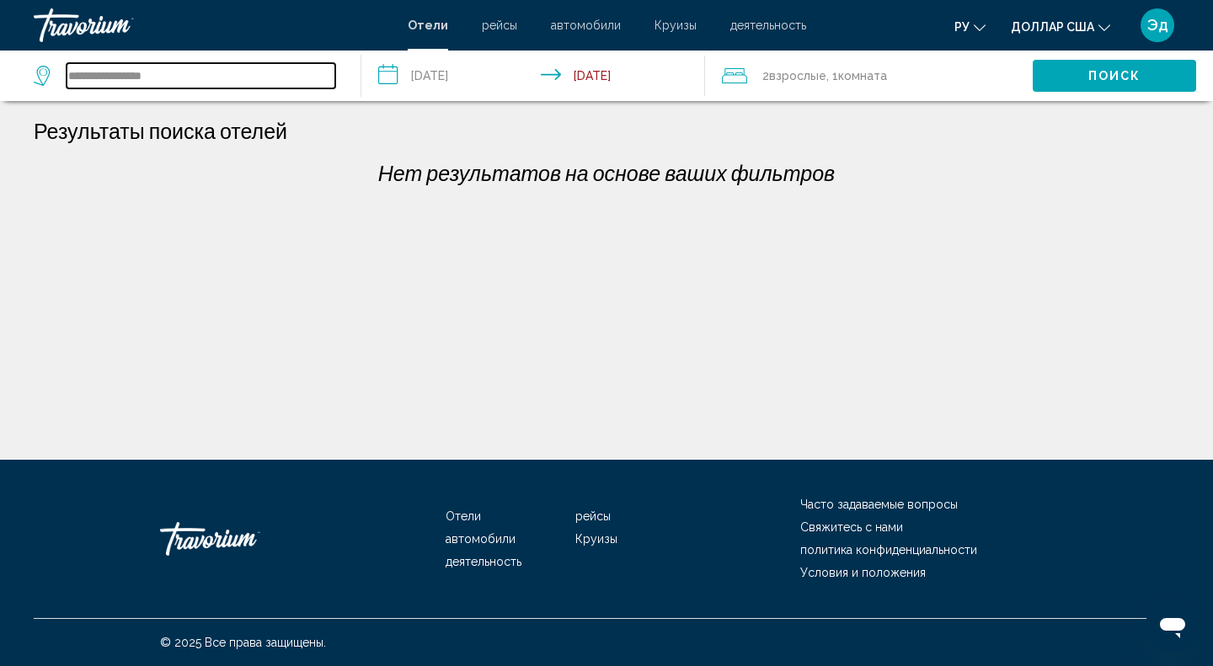
click at [94, 78] on input "**********" at bounding box center [201, 75] width 269 height 25
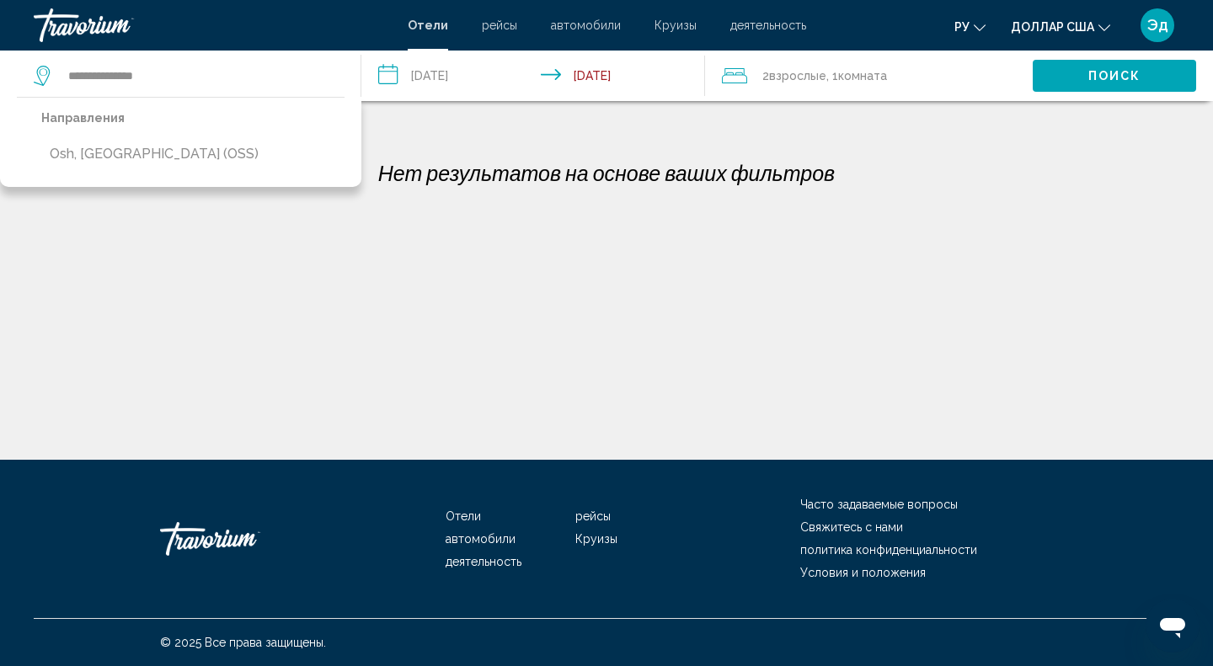
click at [205, 154] on div "Направления Osh, Kyrgyzstan (OSS)" at bounding box center [180, 142] width 361 height 90
click at [147, 171] on div "Направления Osh, Kyrgyzstan (OSS)" at bounding box center [154, 142] width 226 height 72
click at [140, 153] on button "Osh, [GEOGRAPHIC_DATA] (OSS)" at bounding box center [154, 154] width 226 height 32
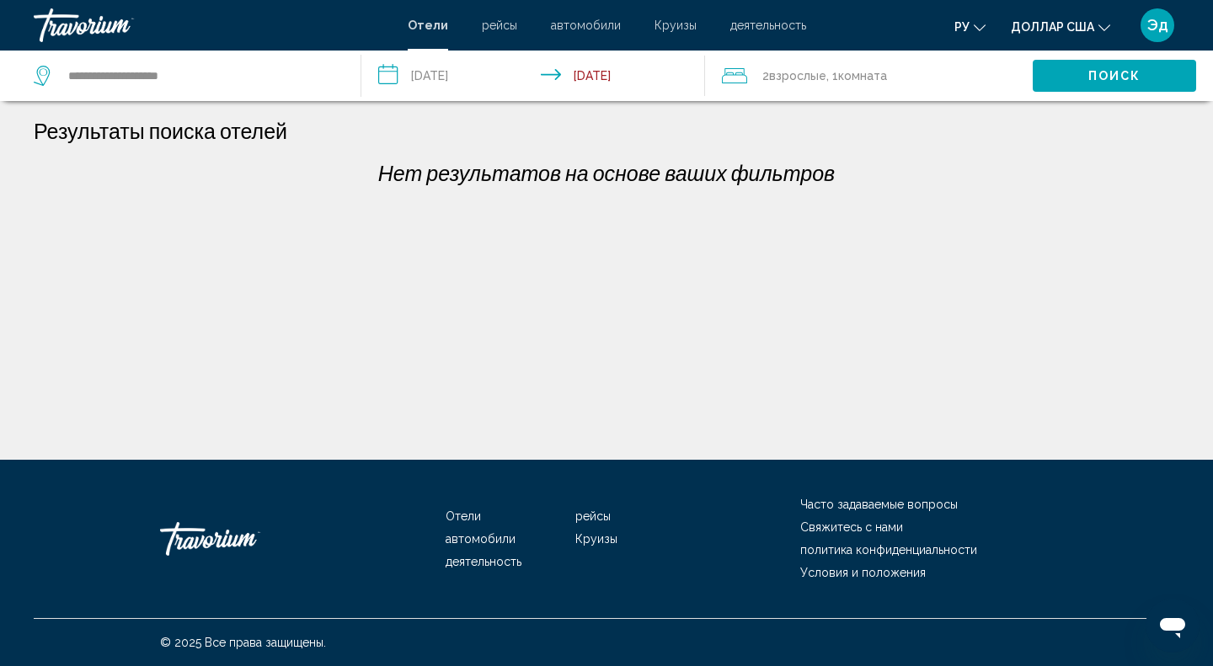
click at [1106, 83] on button "Поиск" at bounding box center [1114, 75] width 163 height 31
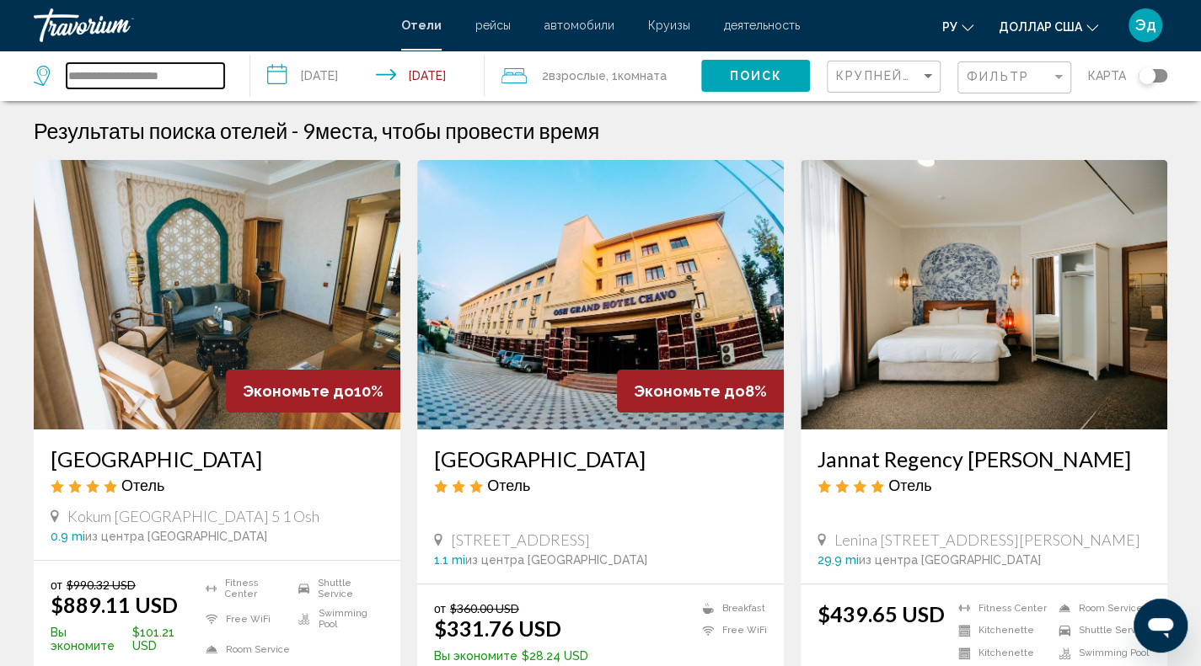
click at [106, 78] on input "**********" at bounding box center [146, 75] width 158 height 25
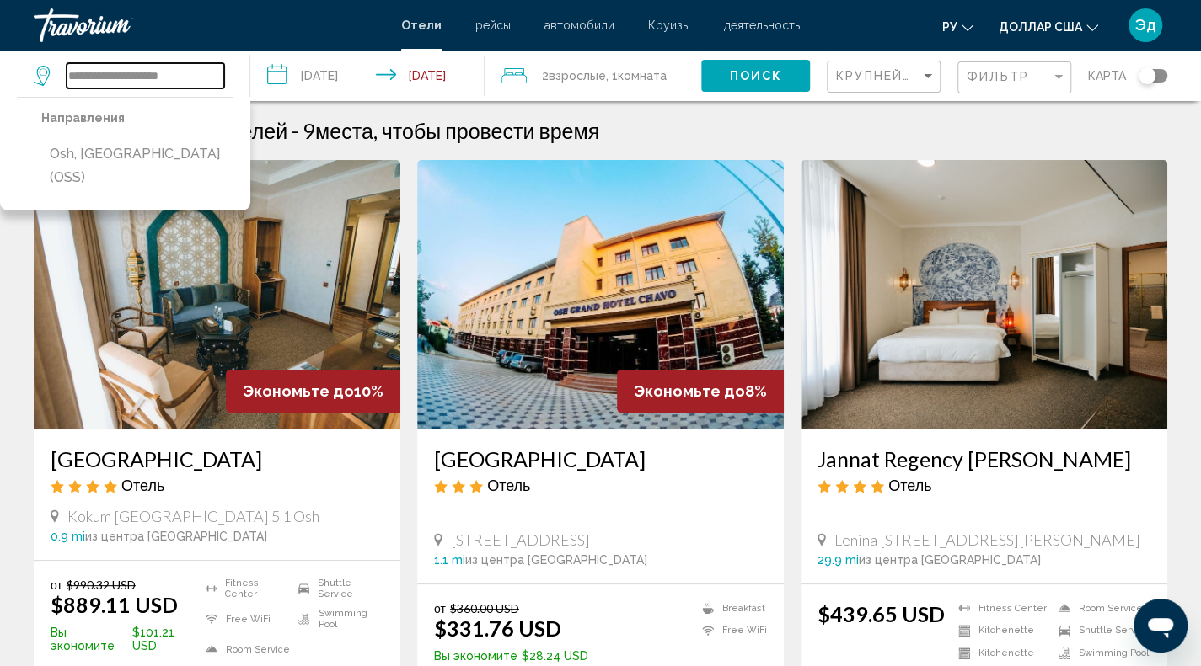
drag, startPoint x: 211, startPoint y: 77, endPoint x: 22, endPoint y: 72, distance: 188.8
click at [22, 72] on app-destination-search "**********" at bounding box center [125, 76] width 250 height 51
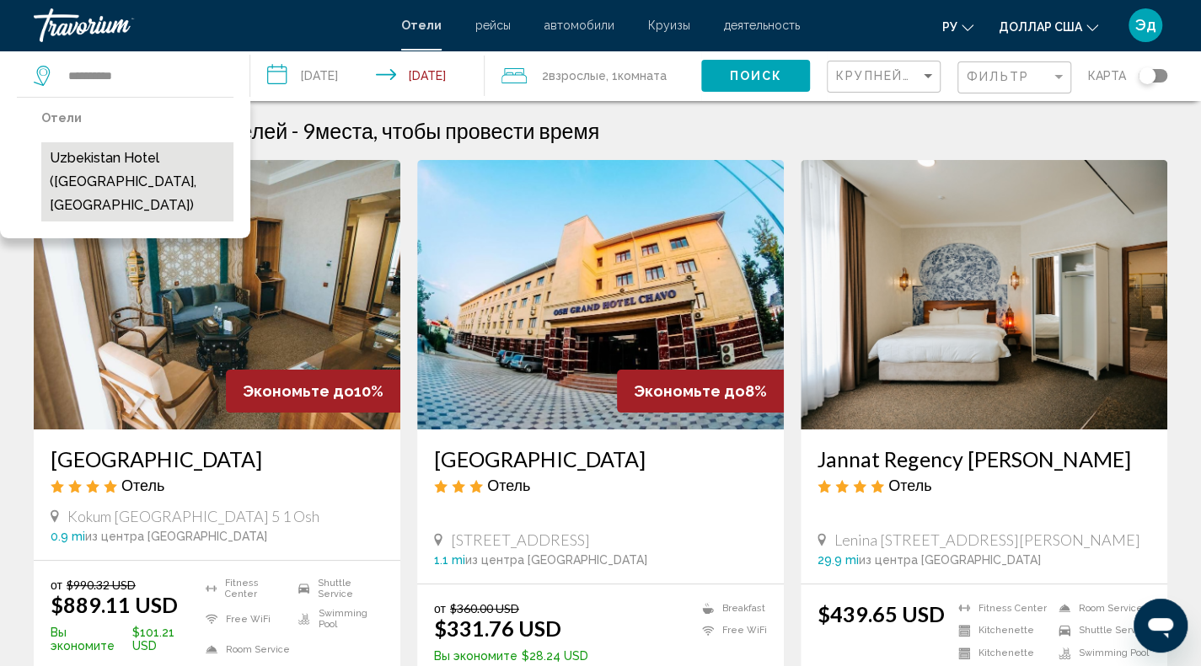
click at [170, 161] on button "Uzbekistan Hotel ([GEOGRAPHIC_DATA], [GEOGRAPHIC_DATA])" at bounding box center [137, 181] width 192 height 79
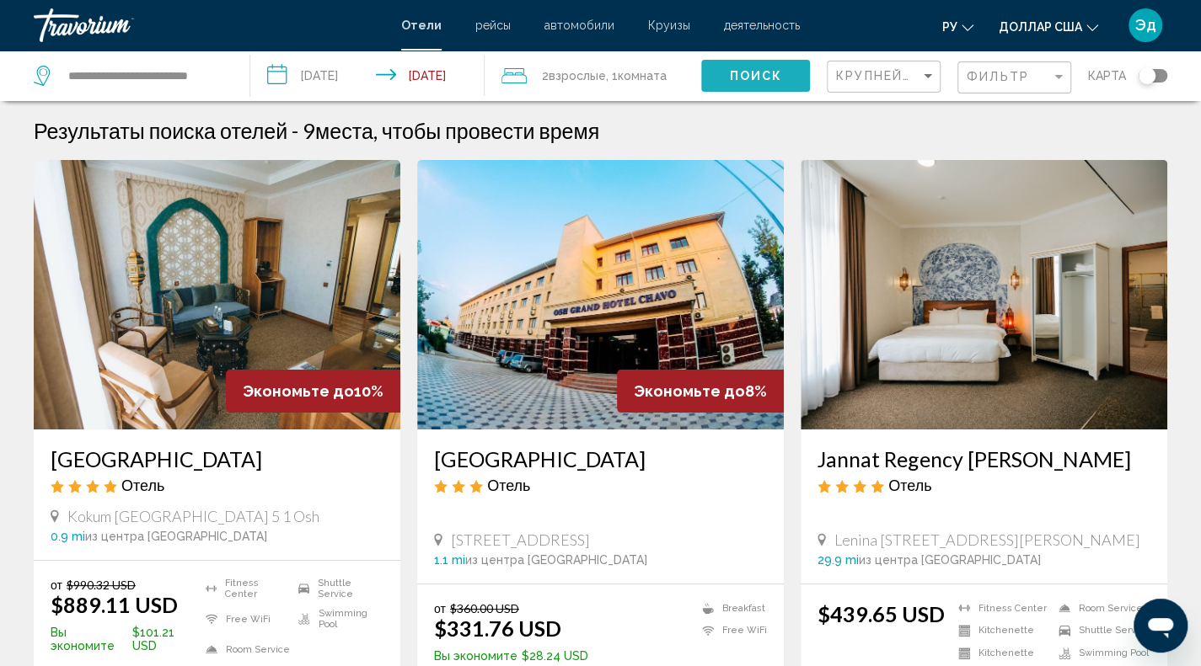
click at [745, 62] on button "Поиск" at bounding box center [755, 75] width 109 height 31
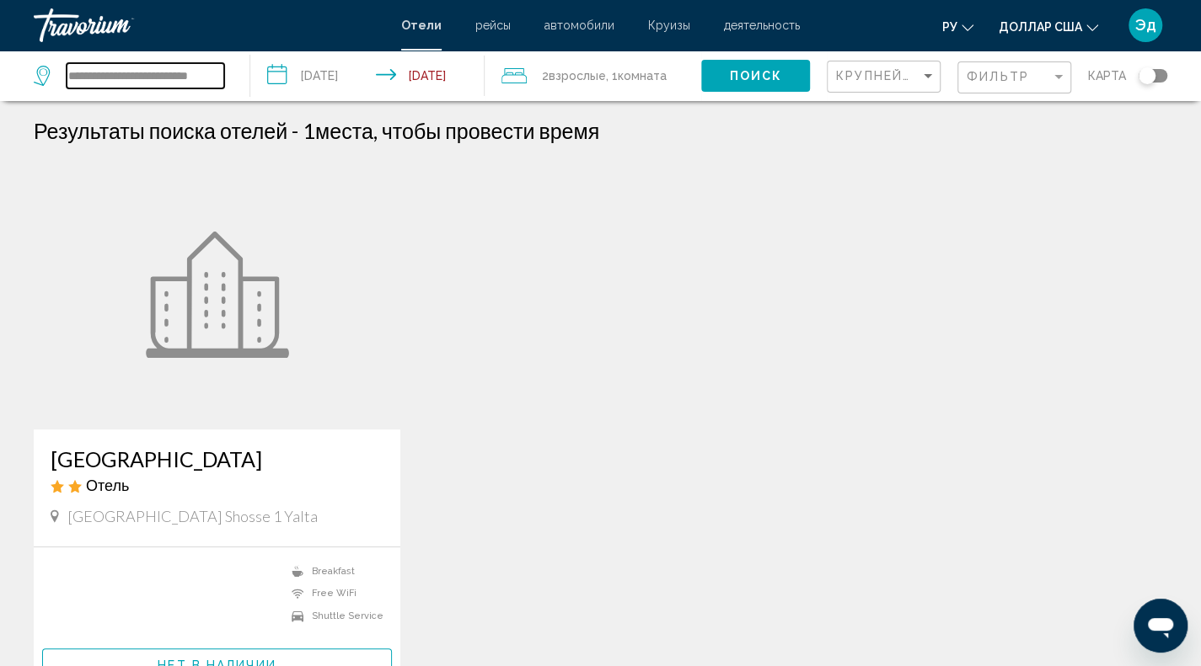
click at [190, 85] on input "**********" at bounding box center [146, 75] width 158 height 25
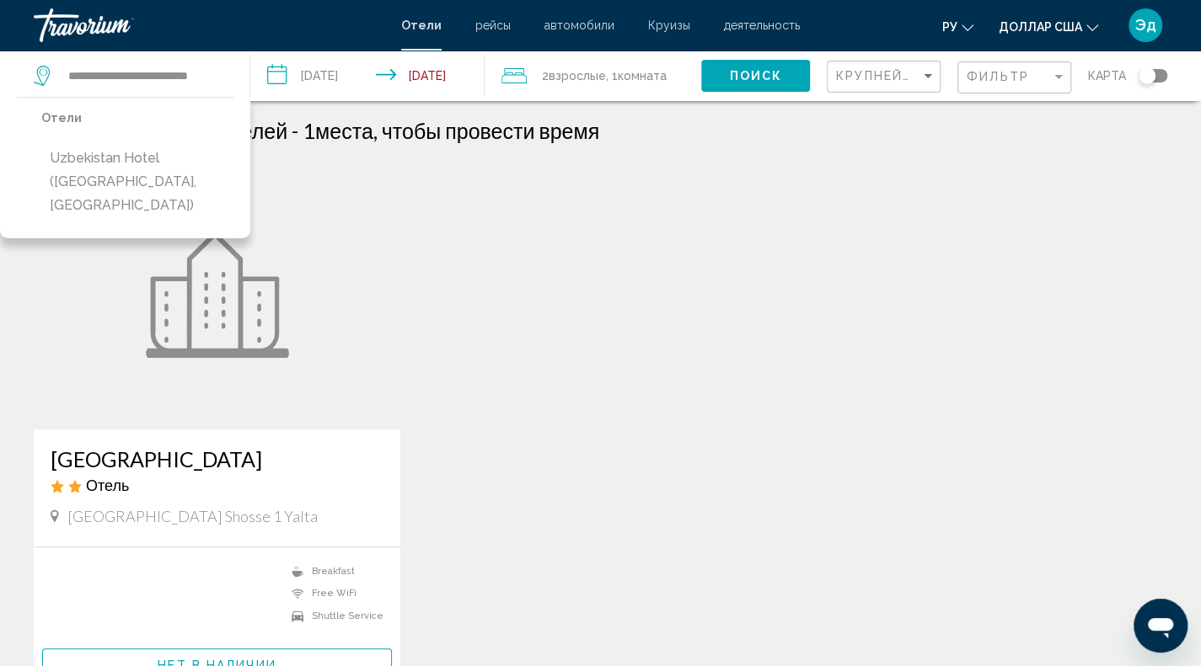
click at [543, 225] on div "Uzbekistan Hotel Отель Bahchisarajskoe Shosse 1 Yalta 0 mi от отеля Breakfast F…" at bounding box center [600, 445] width 1150 height 570
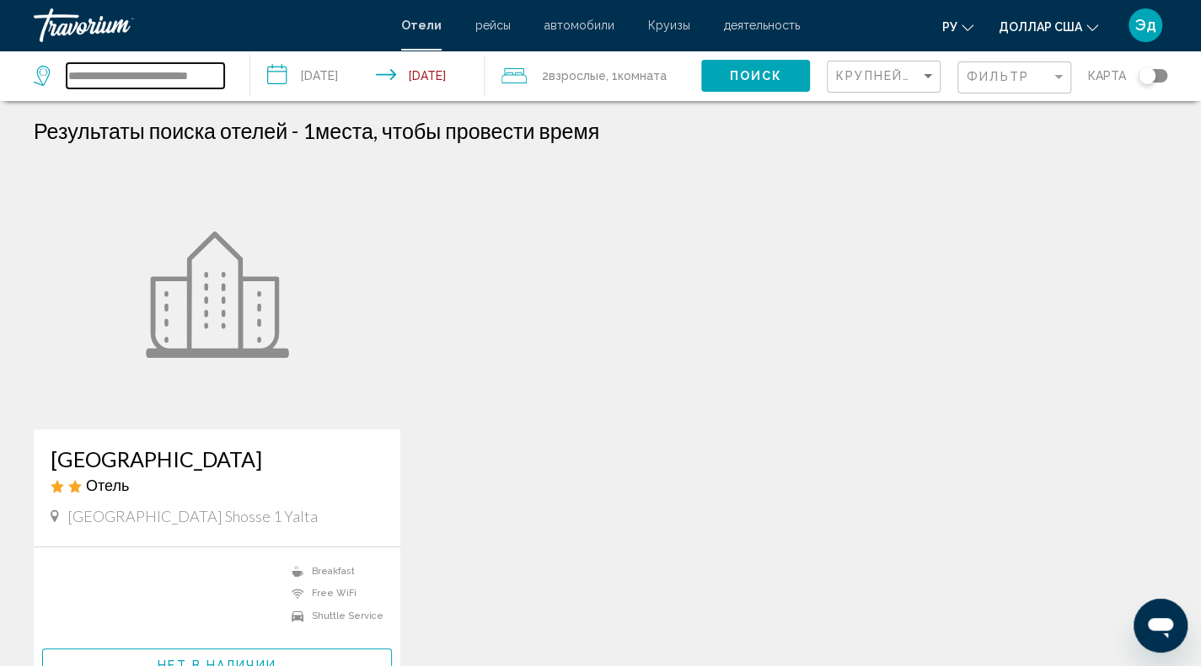
drag, startPoint x: 105, startPoint y: 78, endPoint x: 361, endPoint y: 99, distance: 257.0
click at [361, 99] on div "**********" at bounding box center [600, 76] width 1201 height 51
type input "*"
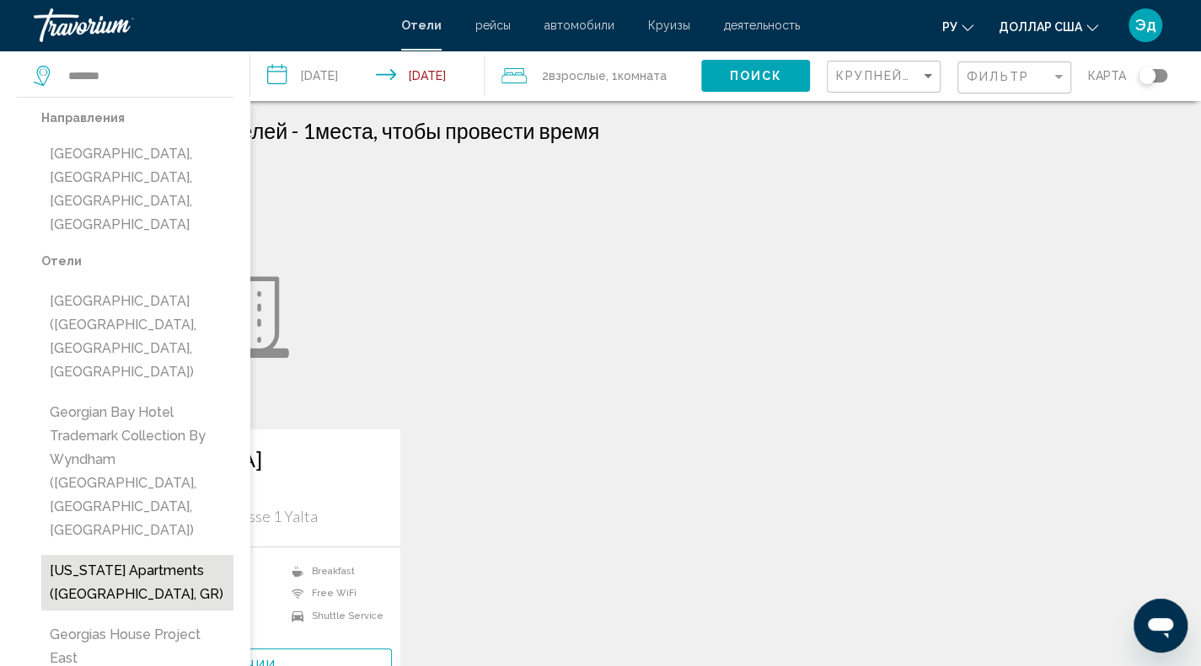
click at [108, 555] on button "[US_STATE] Apartments ([GEOGRAPHIC_DATA], GR)" at bounding box center [137, 583] width 192 height 56
type input "**********"
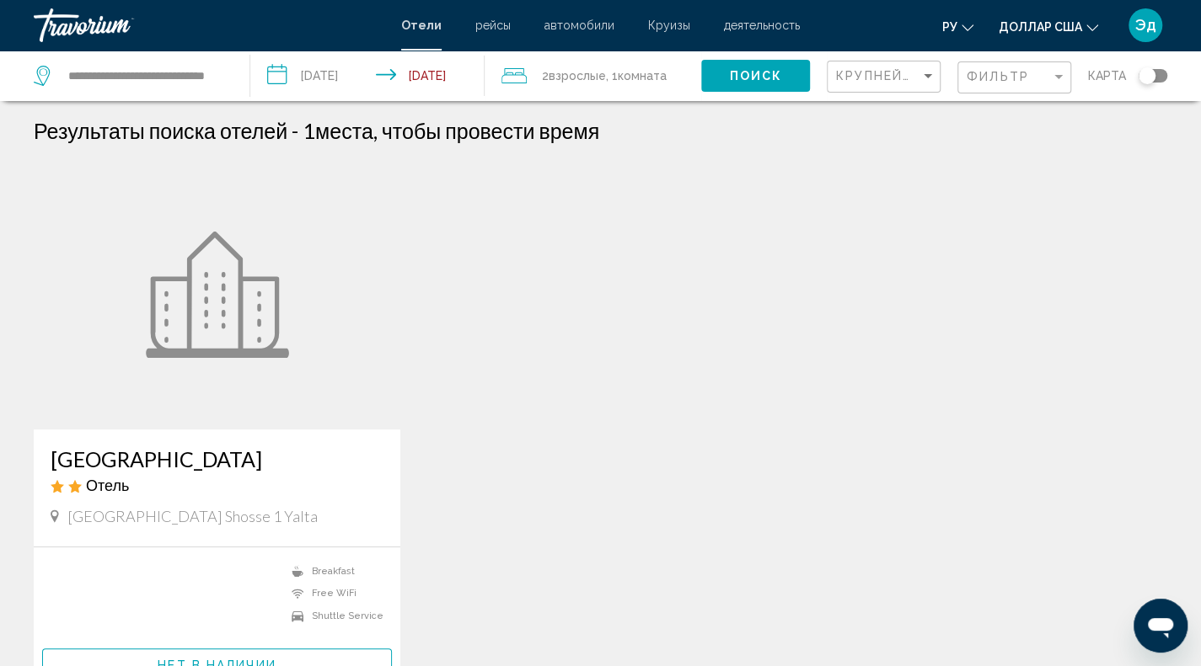
click at [765, 53] on div "Поиск" at bounding box center [764, 76] width 126 height 51
click at [767, 77] on span "Поиск" at bounding box center [755, 76] width 53 height 13
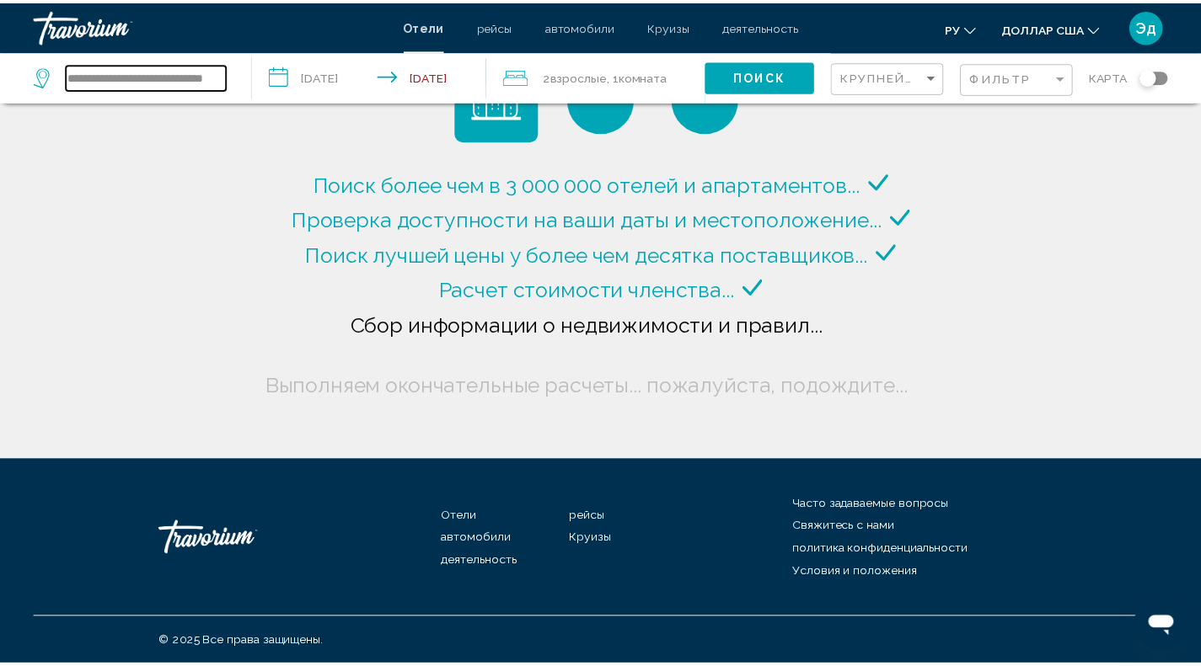
scroll to position [0, 27]
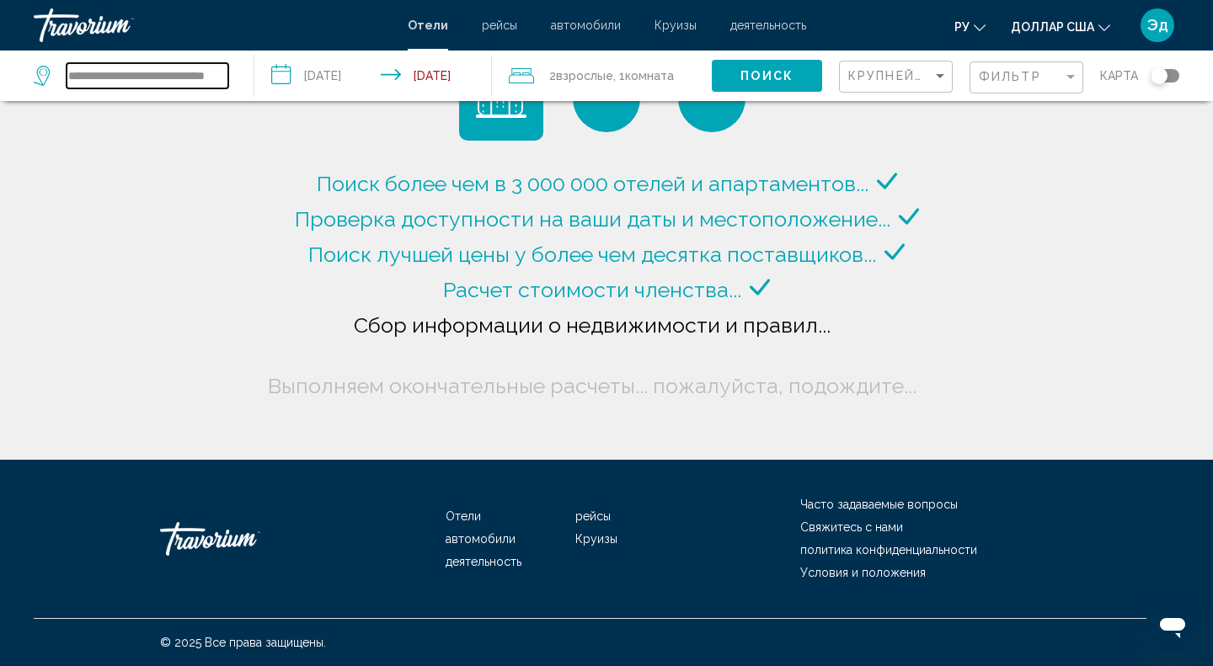
drag, startPoint x: 67, startPoint y: 73, endPoint x: 265, endPoint y: 84, distance: 198.3
click at [265, 84] on div "**********" at bounding box center [606, 76] width 1213 height 51
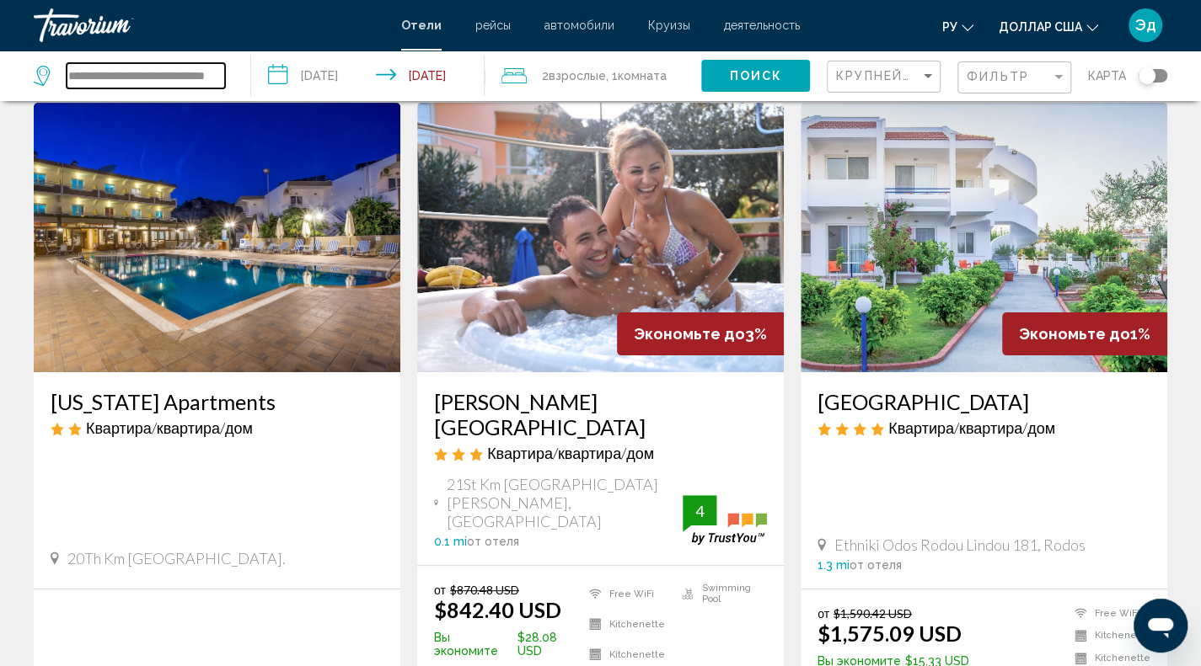
scroll to position [0, 0]
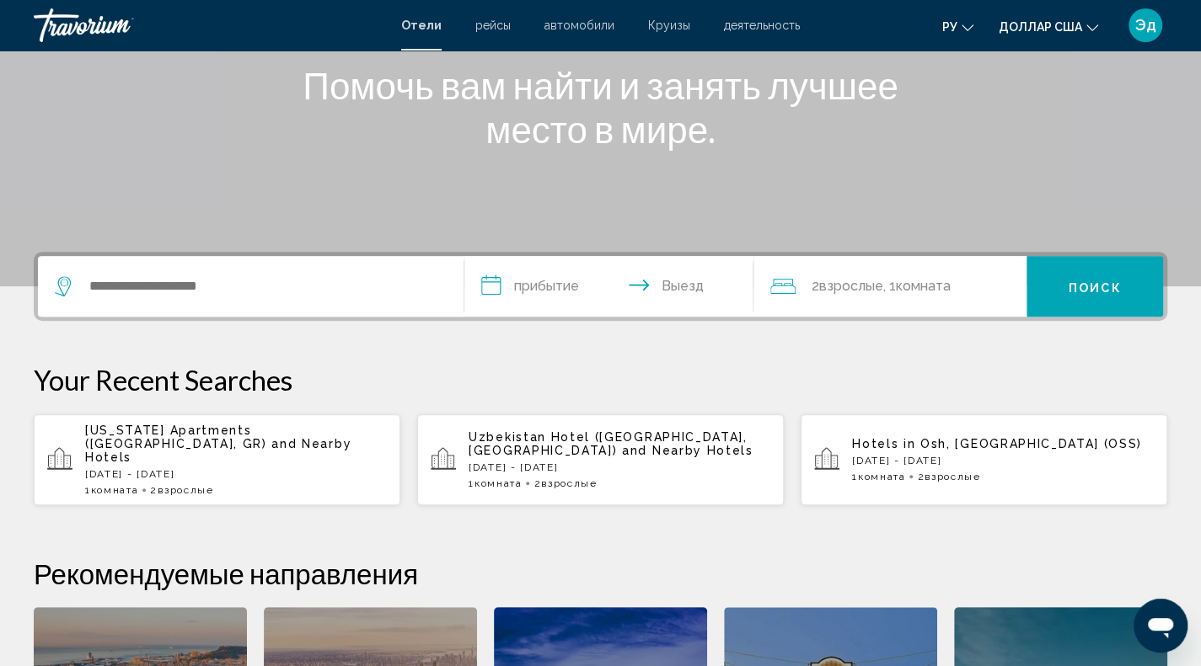
scroll to position [84, 0]
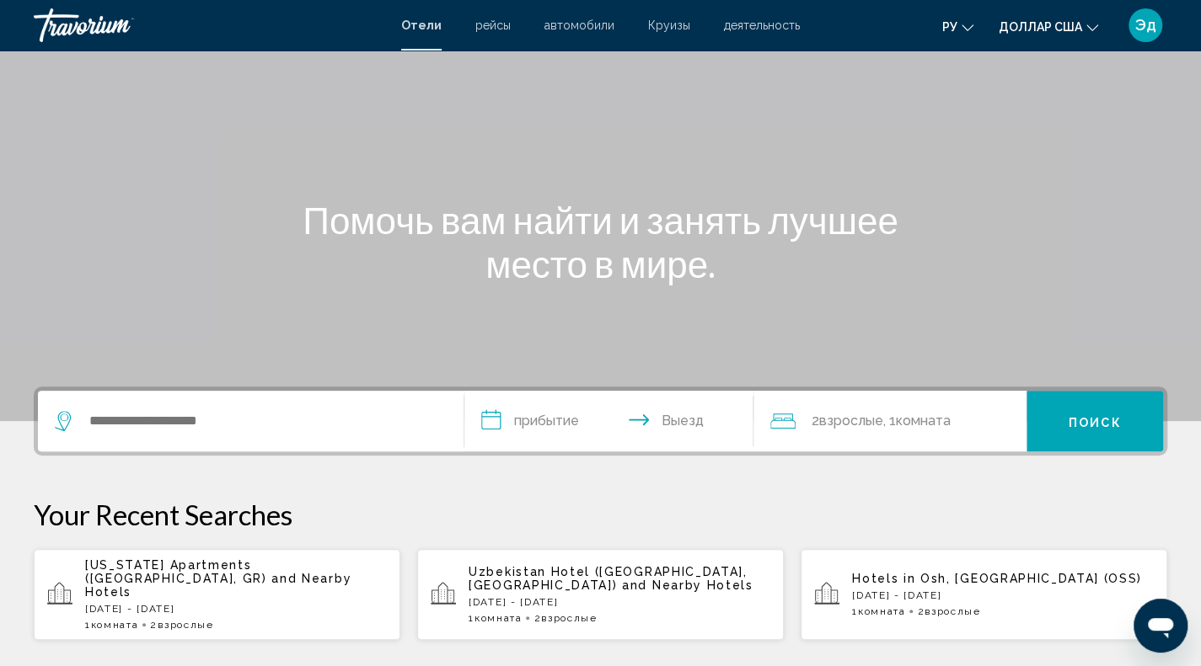
click at [346, 439] on div "Виджет поиска" at bounding box center [251, 421] width 392 height 61
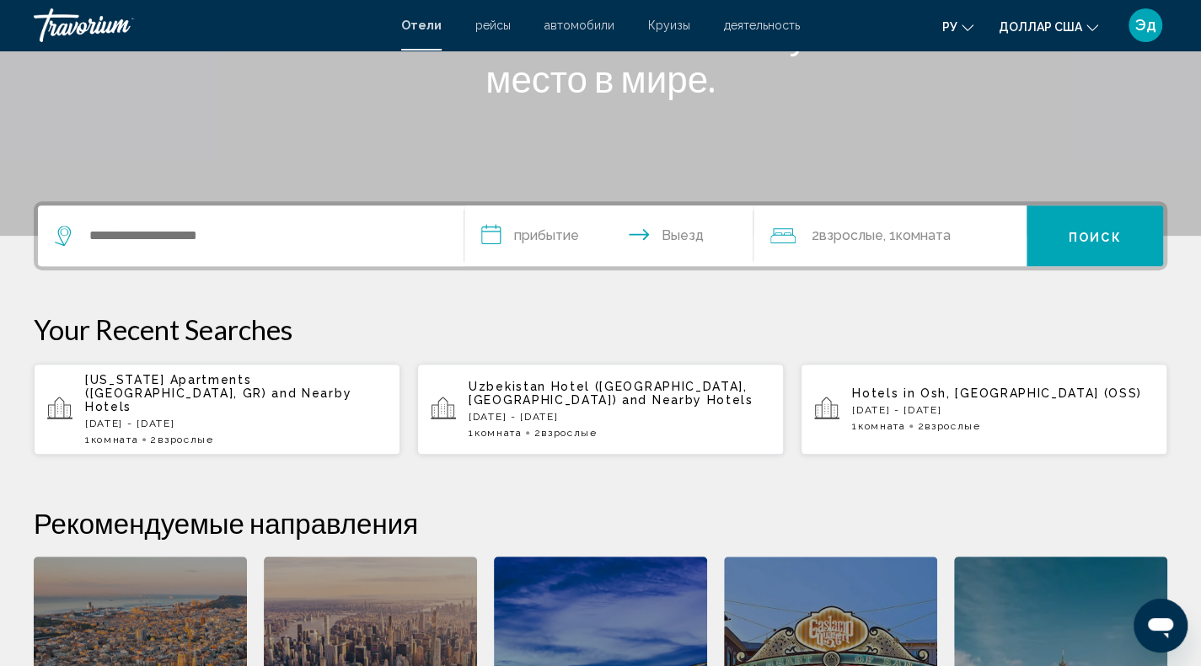
click at [371, 419] on div "**********" at bounding box center [600, 522] width 1201 height 642
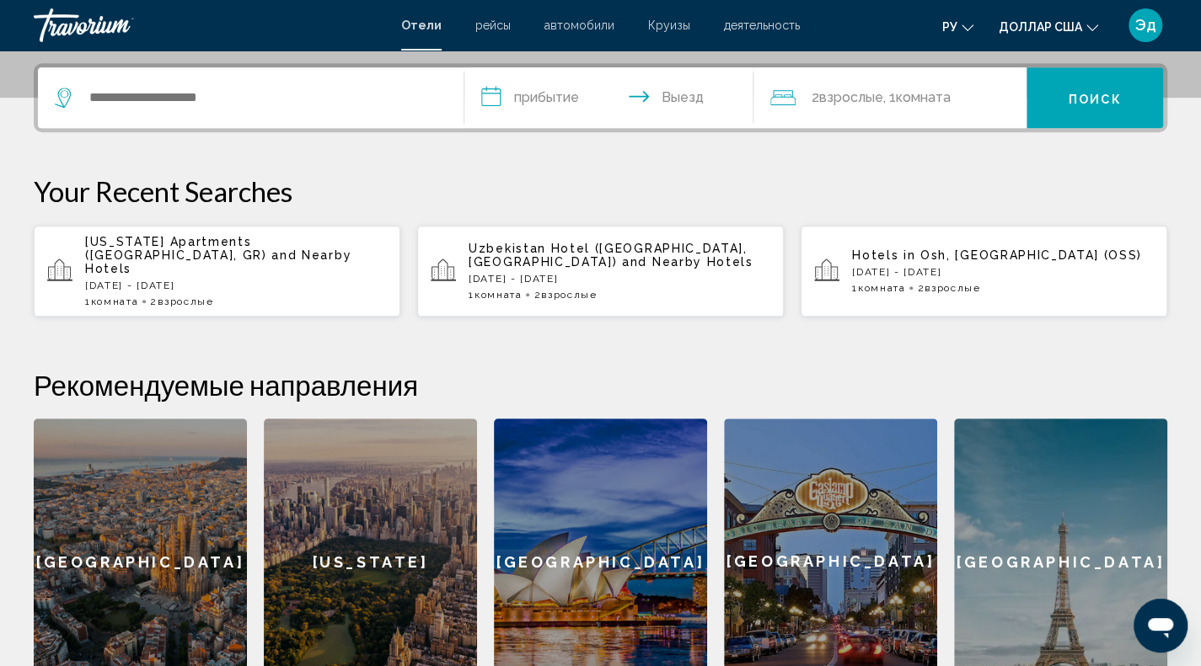
scroll to position [0, 0]
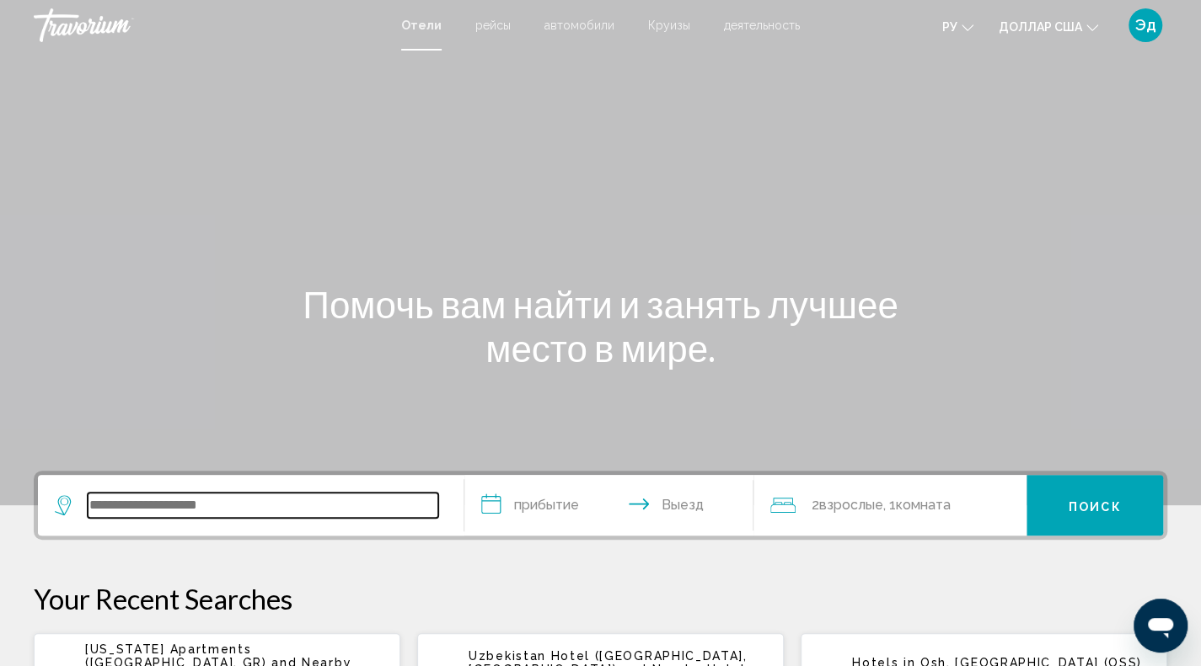
click at [249, 509] on input "Виджет поиска" at bounding box center [263, 505] width 350 height 25
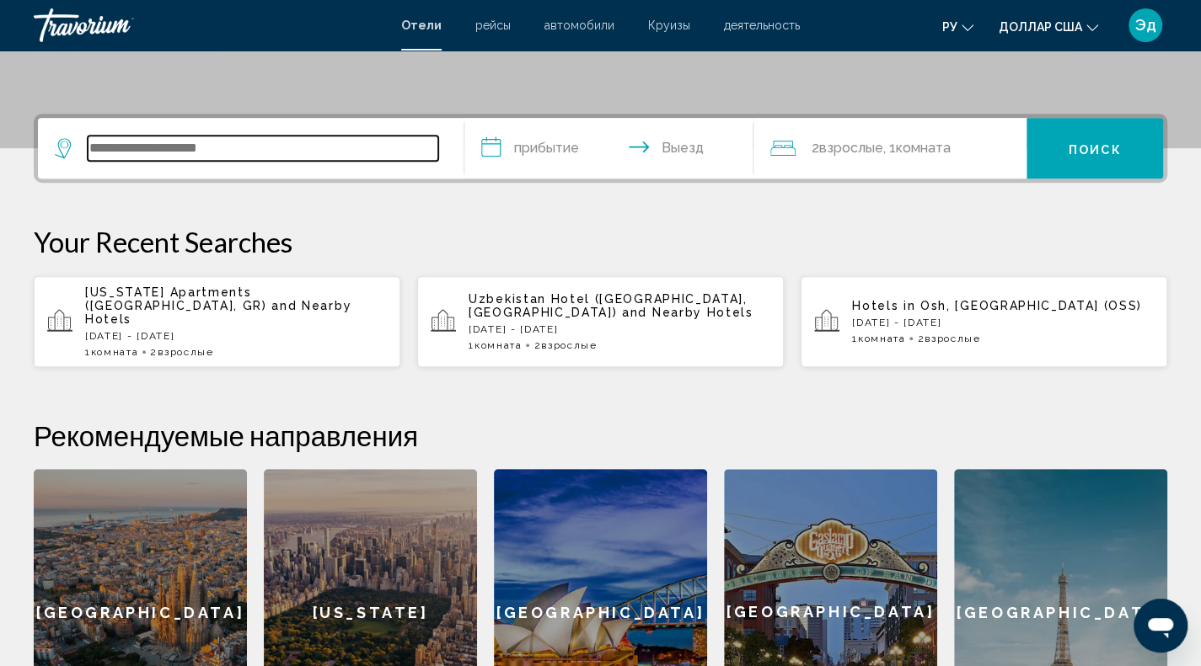
scroll to position [332, 0]
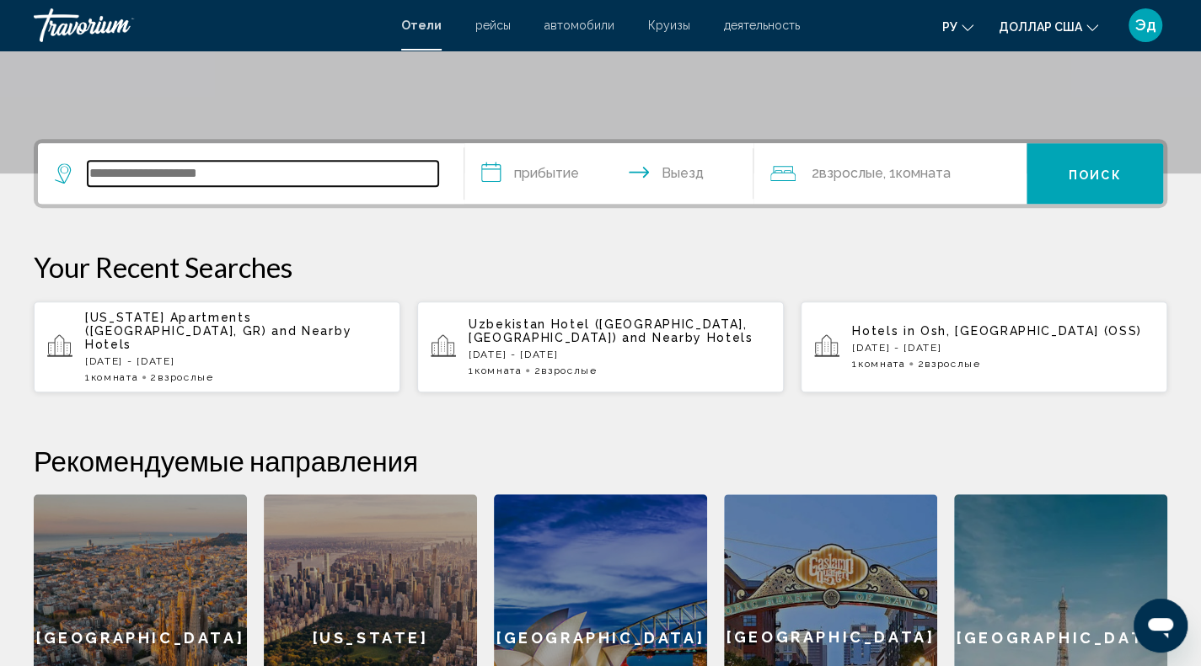
type input "*"
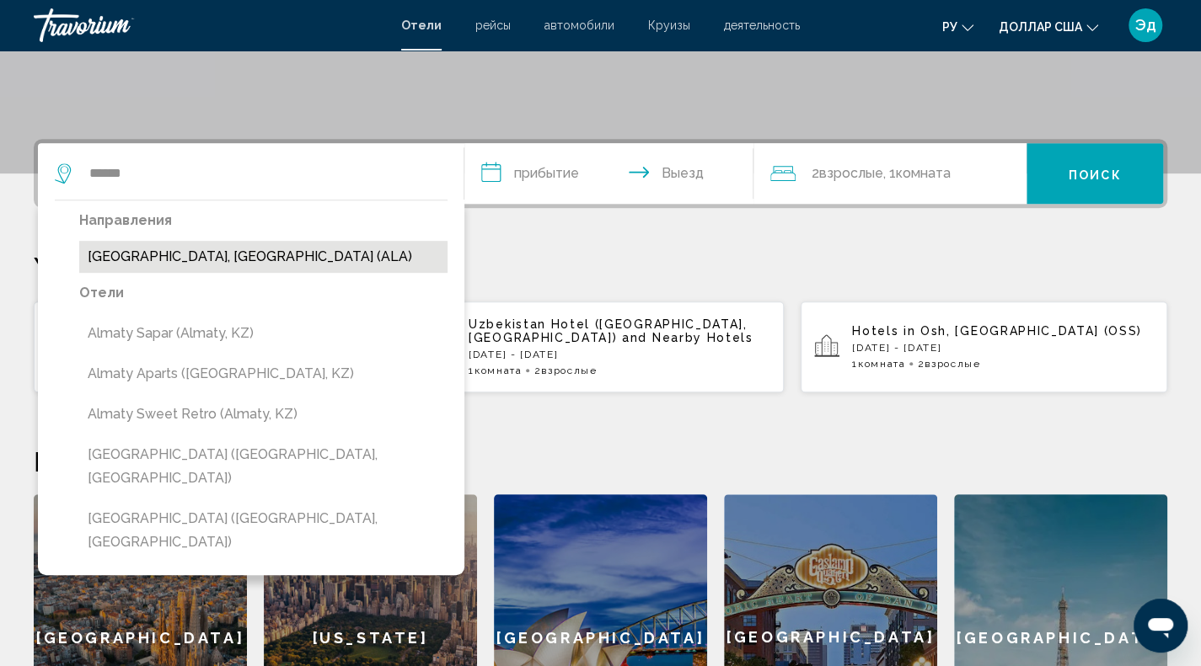
click at [295, 257] on button "[GEOGRAPHIC_DATA], [GEOGRAPHIC_DATA] (ALA)" at bounding box center [263, 257] width 368 height 32
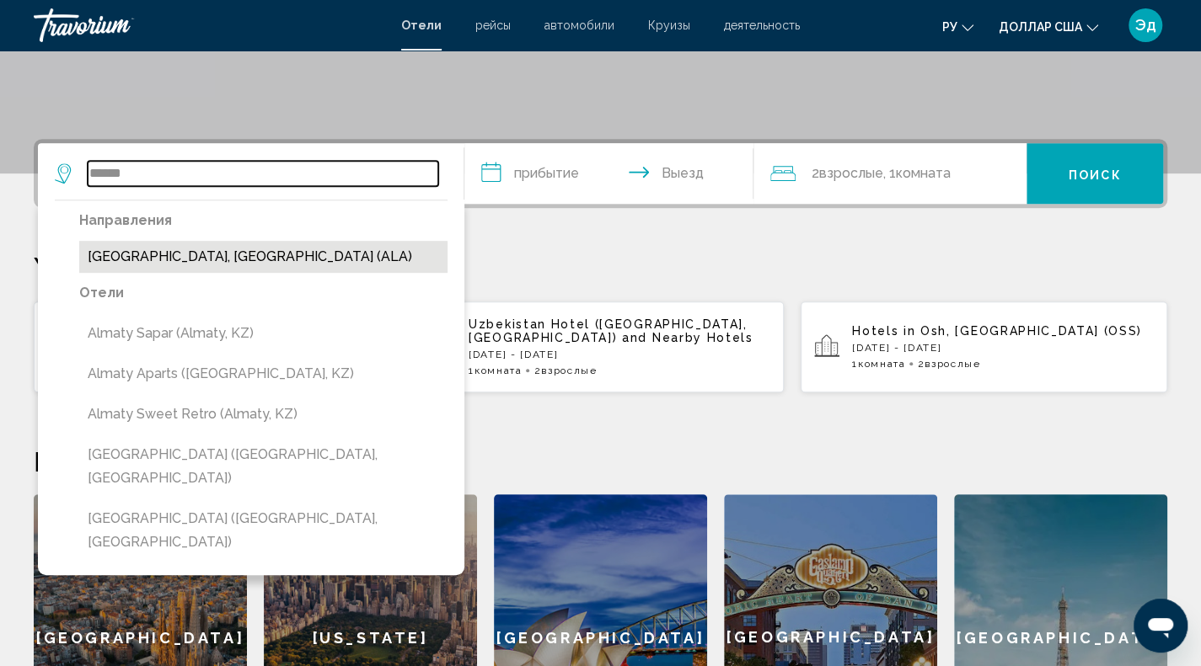
type input "**********"
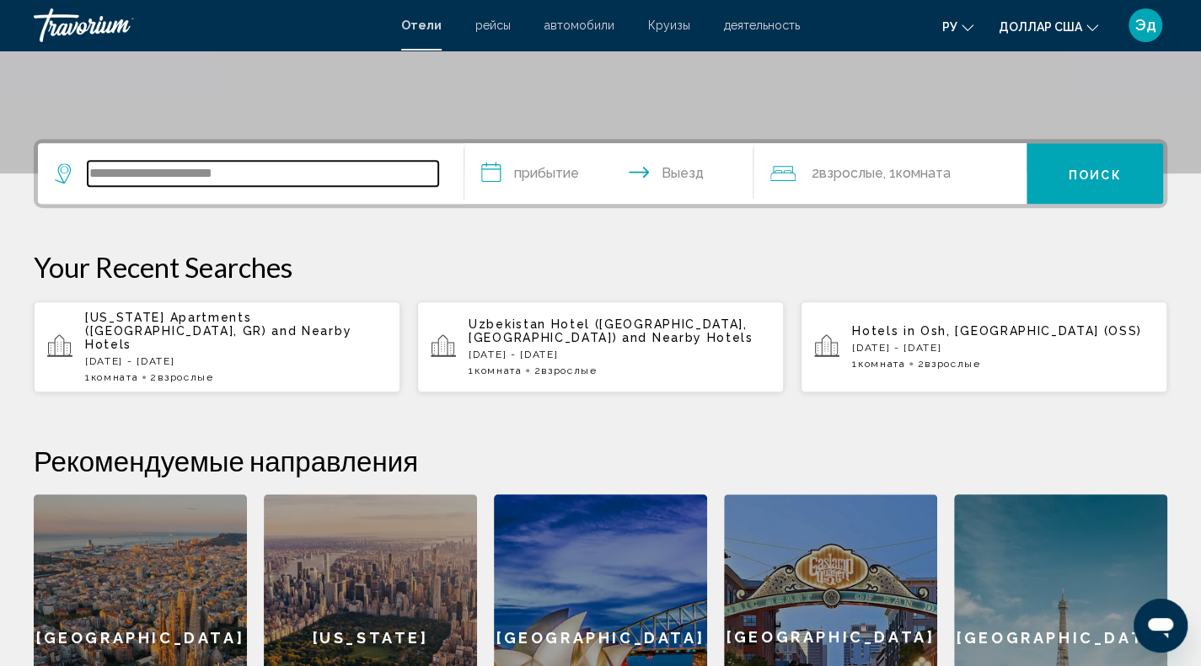
scroll to position [416, 0]
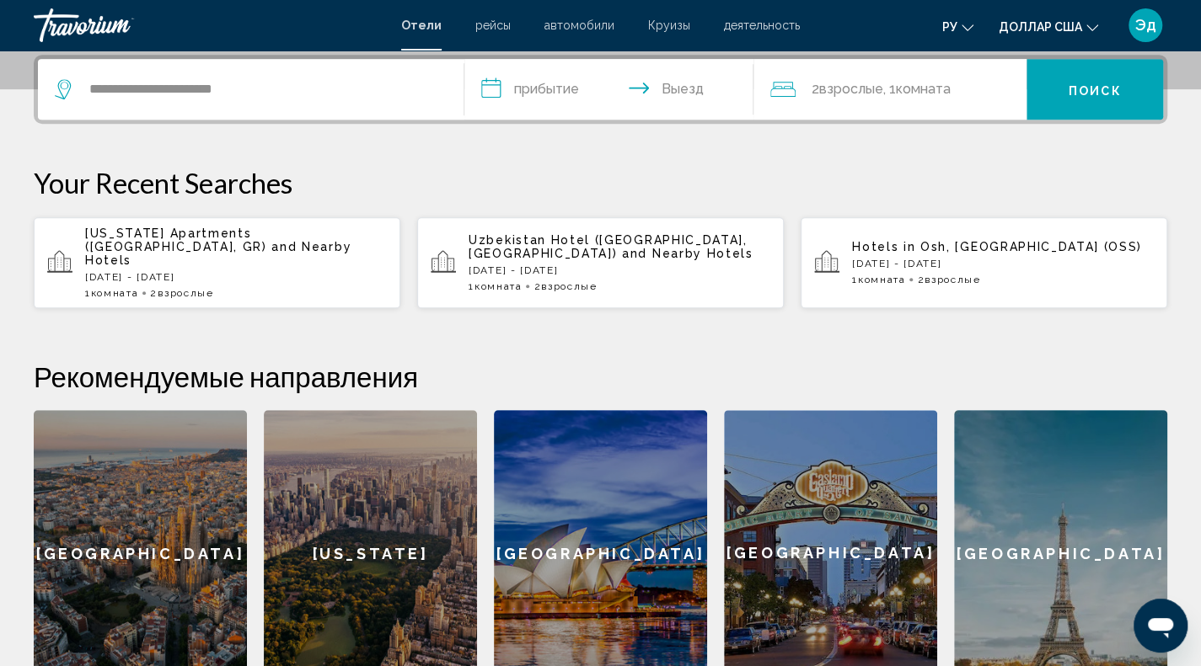
click at [580, 87] on input "**********" at bounding box center [612, 92] width 297 height 66
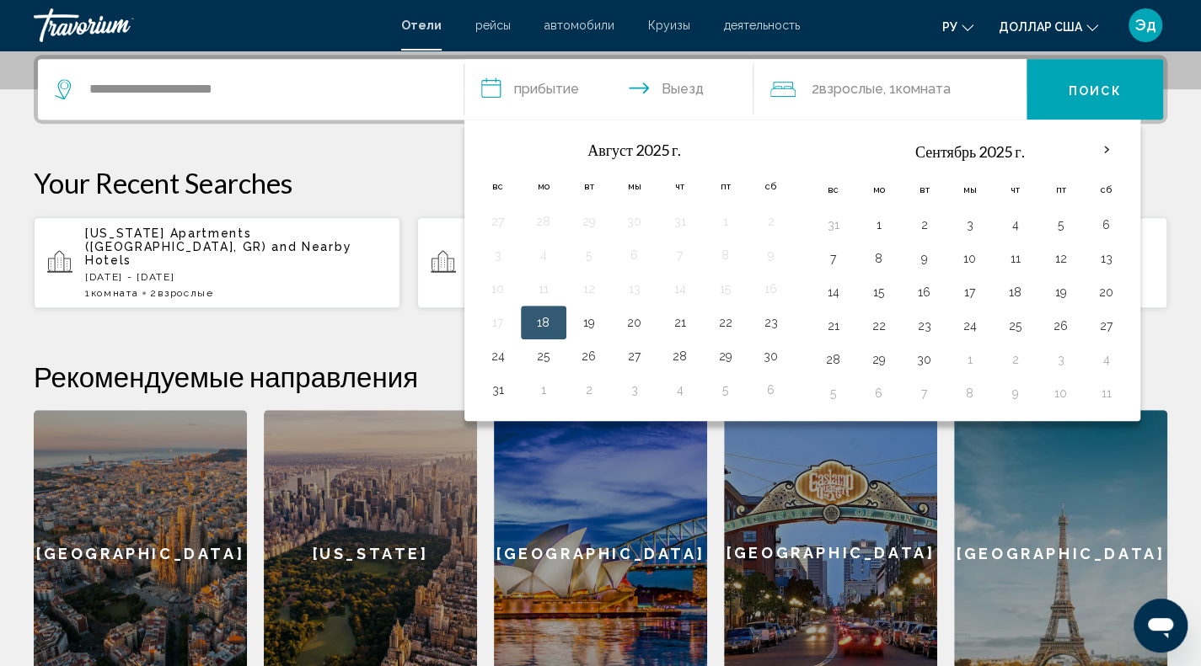
click at [548, 319] on button "18" at bounding box center [543, 323] width 27 height 24
click at [639, 329] on button "20" at bounding box center [634, 323] width 27 height 24
type input "**********"
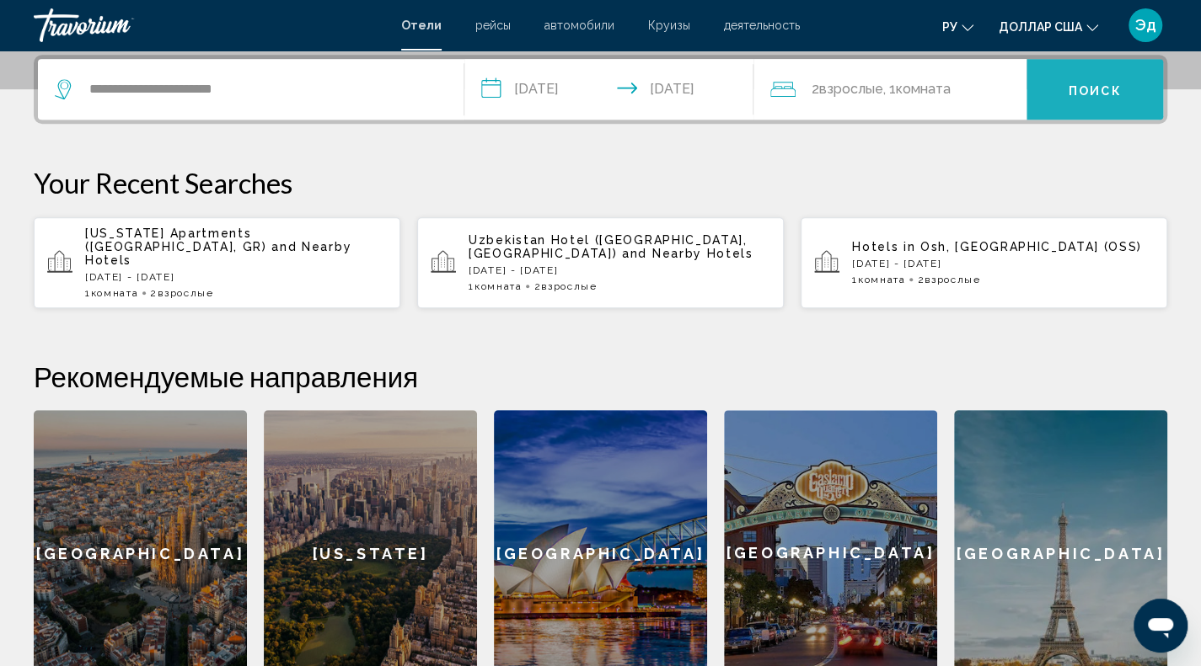
click at [1063, 94] on button "Поиск" at bounding box center [1094, 89] width 136 height 61
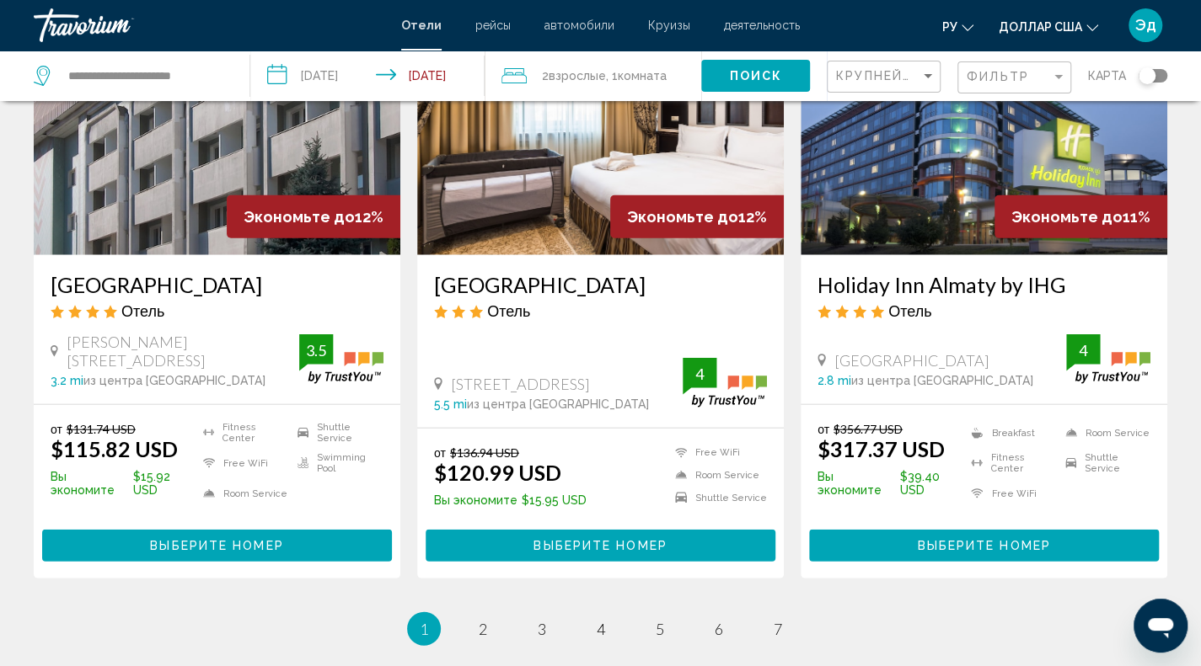
scroll to position [2267, 0]
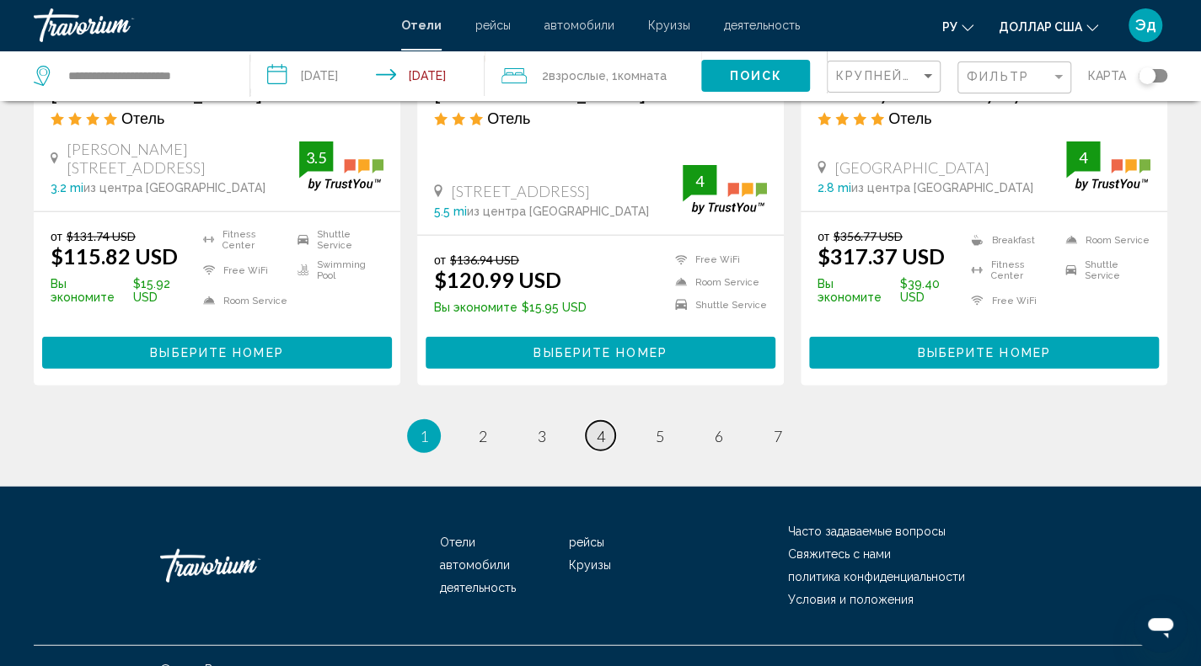
click at [609, 421] on link "page 4" at bounding box center [600, 435] width 29 height 29
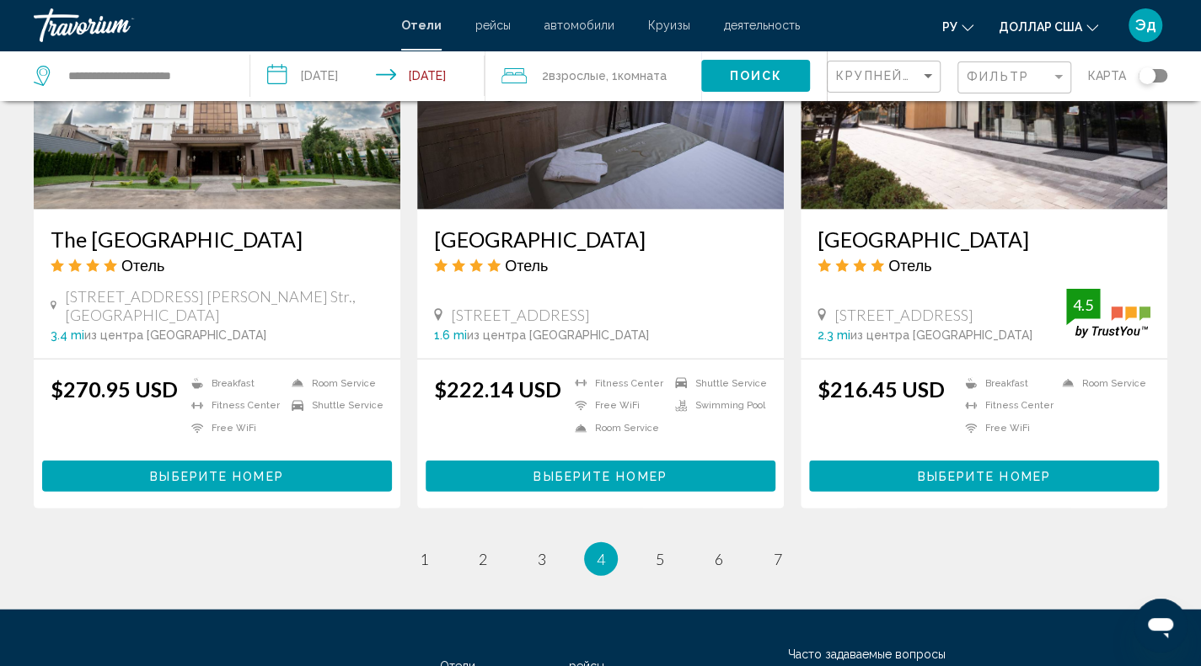
scroll to position [2153, 0]
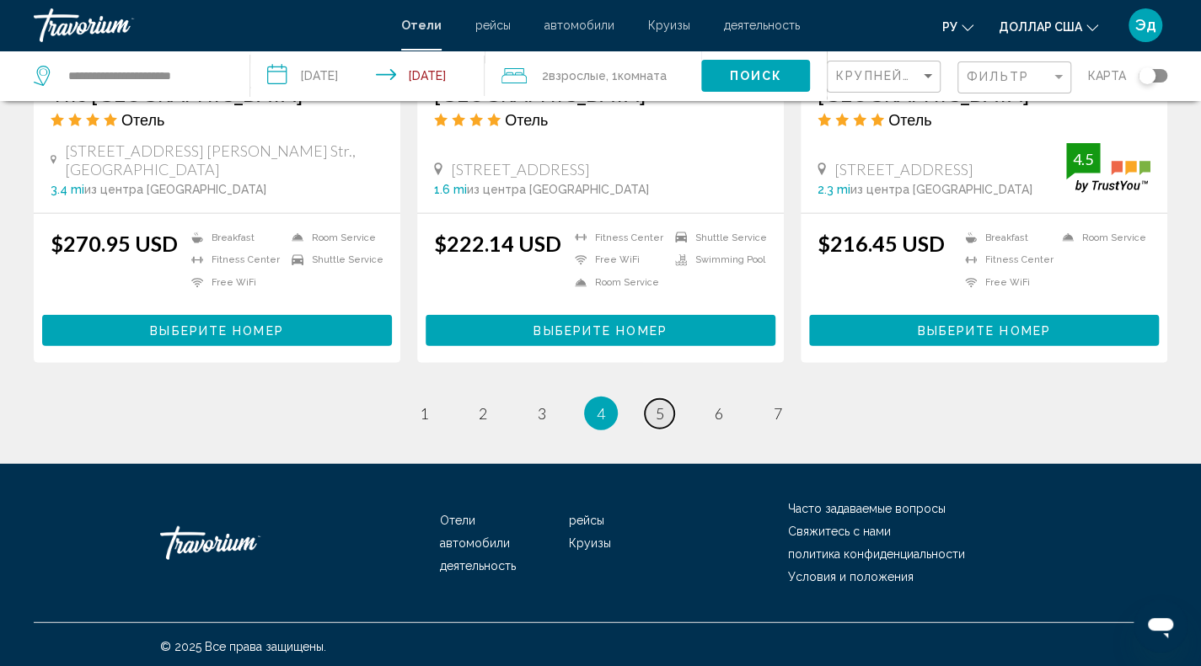
click at [657, 408] on span "5" at bounding box center [660, 413] width 8 height 19
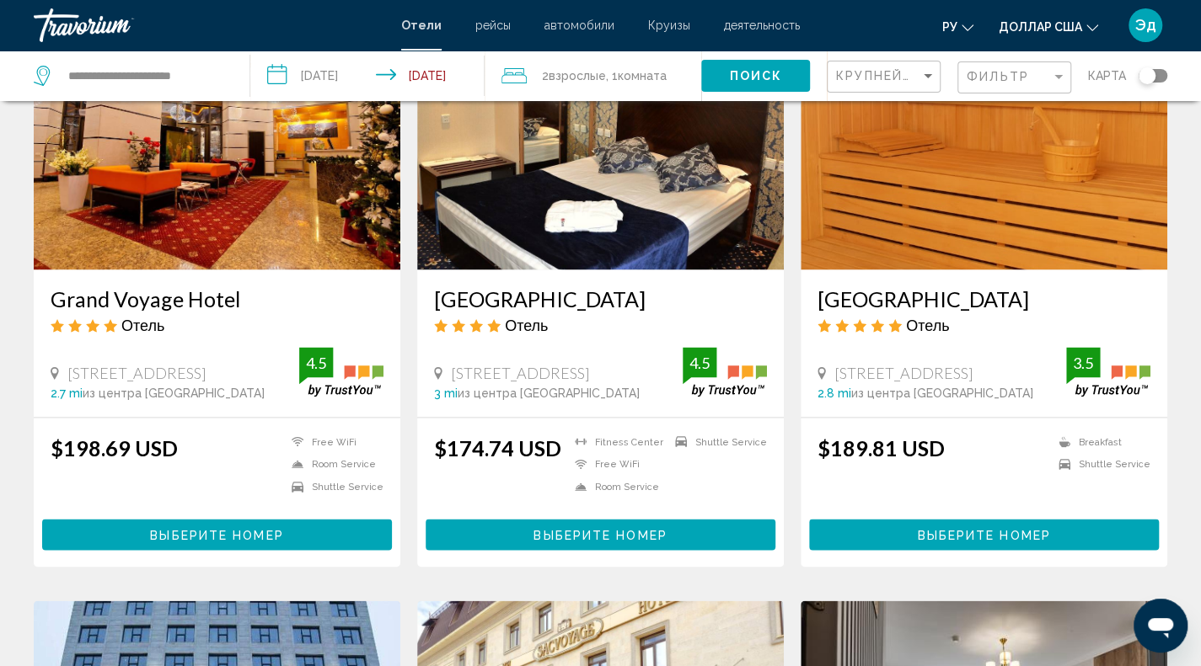
scroll to position [1264, 0]
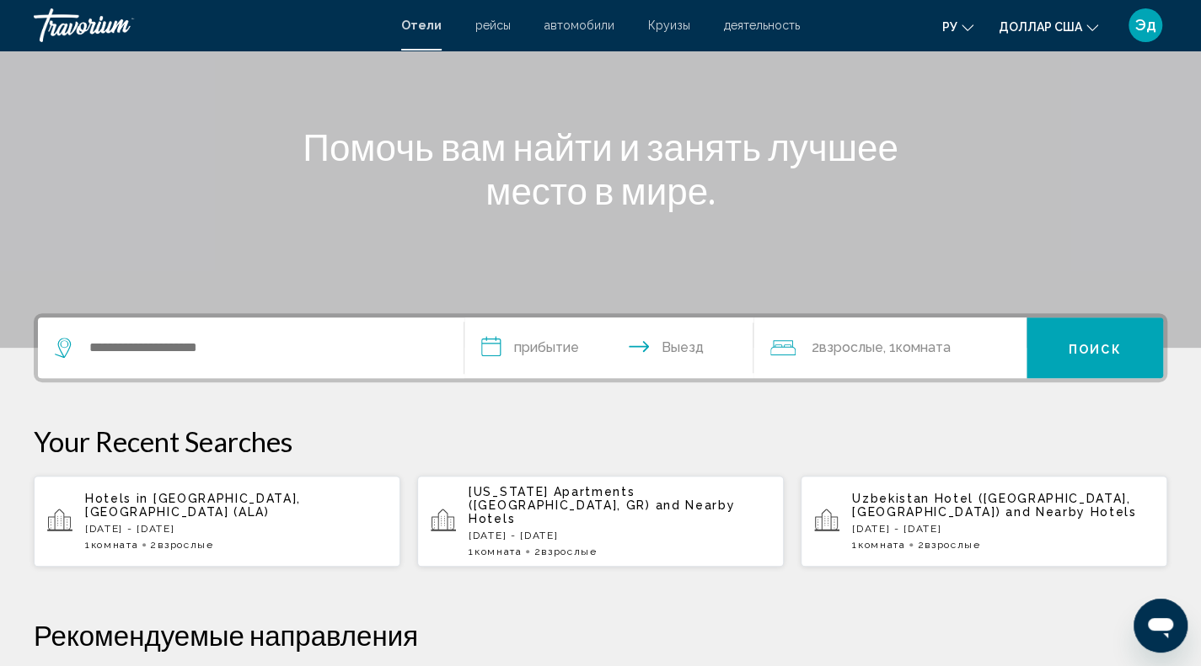
scroll to position [169, 0]
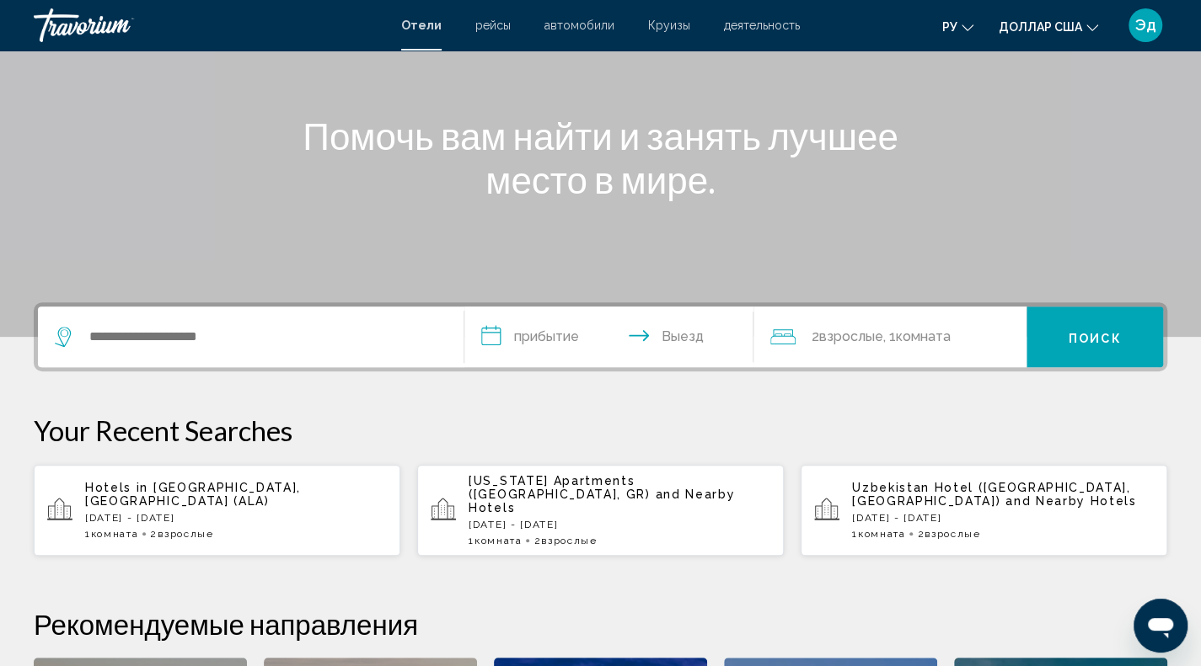
click at [270, 510] on div "Hotels in Almaty, Kazakhstan (ALA) Mon, 18 Aug - Wed, 20 Aug 1 Комната номера 2…" at bounding box center [236, 510] width 302 height 59
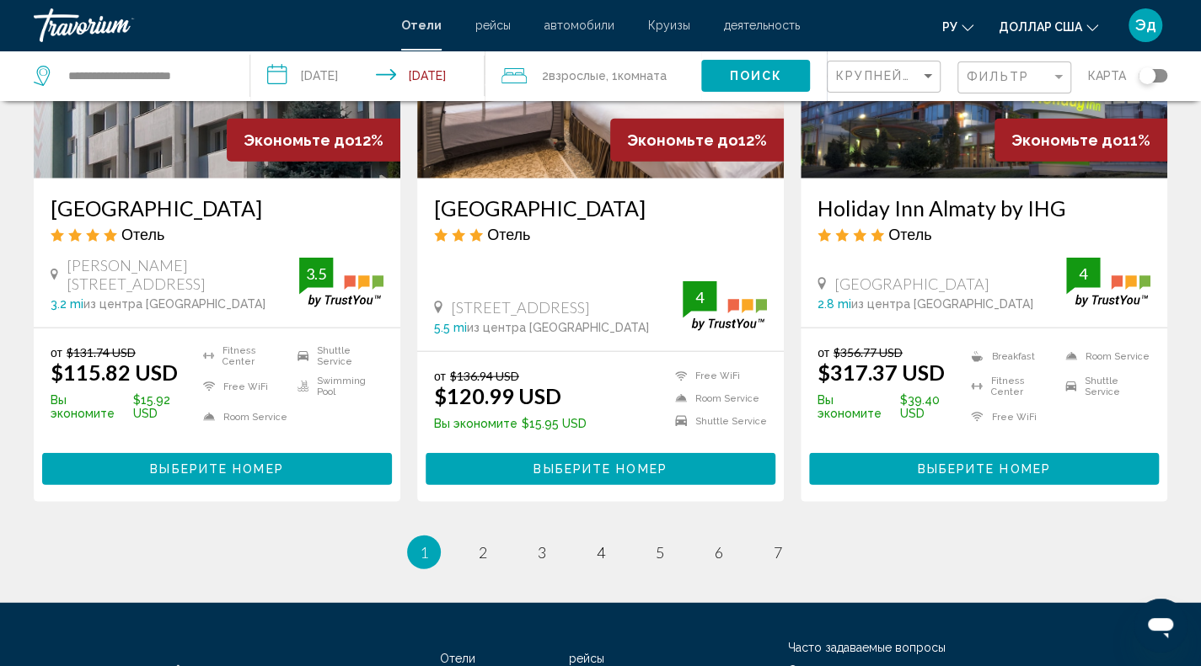
scroll to position [2267, 0]
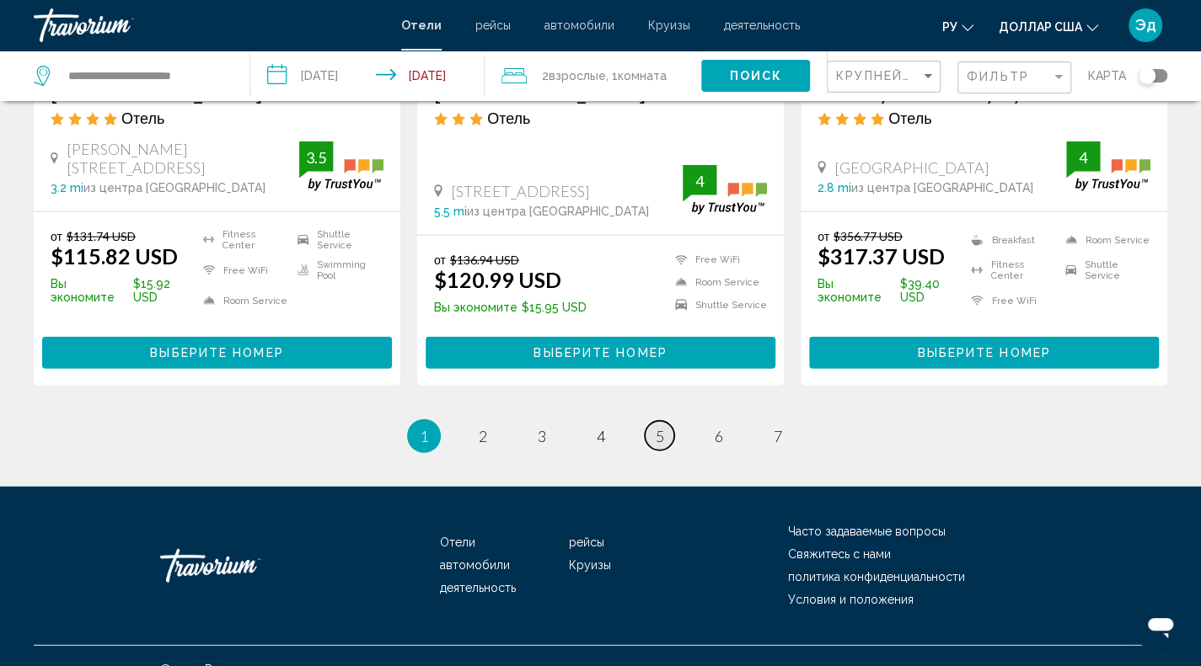
click at [657, 427] on span "5" at bounding box center [660, 436] width 8 height 19
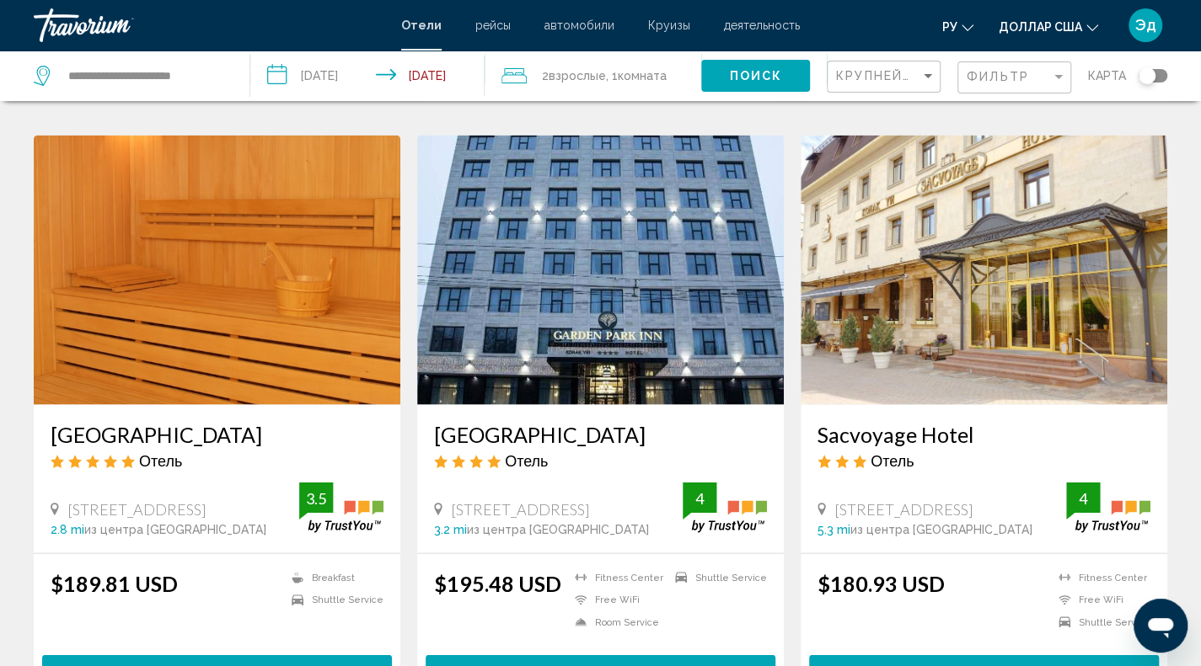
scroll to position [1854, 0]
